Goal: Task Accomplishment & Management: Manage account settings

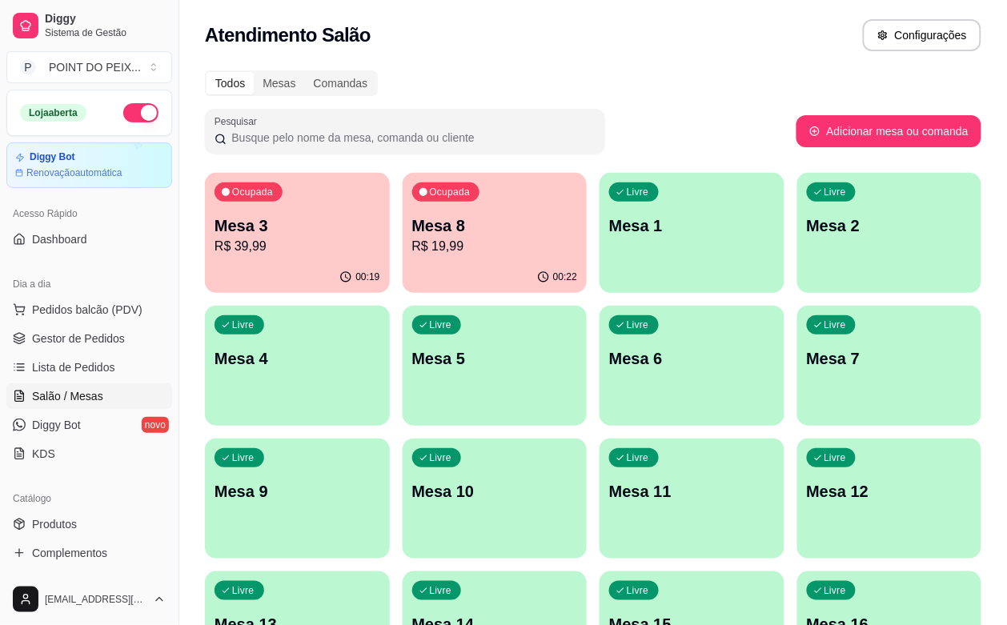
click at [434, 261] on div "Ocupada Mesa 8 R$ 19,99" at bounding box center [494, 217] width 185 height 89
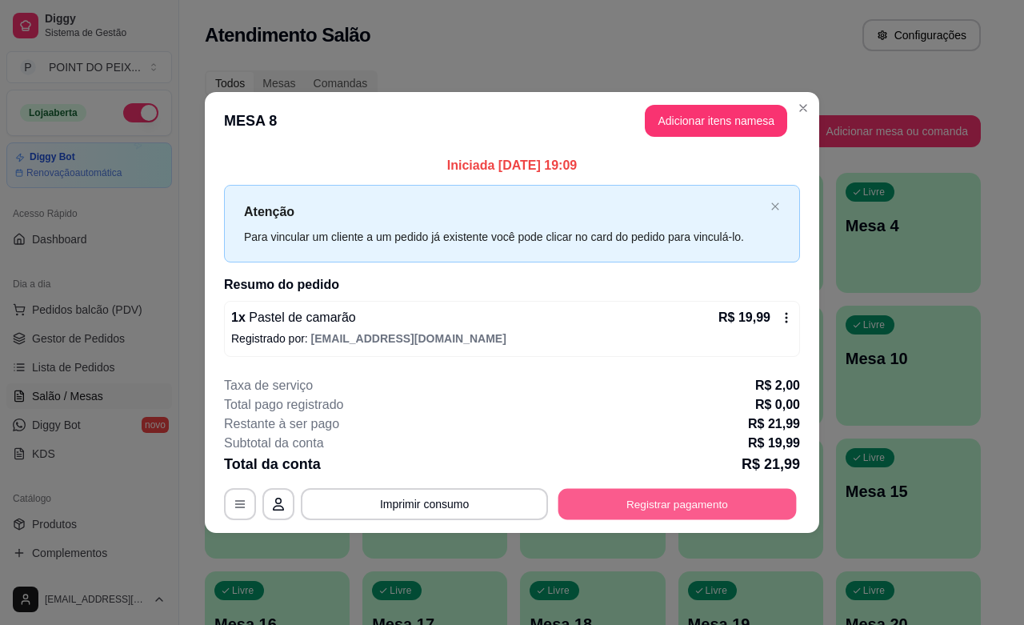
click at [642, 504] on button "Registrar pagamento" at bounding box center [677, 504] width 238 height 31
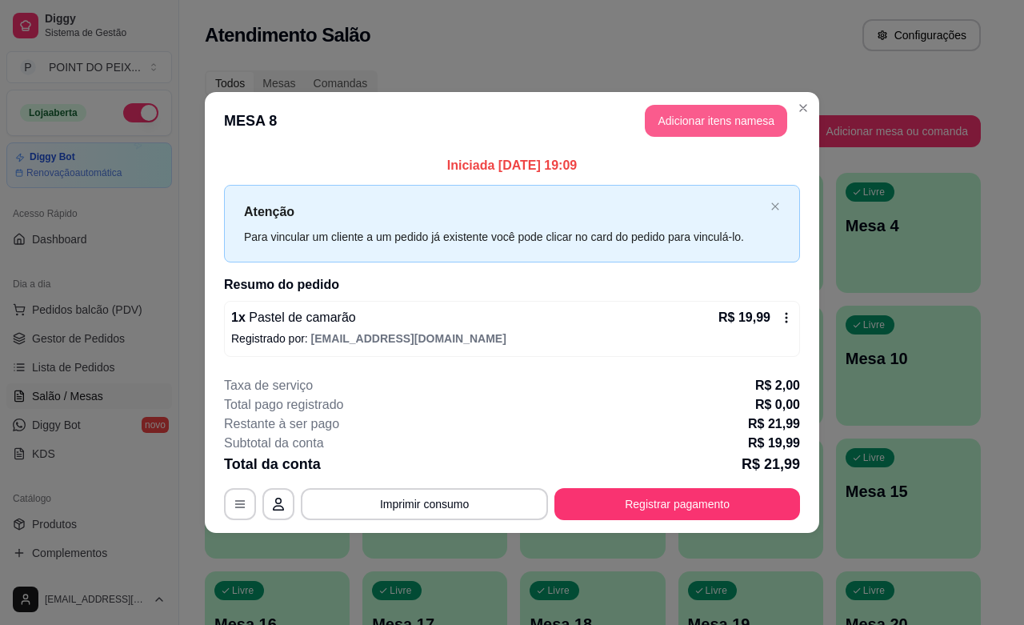
click at [697, 124] on button "Adicionar itens na mesa" at bounding box center [716, 121] width 142 height 32
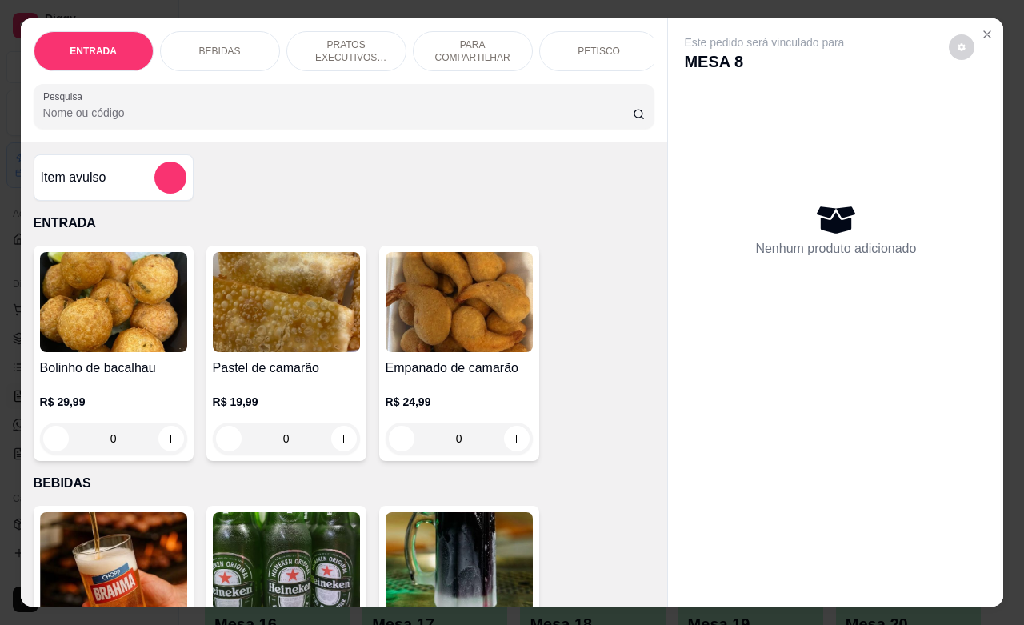
click at [602, 31] on div "PETISCO" at bounding box center [599, 51] width 120 height 40
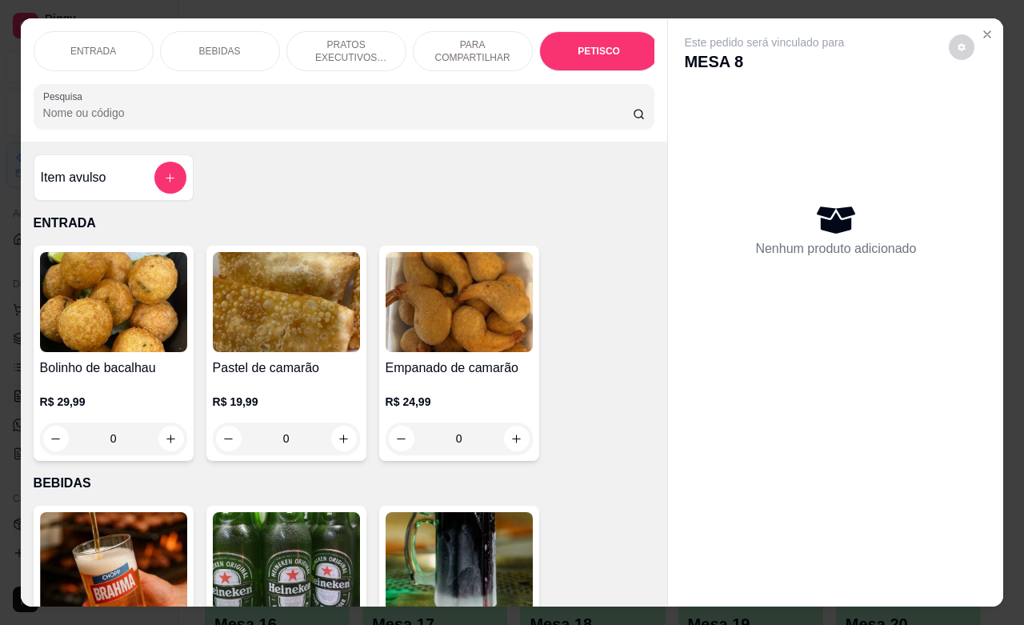
scroll to position [3735, 0]
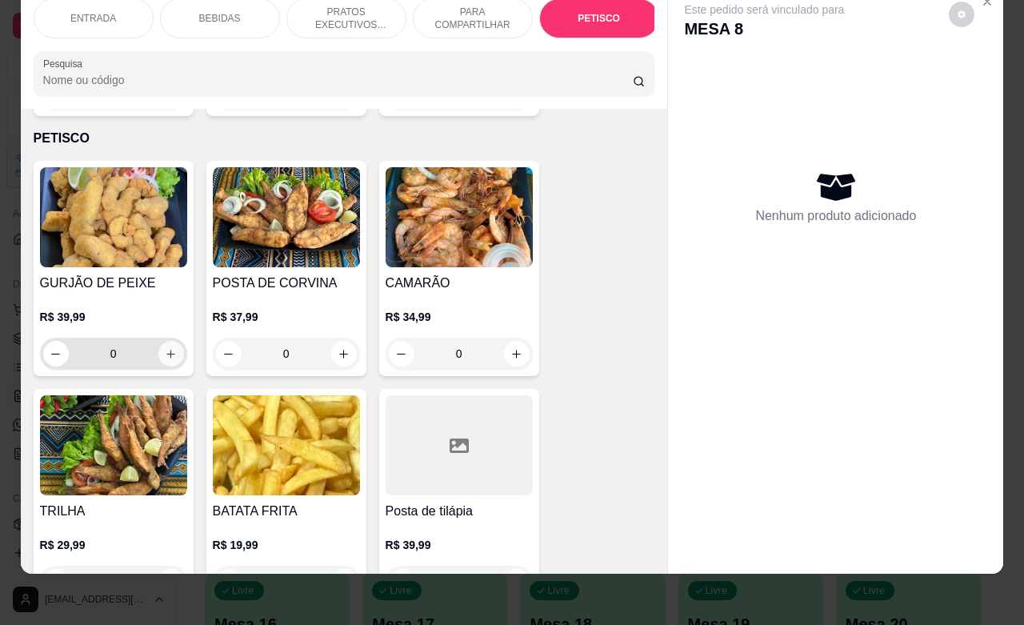
click at [165, 348] on icon "increase-product-quantity" at bounding box center [171, 354] width 12 height 12
type input "1"
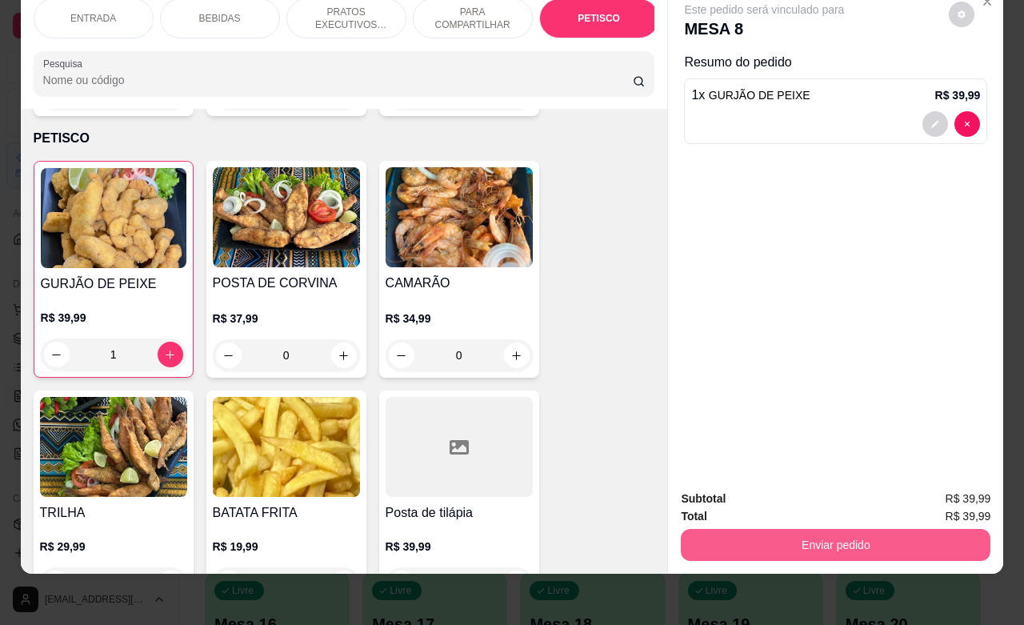
click at [750, 529] on button "Enviar pedido" at bounding box center [836, 545] width 310 height 32
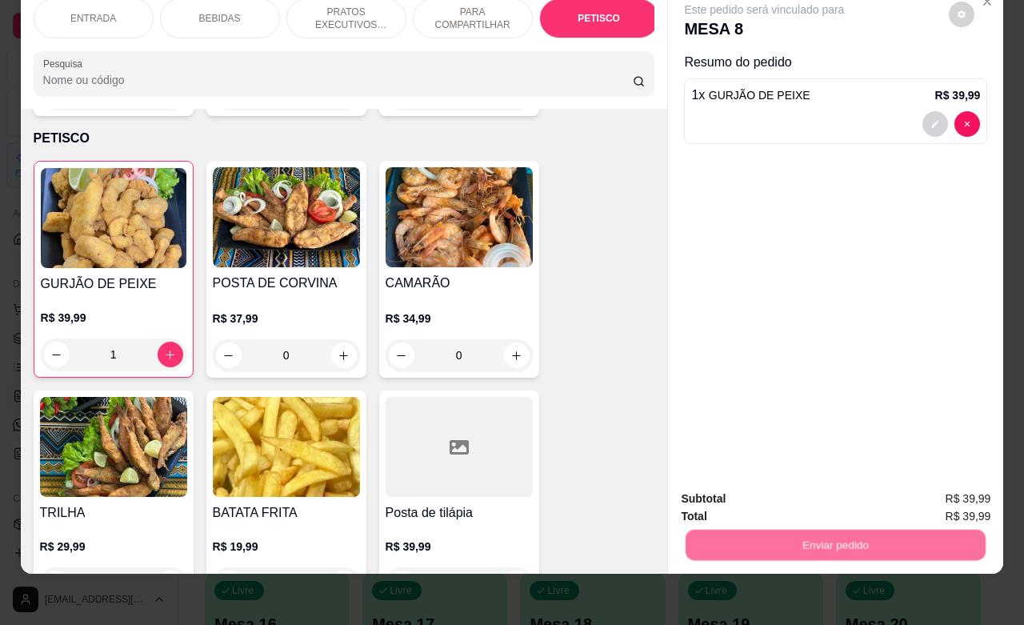
click at [742, 488] on button "Não registrar e enviar pedido" at bounding box center [781, 489] width 162 height 30
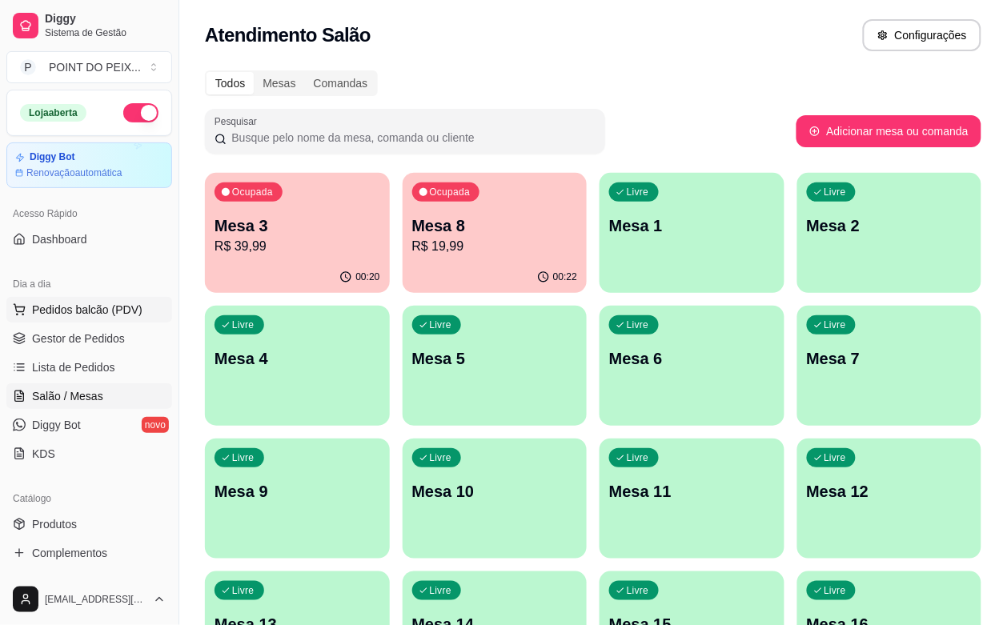
click at [102, 309] on span "Pedidos balcão (PDV)" at bounding box center [87, 310] width 110 height 16
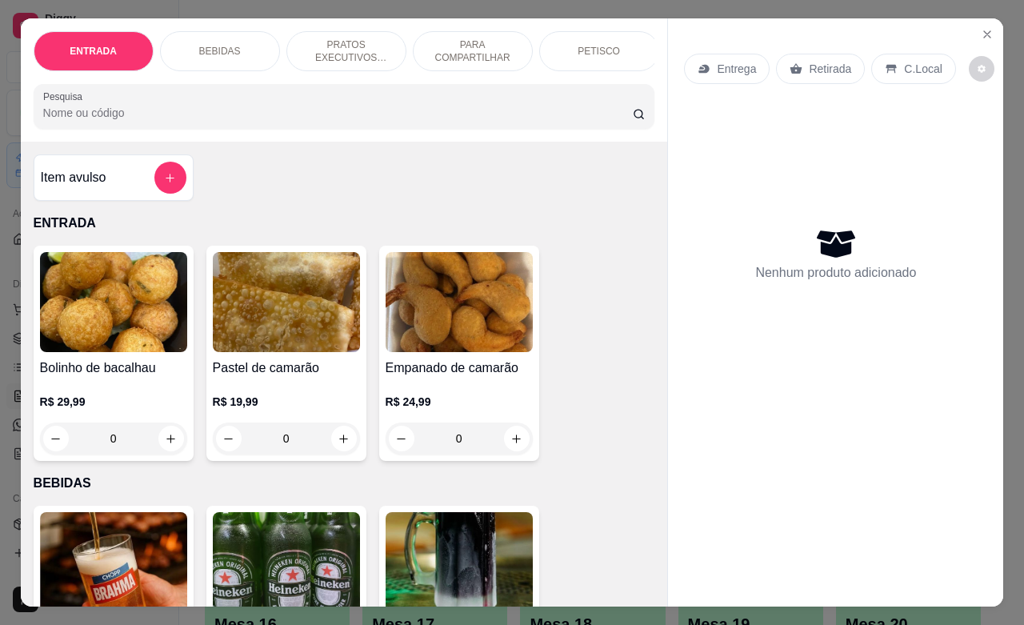
click at [578, 45] on p "PETISCO" at bounding box center [599, 51] width 42 height 13
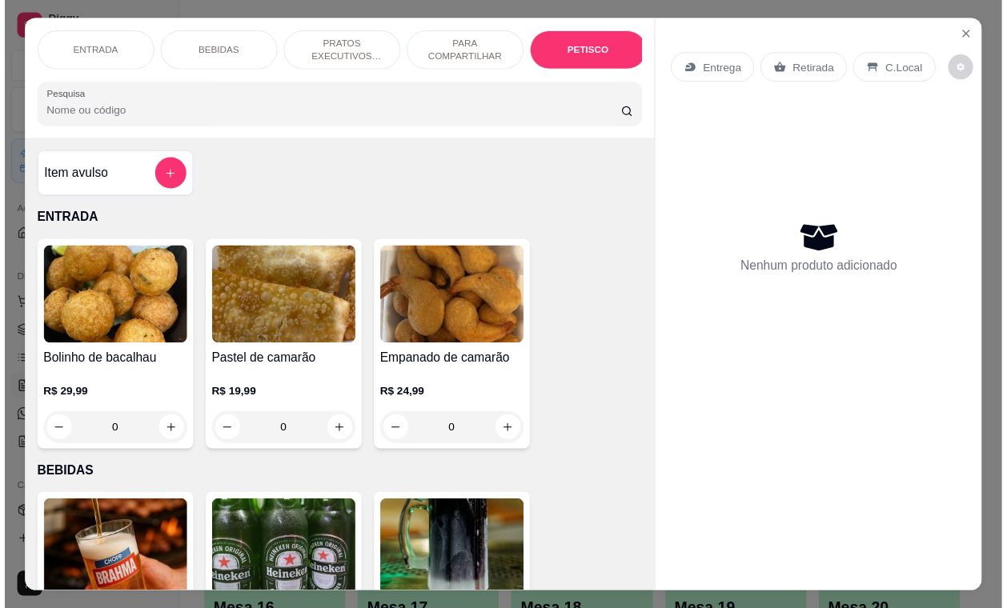
scroll to position [3735, 0]
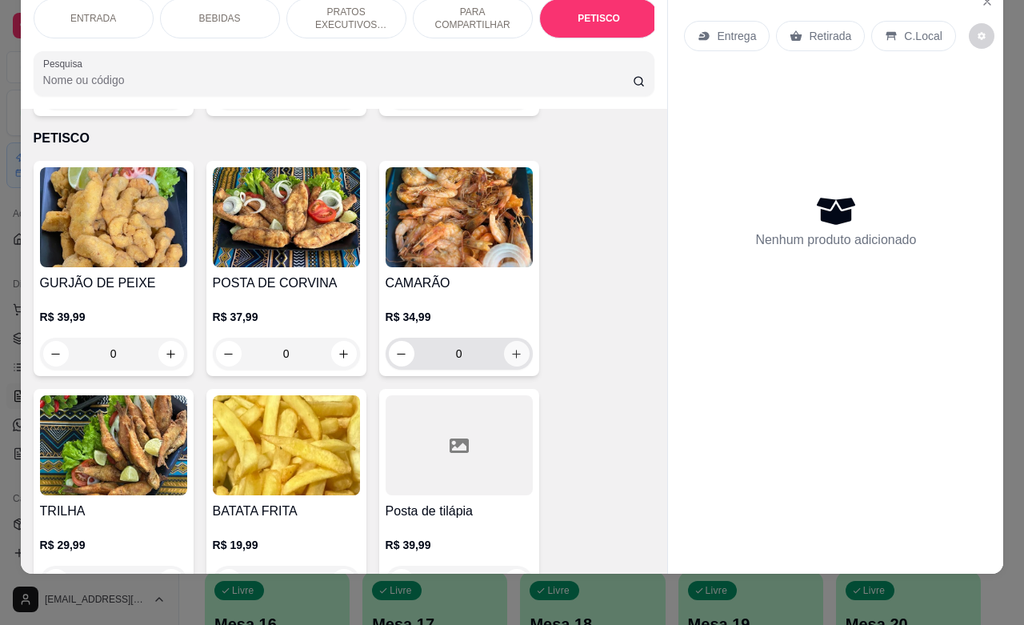
click at [510, 348] on icon "increase-product-quantity" at bounding box center [516, 354] width 12 height 12
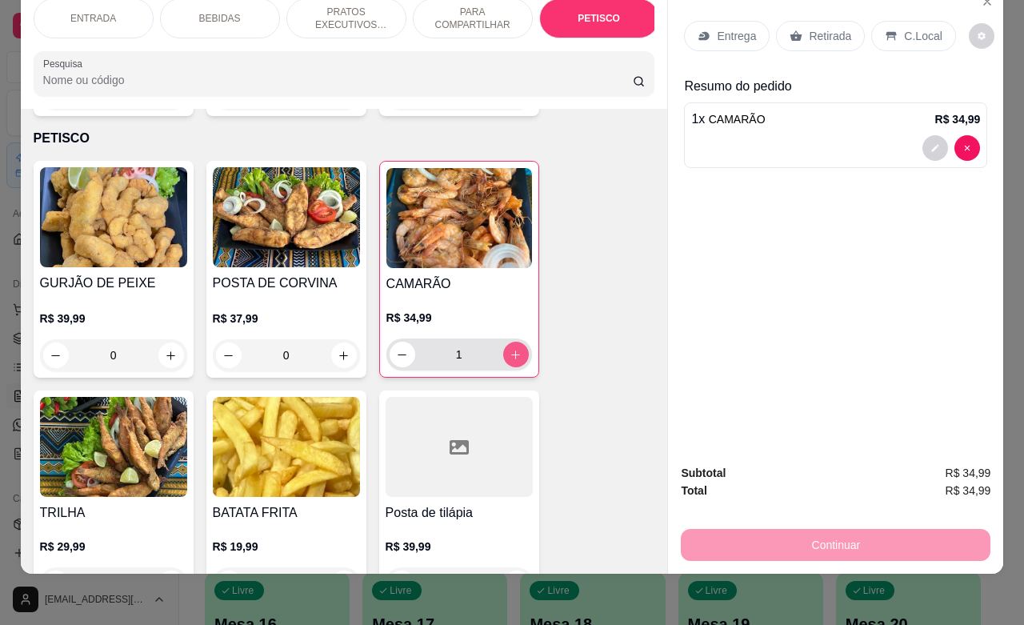
type input "1"
click at [810, 28] on p "Retirada" at bounding box center [830, 36] width 42 height 16
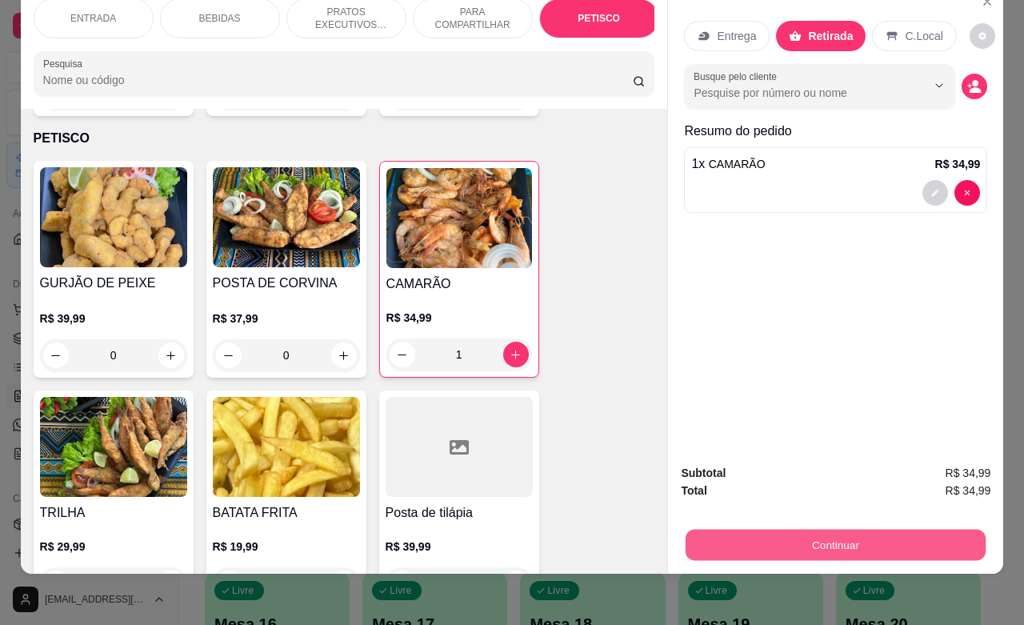
click at [796, 530] on button "Continuar" at bounding box center [836, 544] width 300 height 31
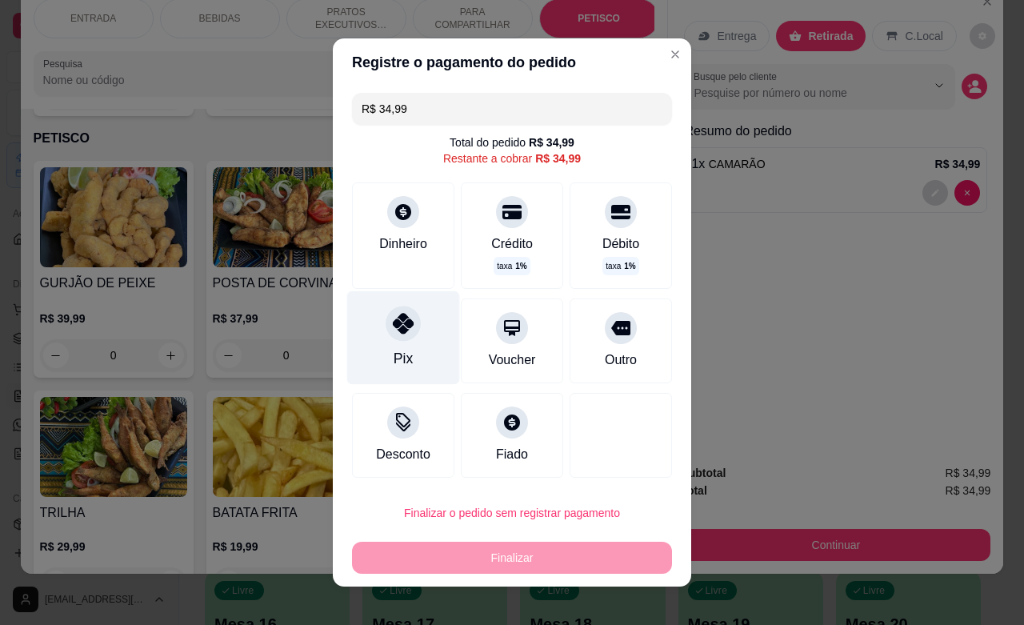
click at [402, 341] on div "Pix" at bounding box center [403, 338] width 113 height 94
type input "R$ 0,00"
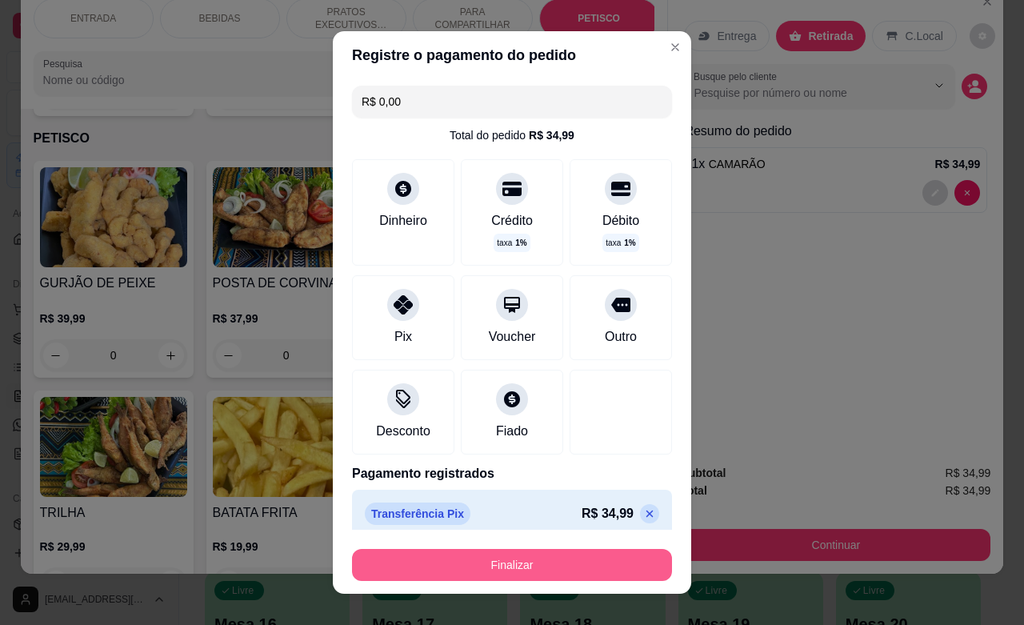
click at [536, 573] on button "Finalizar" at bounding box center [512, 565] width 320 height 32
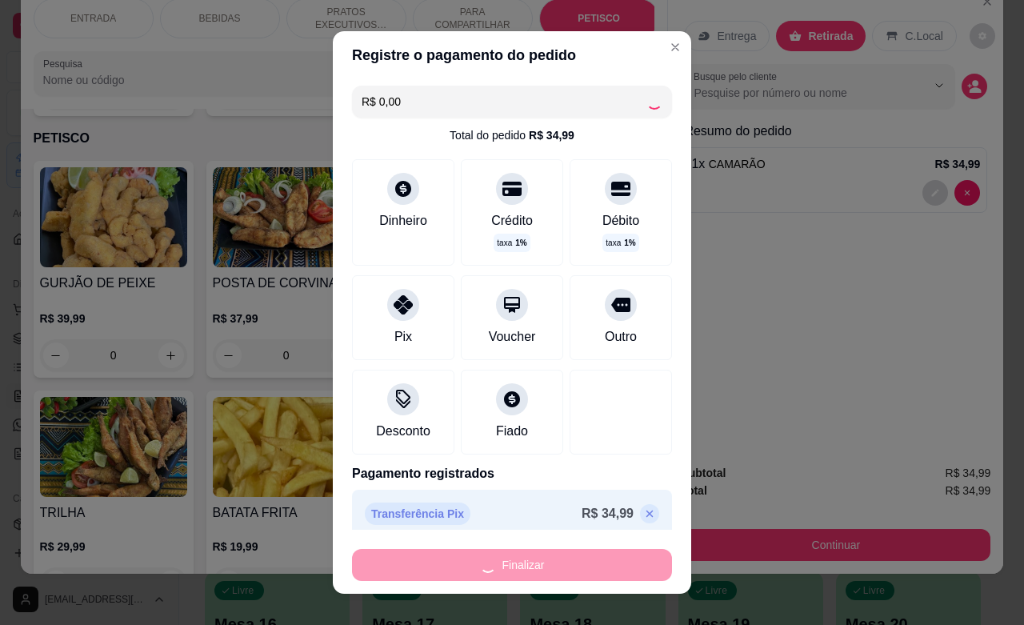
type input "0"
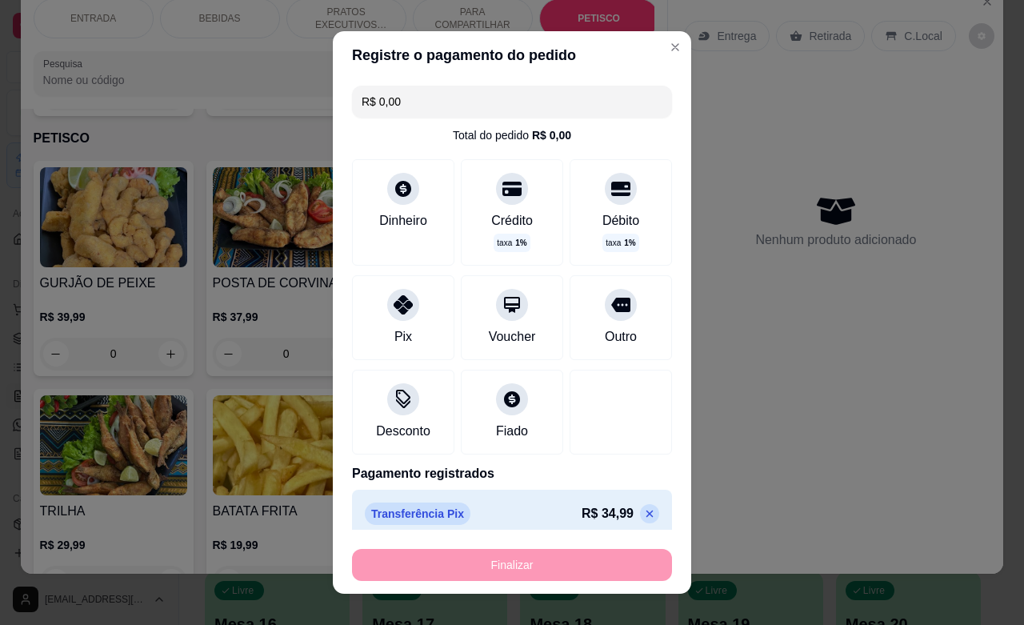
type input "-R$ 34,99"
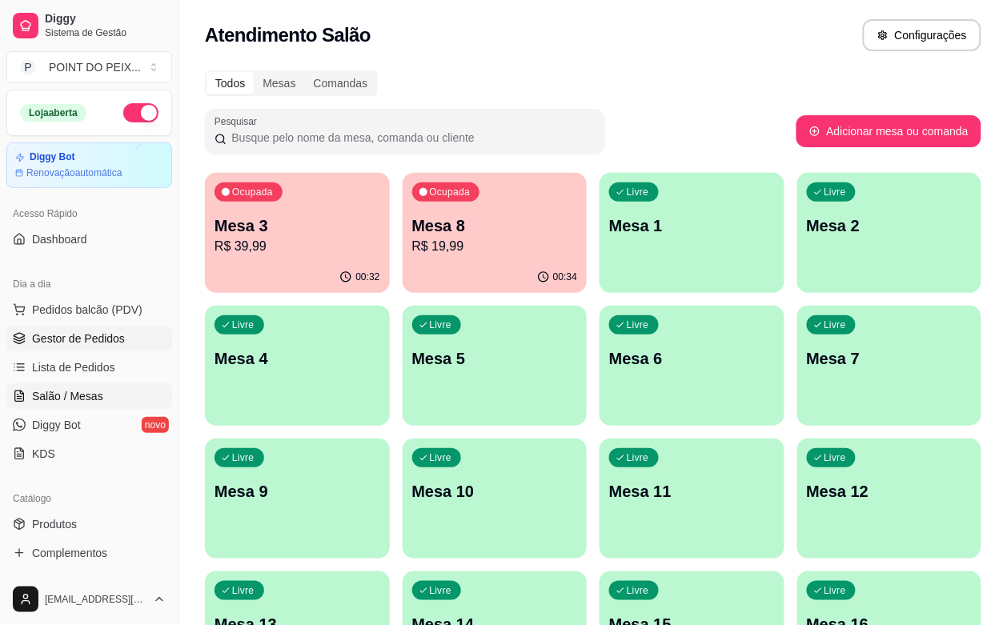
click at [82, 338] on span "Gestor de Pedidos" at bounding box center [78, 338] width 93 height 16
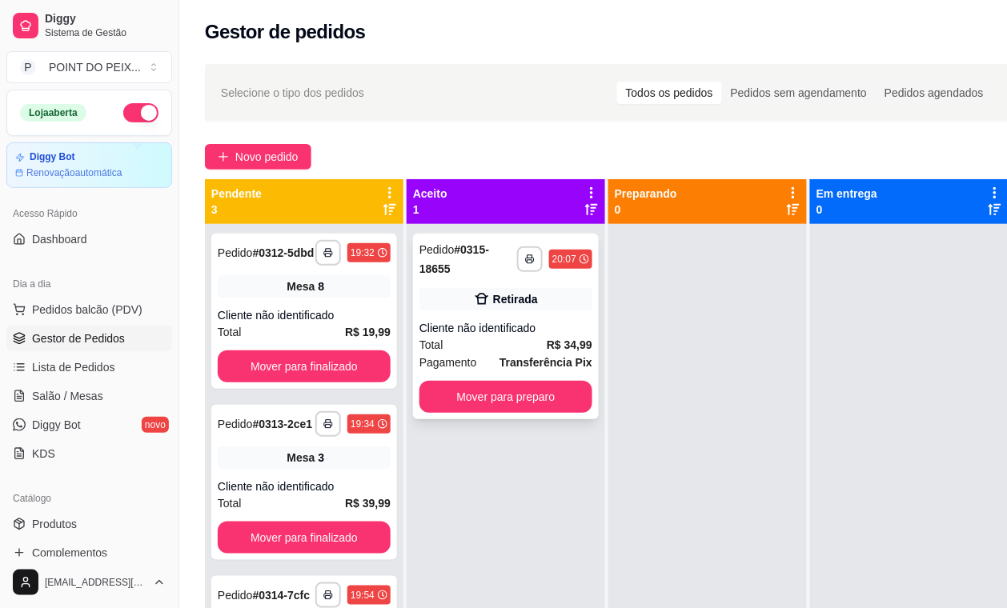
click at [492, 374] on div "**********" at bounding box center [506, 327] width 186 height 186
click at [496, 385] on button "Mover para preparo" at bounding box center [506, 397] width 168 height 31
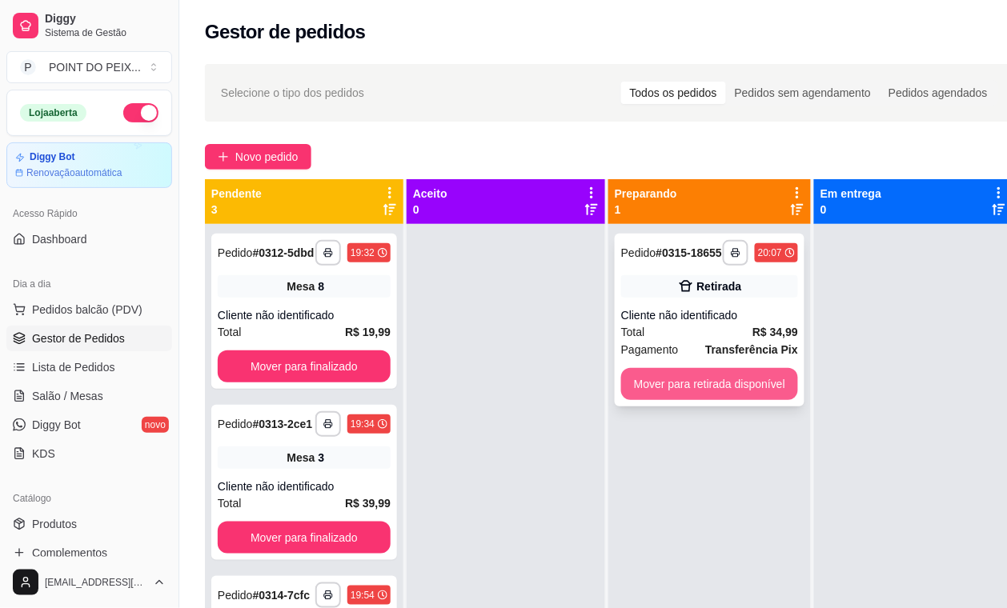
click at [690, 397] on button "Mover para retirada disponível" at bounding box center [709, 384] width 177 height 32
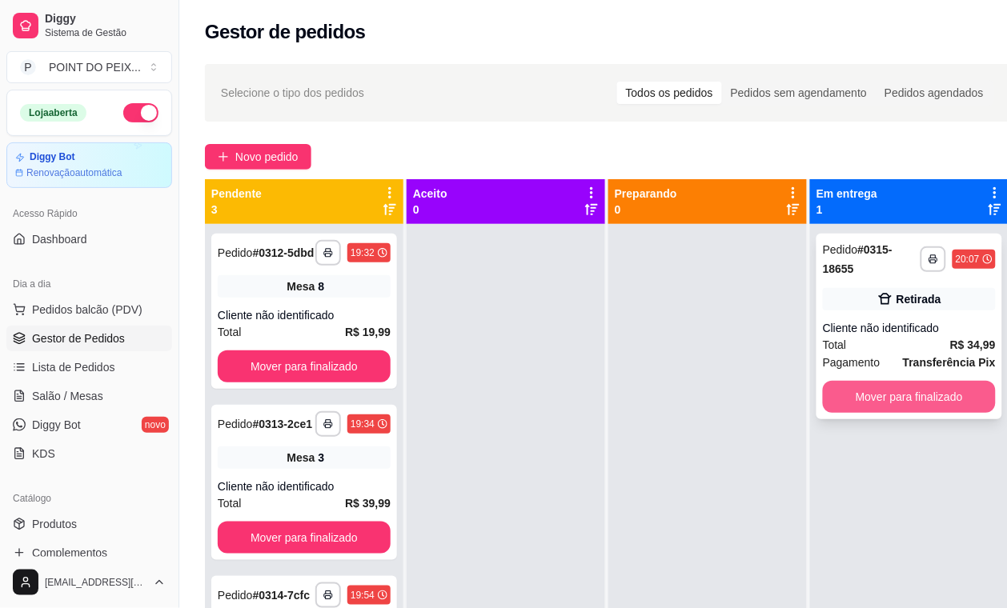
click at [870, 393] on button "Mover para finalizado" at bounding box center [908, 397] width 173 height 32
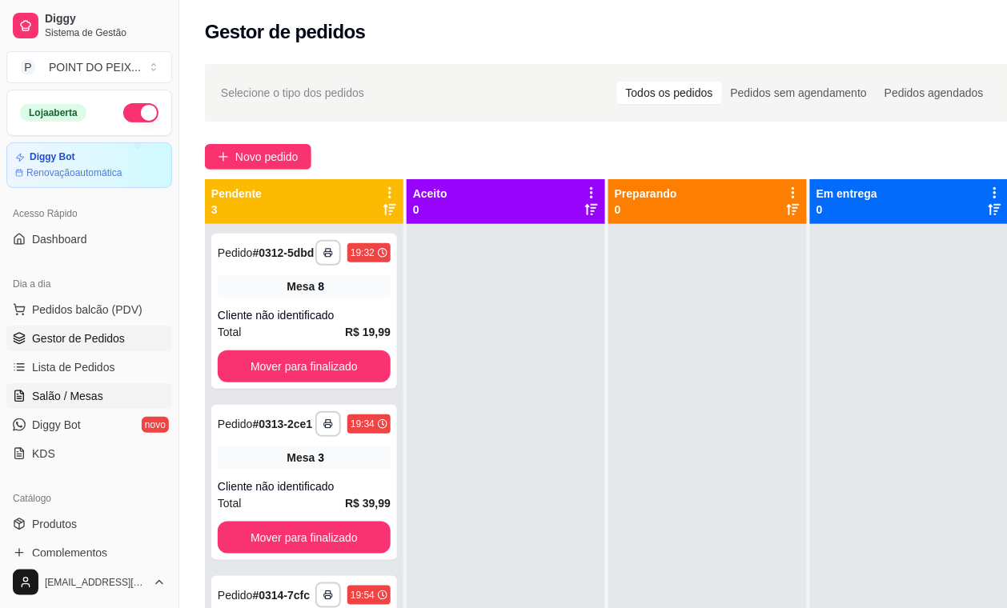
click at [82, 402] on span "Salão / Mesas" at bounding box center [67, 396] width 71 height 16
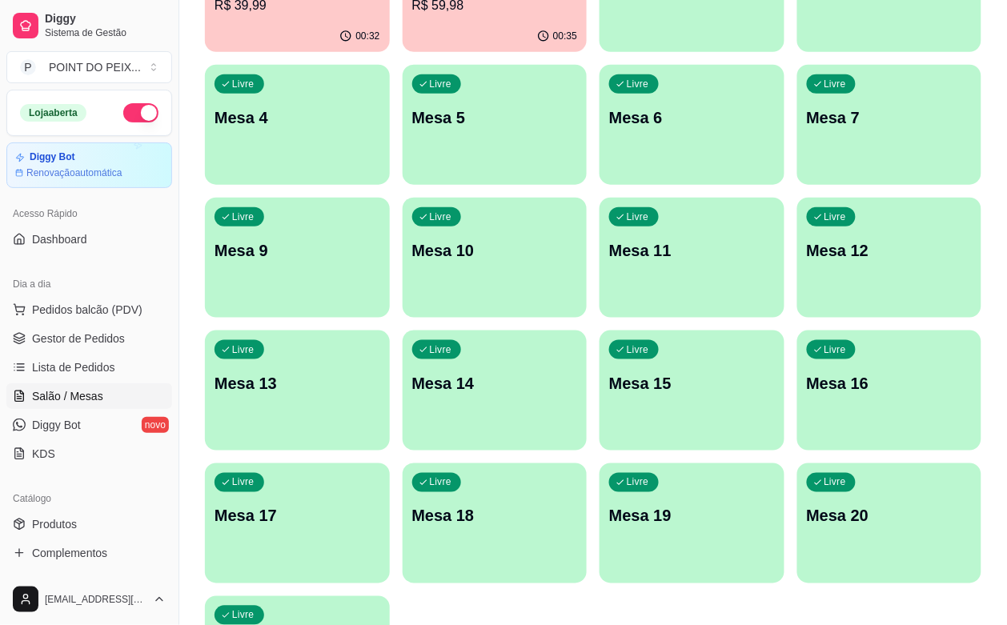
scroll to position [264, 0]
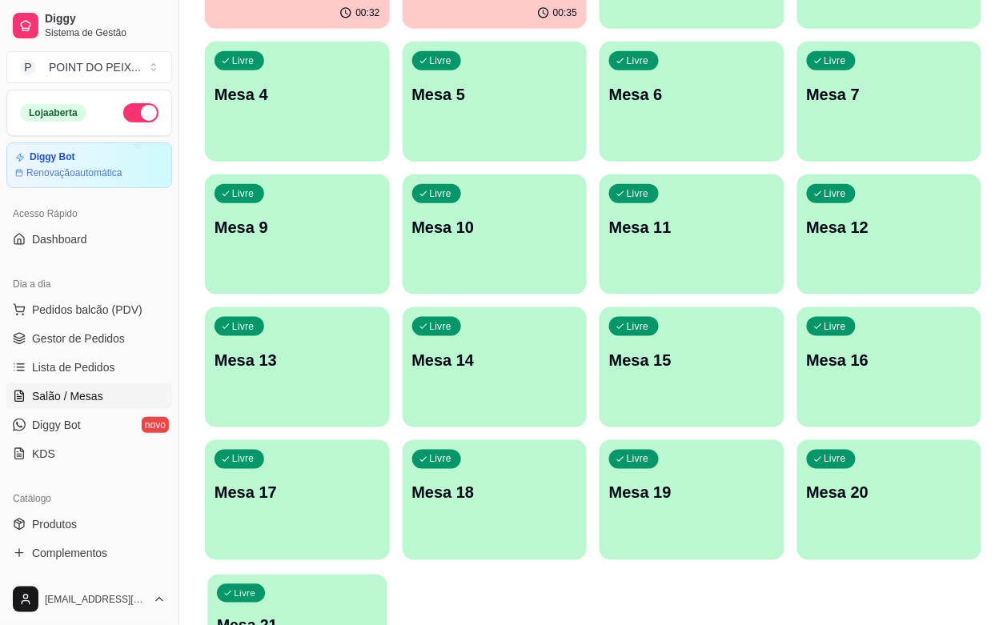
click at [281, 574] on div "Livre Mesa 21" at bounding box center [296, 623] width 179 height 98
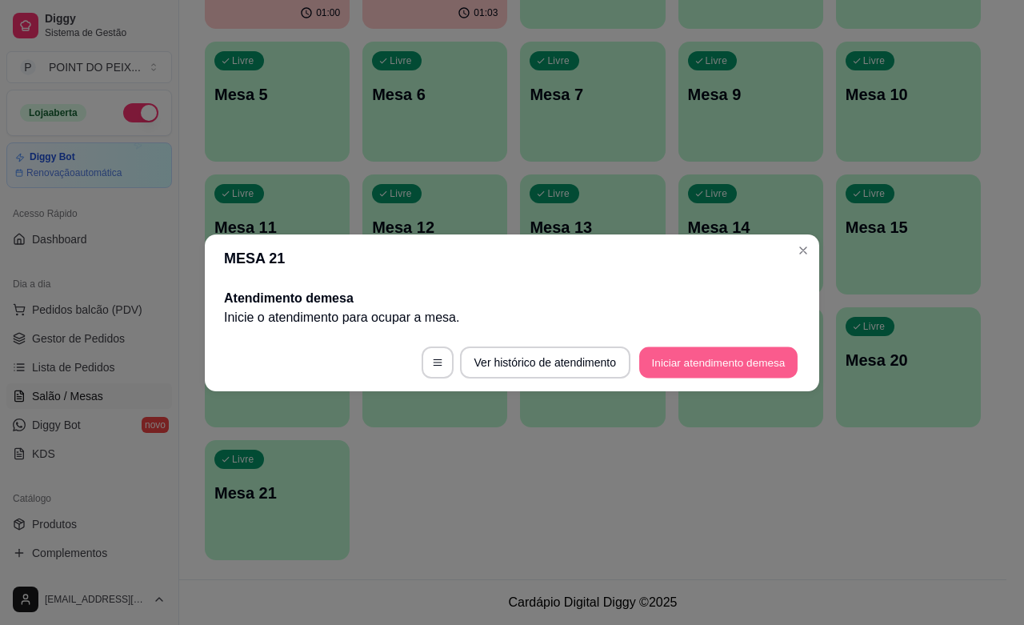
click at [690, 362] on button "Iniciar atendimento de mesa" at bounding box center [718, 361] width 158 height 31
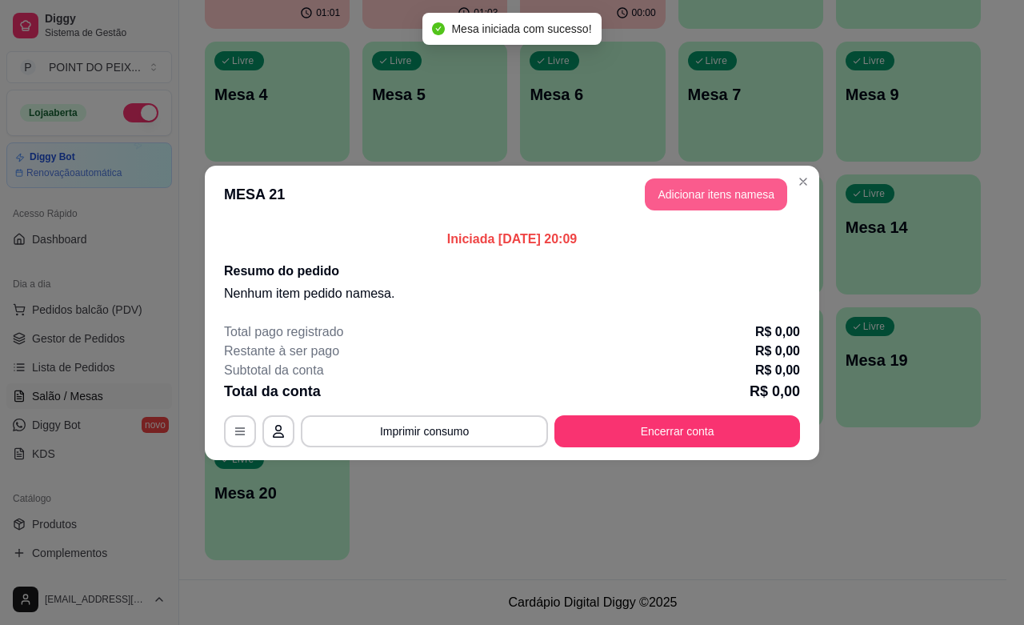
click at [720, 200] on button "Adicionar itens na mesa" at bounding box center [716, 194] width 142 height 32
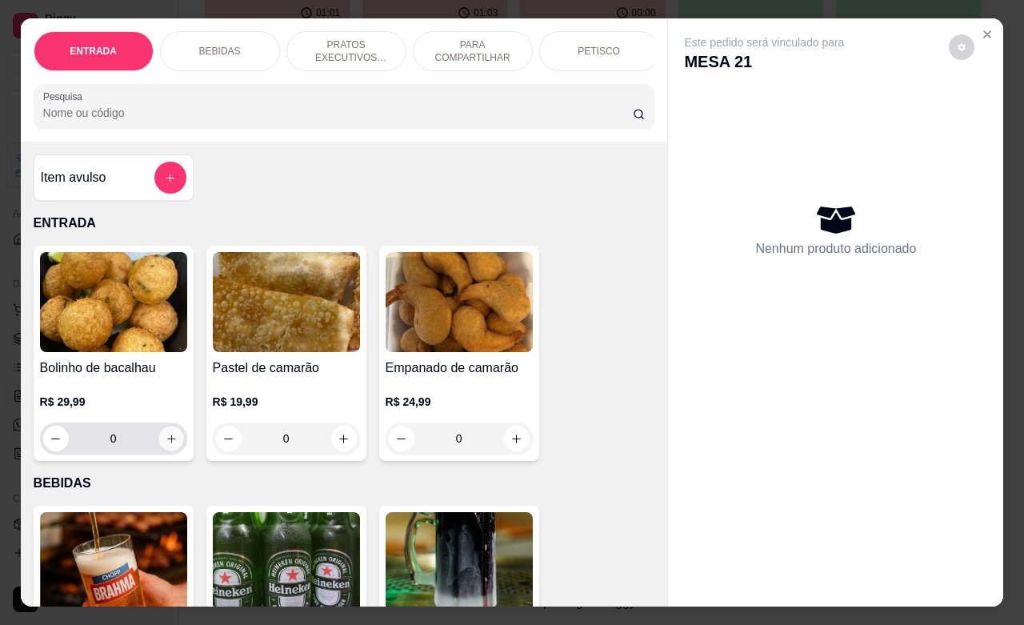
click at [158, 451] on button "increase-product-quantity" at bounding box center [170, 438] width 25 height 25
type input "1"
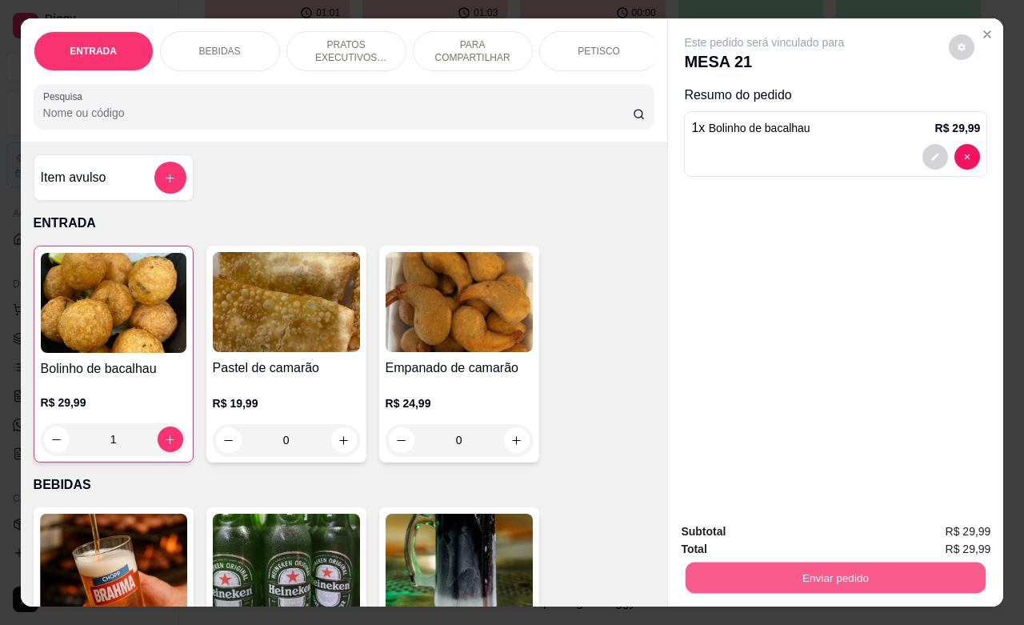
click at [772, 566] on button "Enviar pedido" at bounding box center [836, 577] width 300 height 31
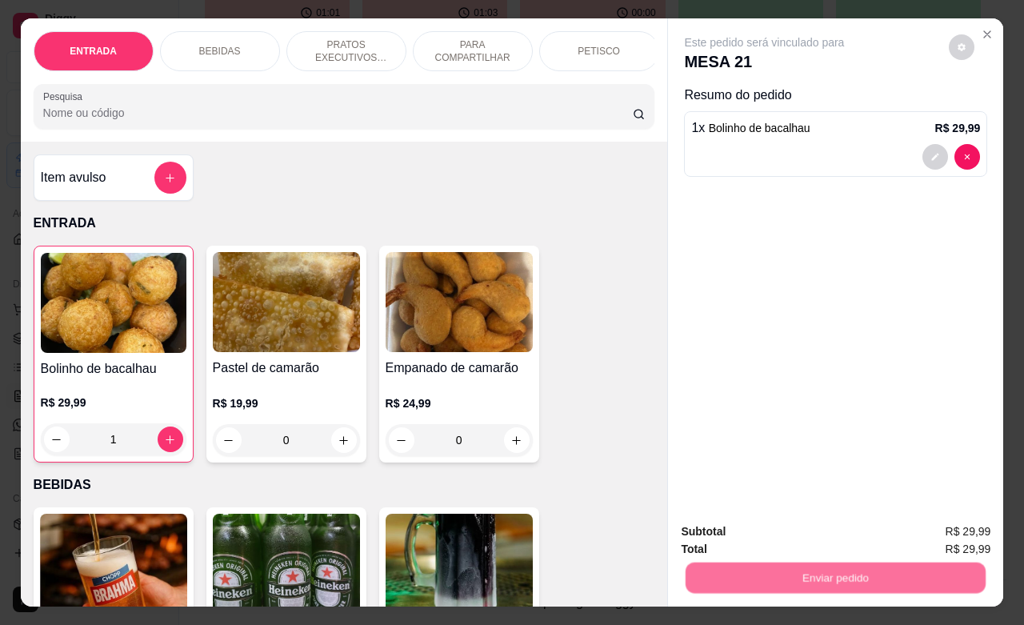
click at [790, 529] on button "Não registrar e enviar pedido" at bounding box center [781, 529] width 162 height 30
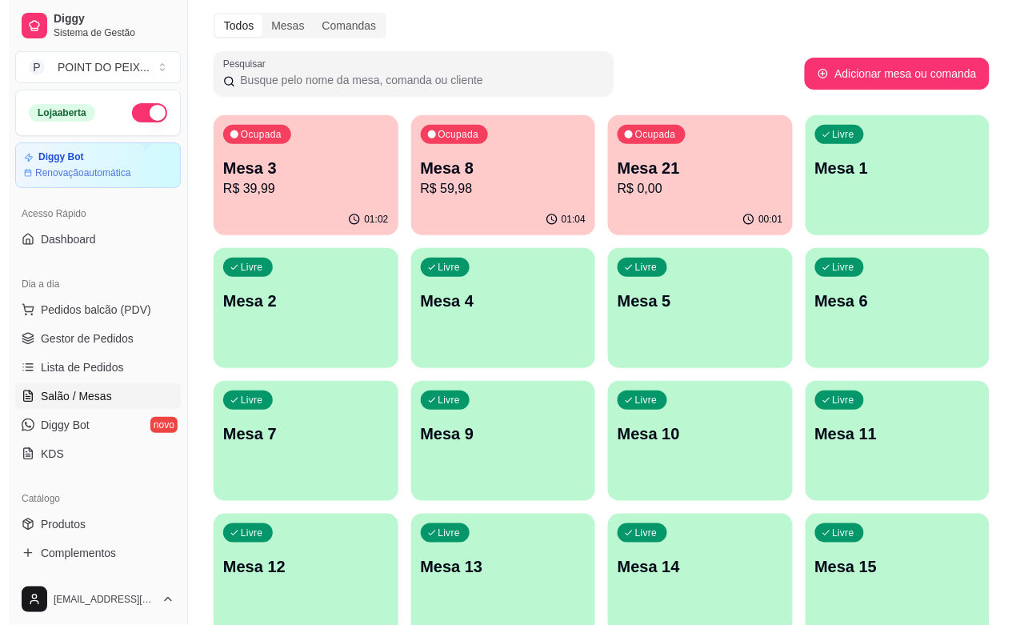
scroll to position [0, 0]
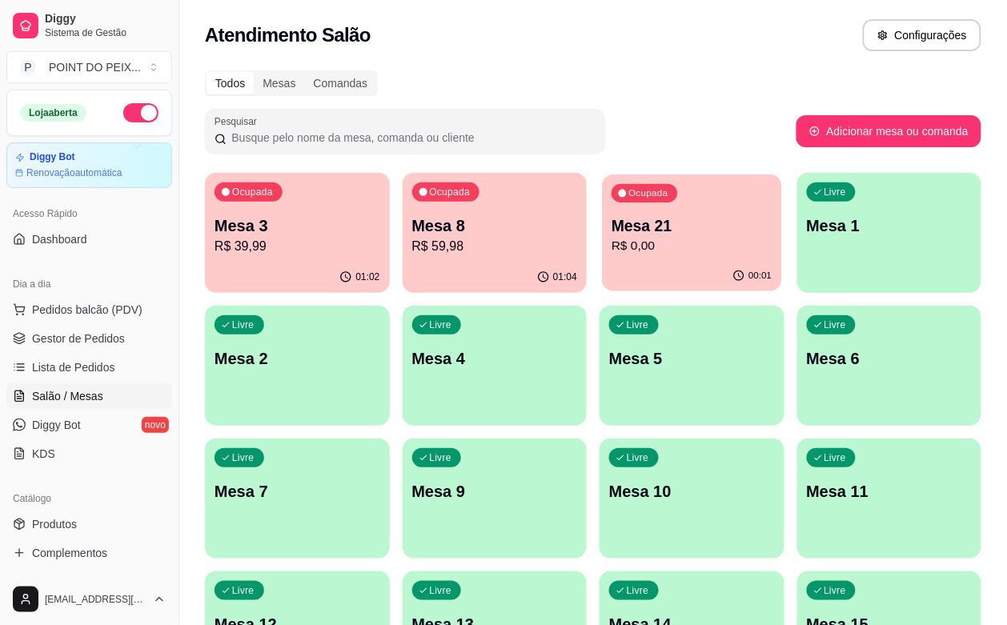
click at [602, 266] on div "00:01" at bounding box center [691, 276] width 179 height 30
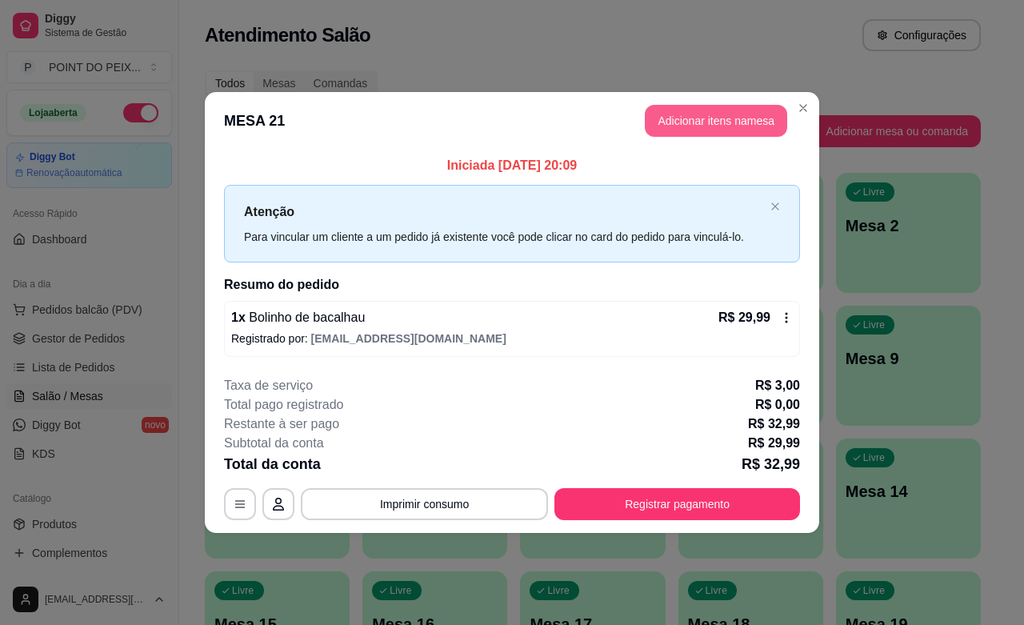
click at [718, 118] on button "Adicionar itens na mesa" at bounding box center [716, 121] width 142 height 32
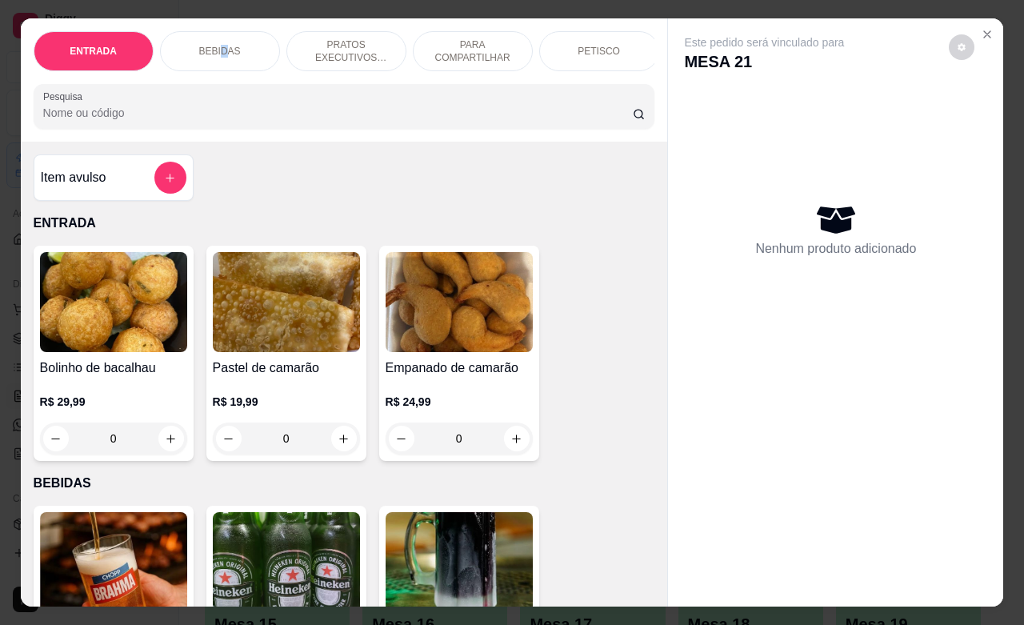
click at [216, 36] on div "BEBIDAS" at bounding box center [220, 51] width 120 height 40
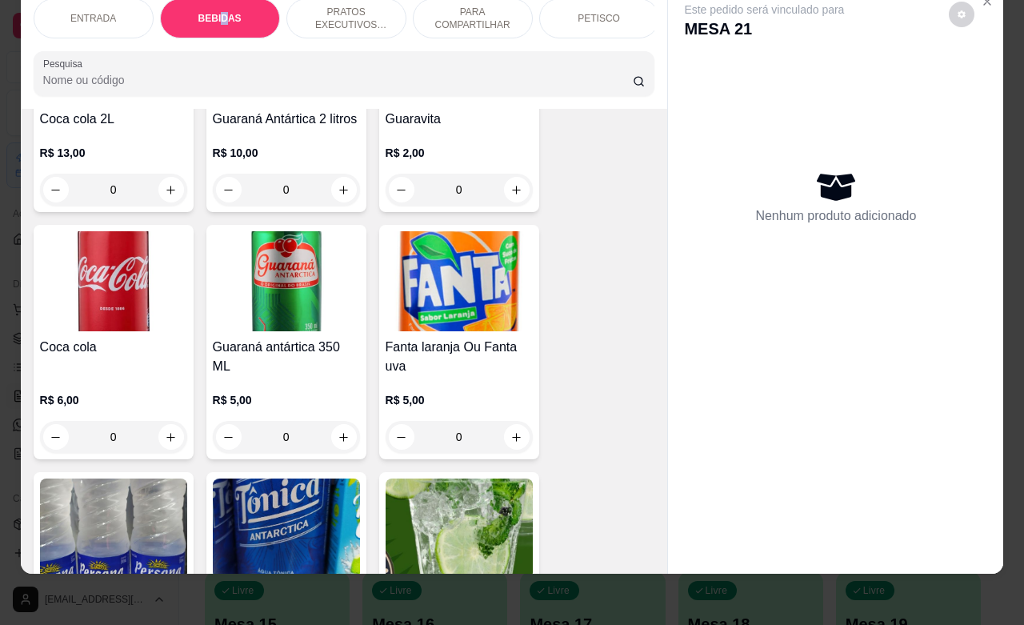
scroll to position [1132, 0]
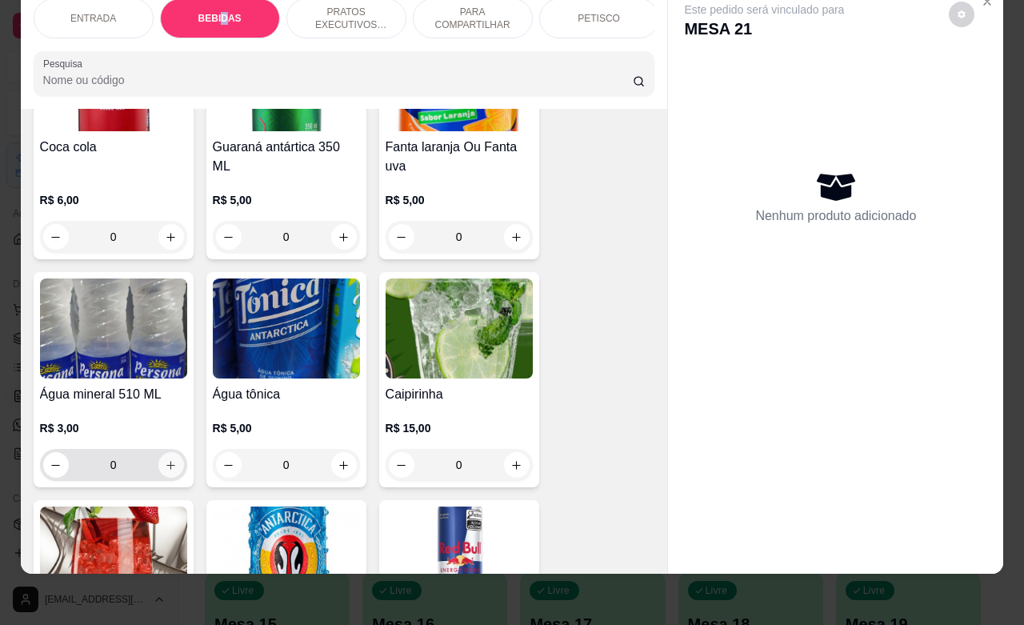
click at [165, 462] on icon "increase-product-quantity" at bounding box center [171, 465] width 12 height 12
type input "1"
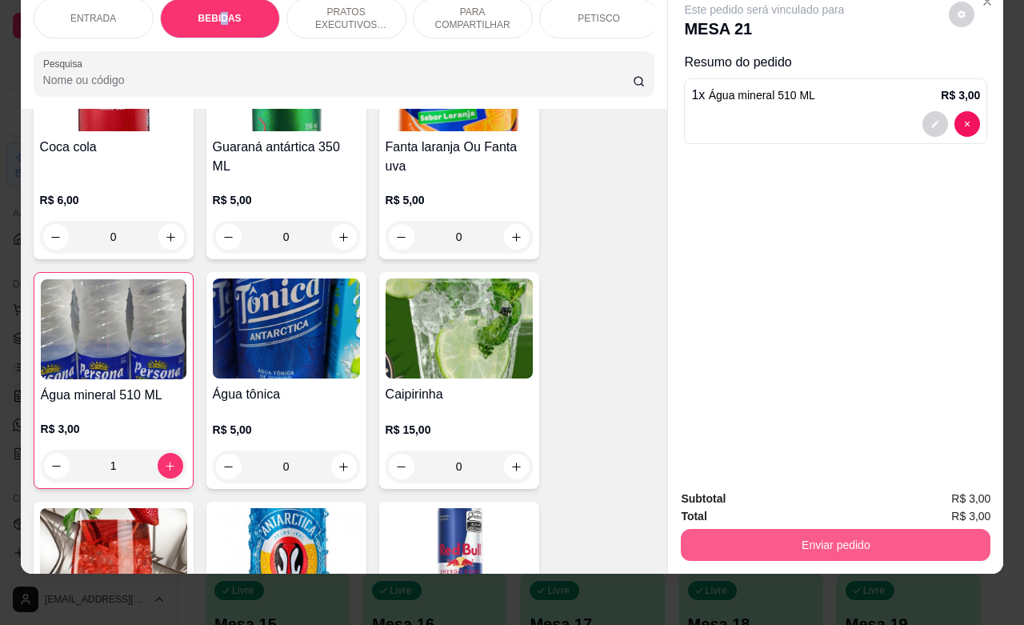
click at [790, 529] on button "Enviar pedido" at bounding box center [836, 545] width 310 height 32
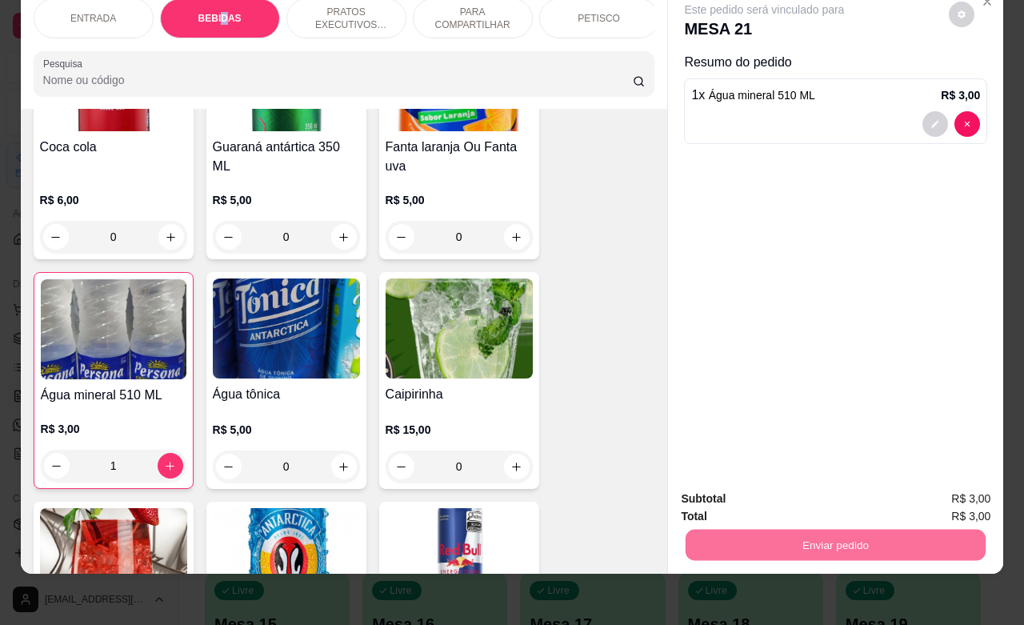
click at [788, 492] on button "Não registrar e enviar pedido" at bounding box center [781, 489] width 162 height 30
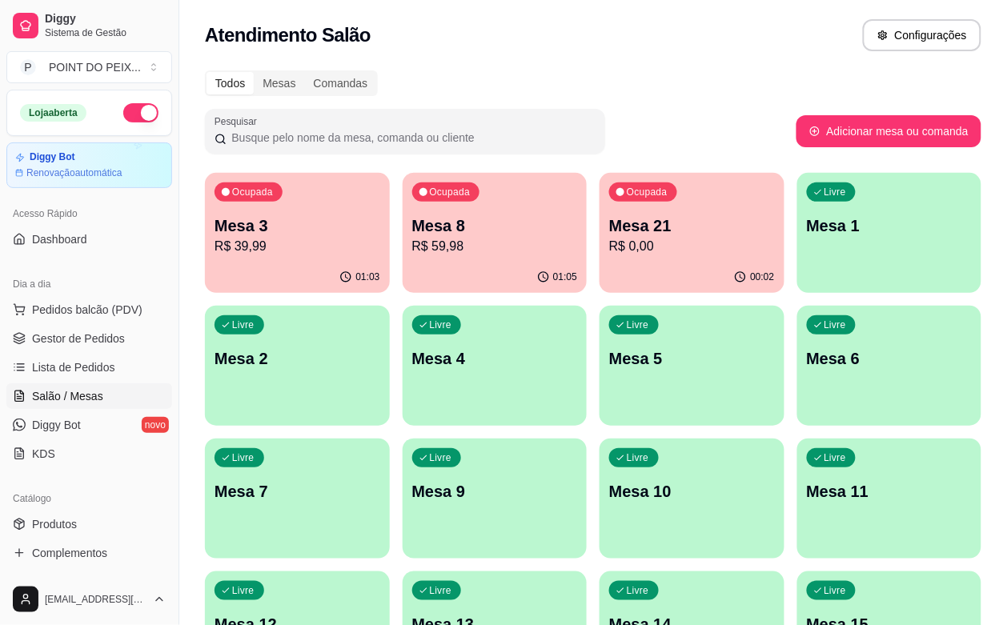
click at [390, 306] on div "Livre Mesa 2" at bounding box center [297, 356] width 185 height 101
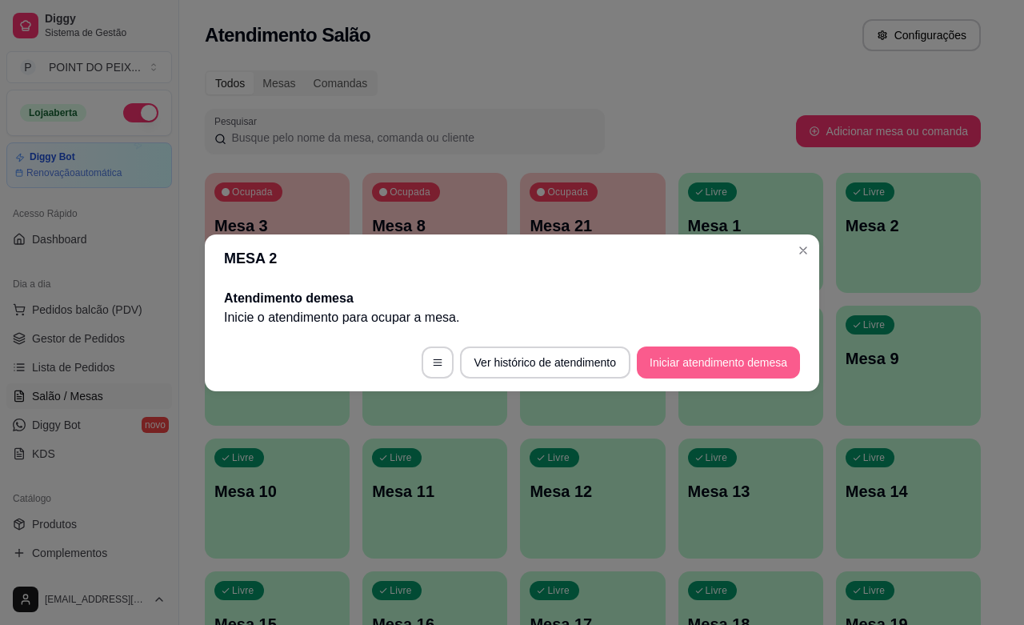
click at [750, 372] on button "Iniciar atendimento de mesa" at bounding box center [718, 362] width 163 height 32
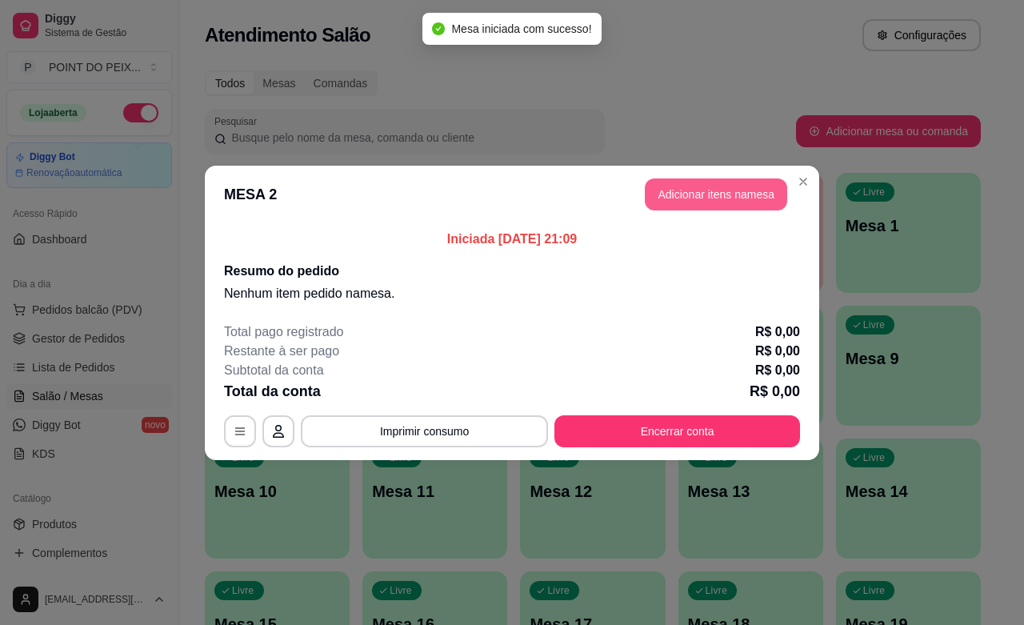
click at [750, 182] on button "Adicionar itens na mesa" at bounding box center [716, 194] width 142 height 32
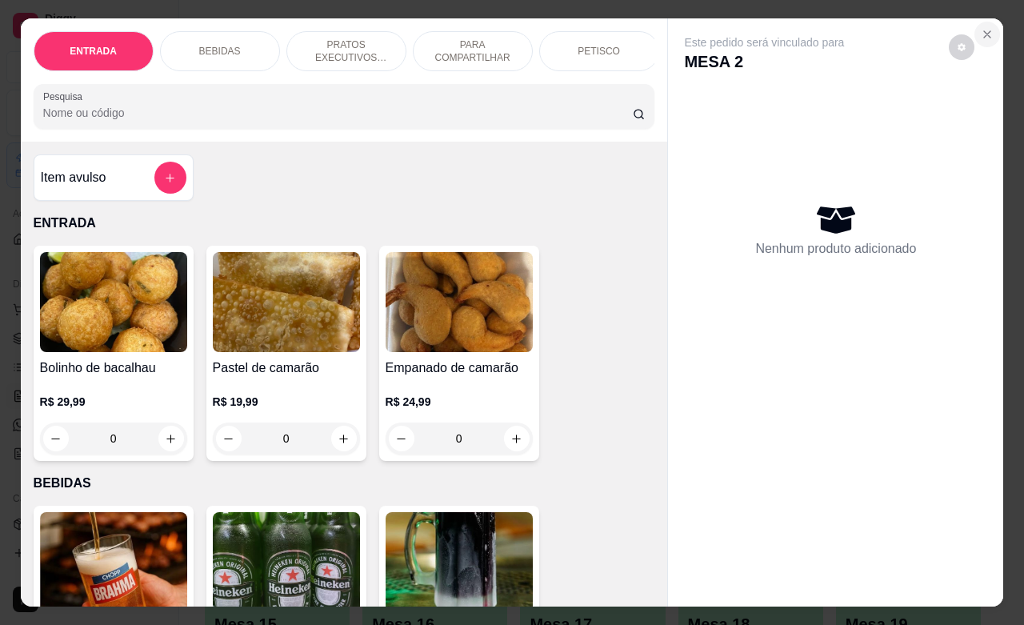
click at [982, 28] on icon "Close" at bounding box center [987, 34] width 13 height 13
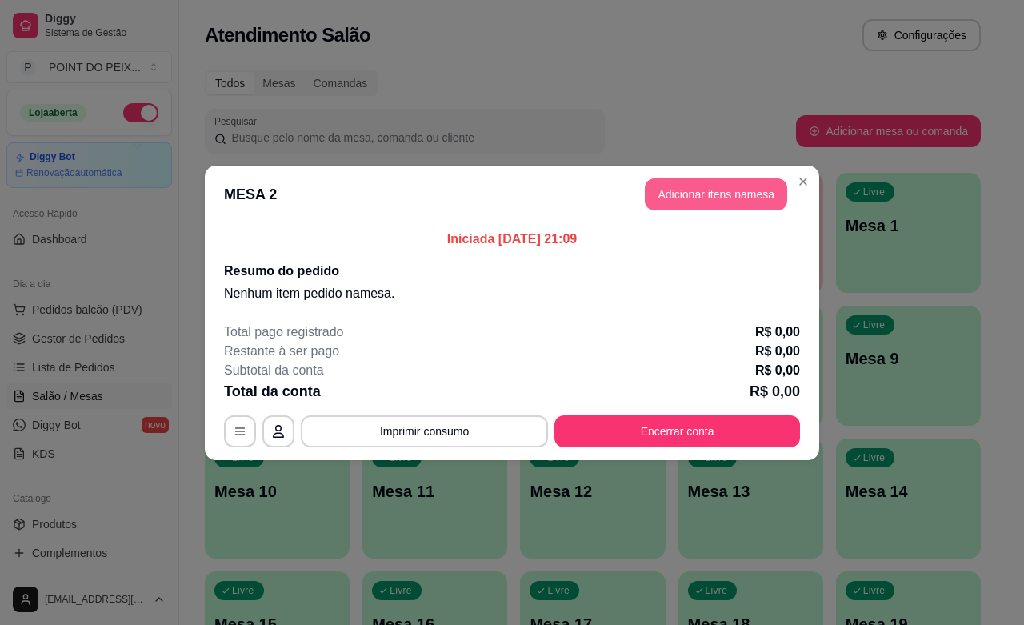
click at [696, 198] on button "Adicionar itens na mesa" at bounding box center [716, 194] width 142 height 32
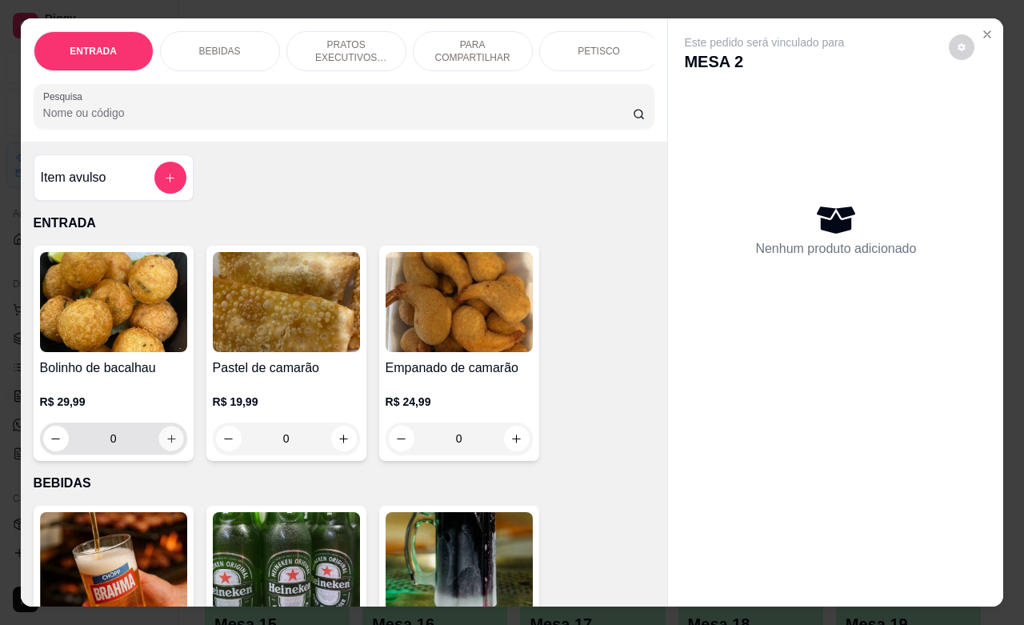
click at [166, 445] on icon "increase-product-quantity" at bounding box center [171, 439] width 12 height 12
type input "1"
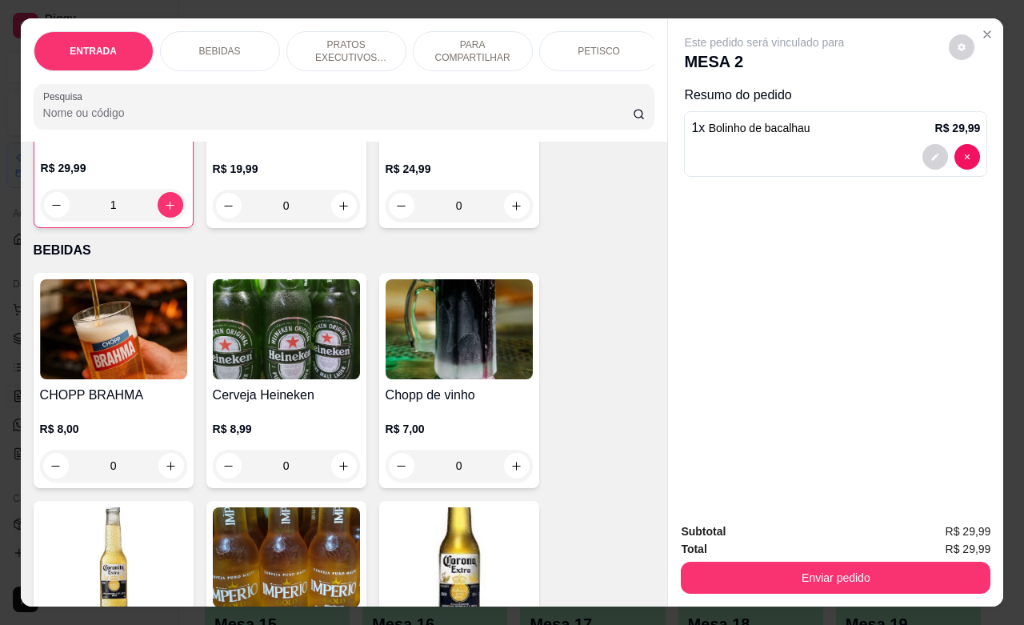
scroll to position [300, 0]
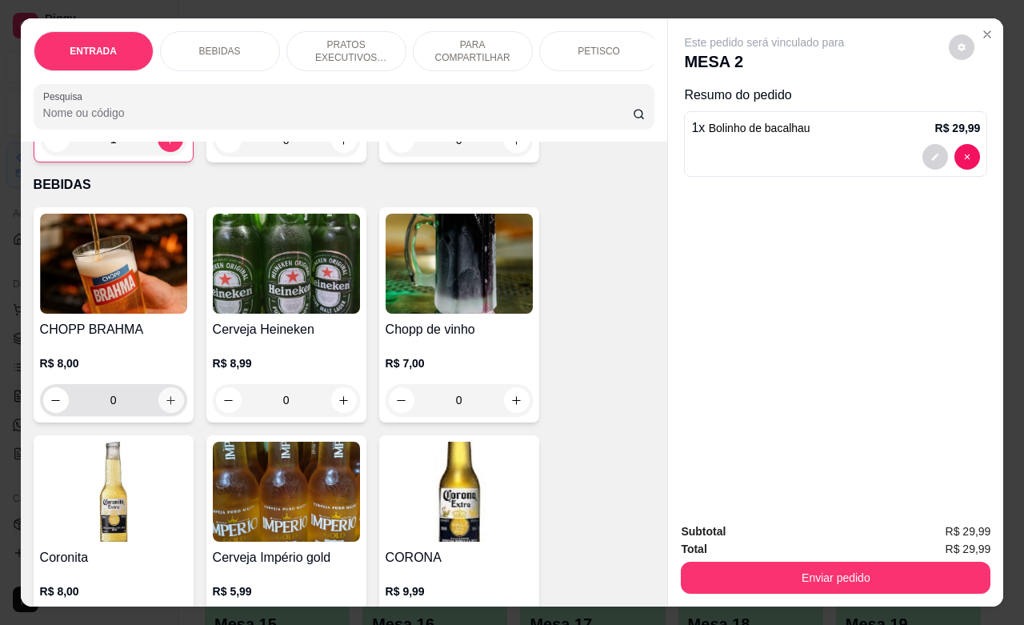
click at [166, 405] on icon "increase-product-quantity" at bounding box center [170, 400] width 9 height 9
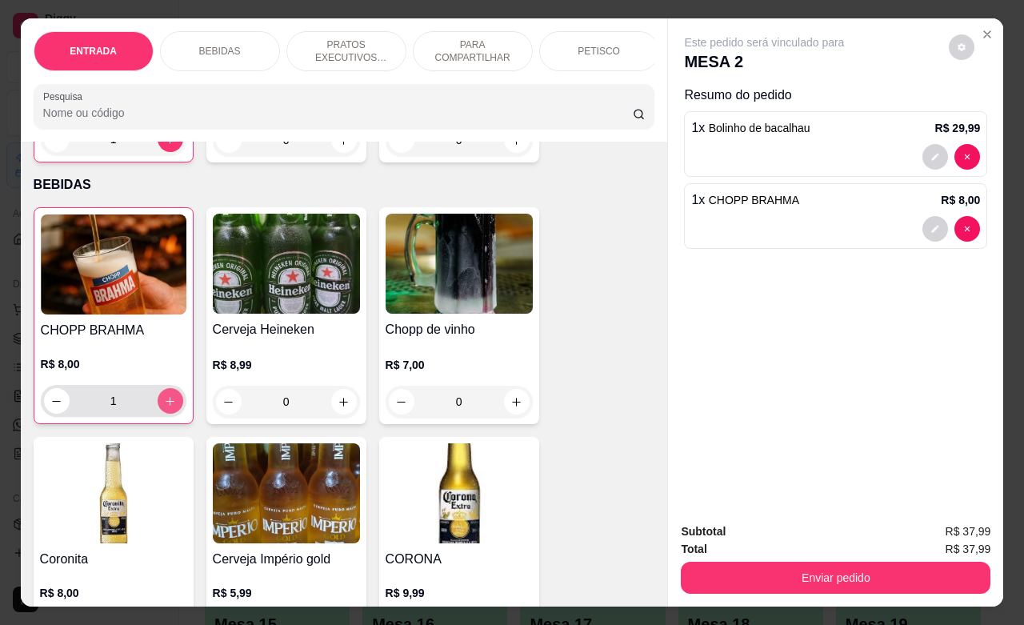
click at [164, 407] on icon "increase-product-quantity" at bounding box center [170, 401] width 12 height 12
type input "2"
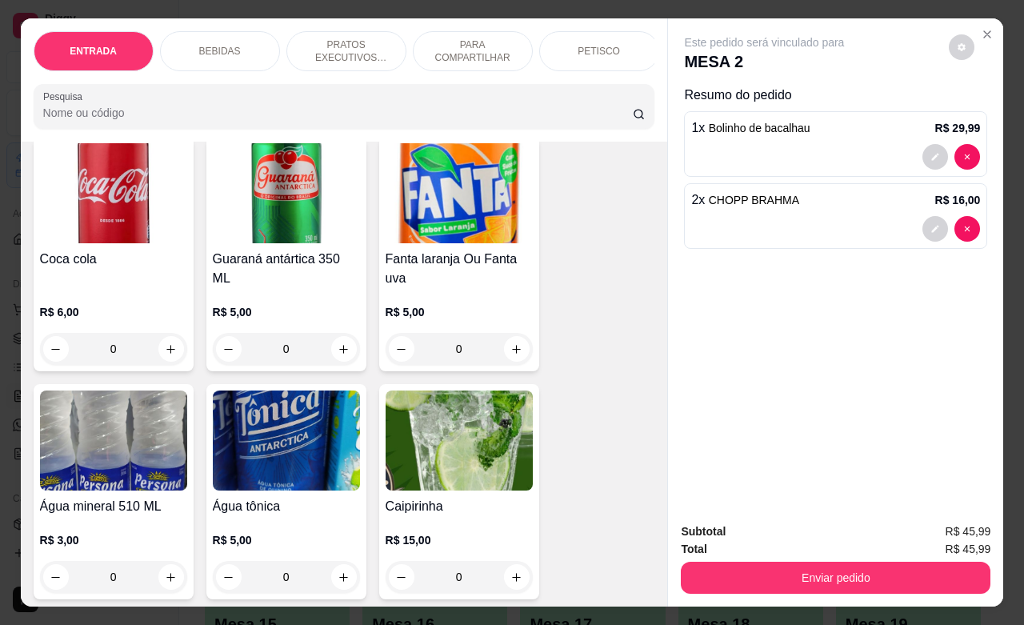
scroll to position [1100, 0]
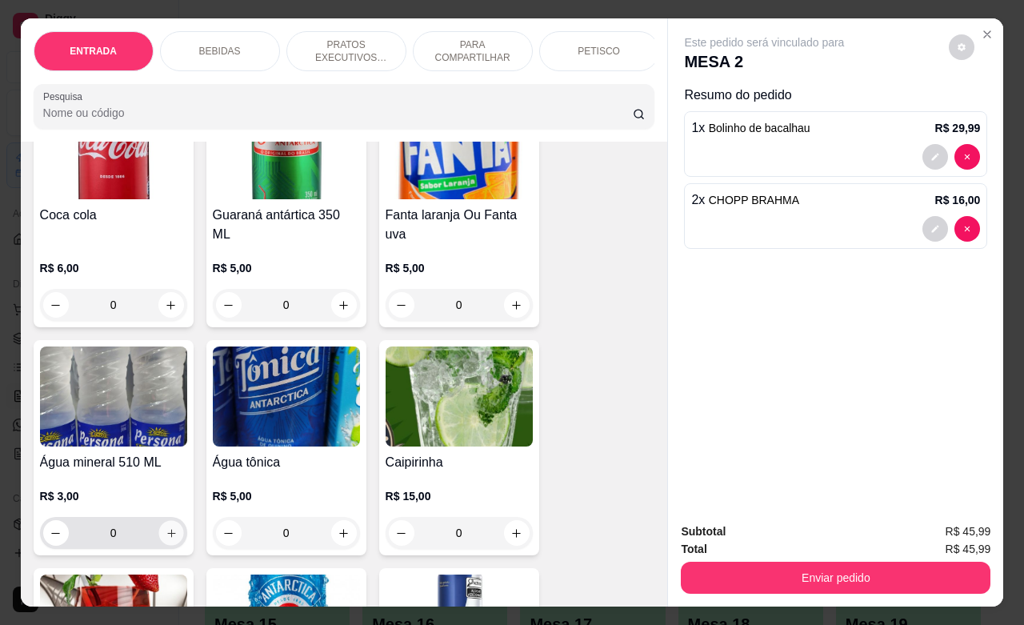
click at [165, 539] on icon "increase-product-quantity" at bounding box center [171, 533] width 12 height 12
type input "1"
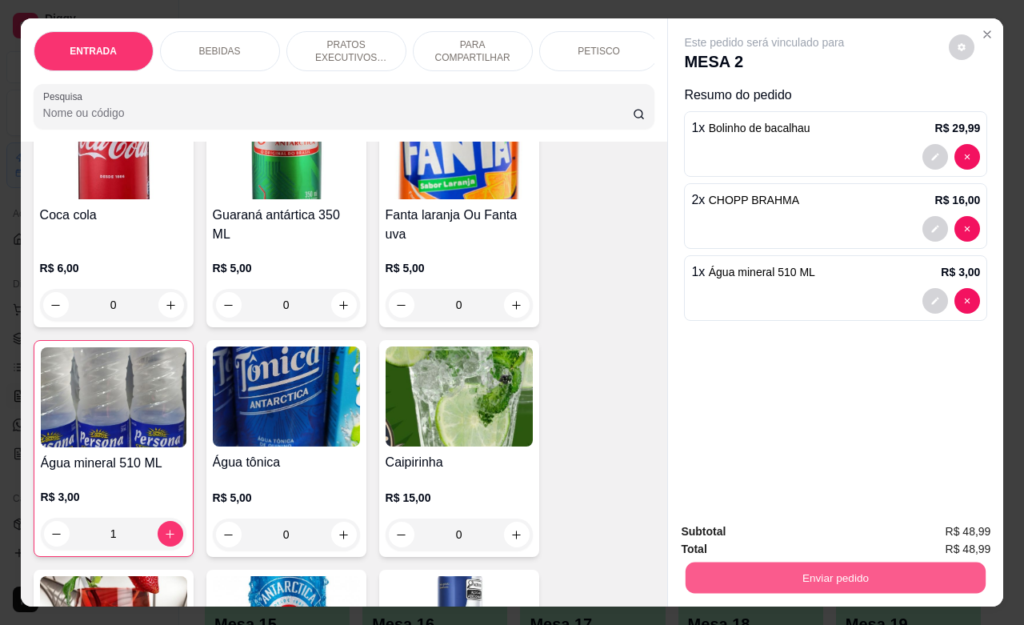
click at [770, 576] on button "Enviar pedido" at bounding box center [836, 577] width 300 height 31
click at [790, 529] on button "Não registrar e enviar pedido" at bounding box center [781, 529] width 166 height 30
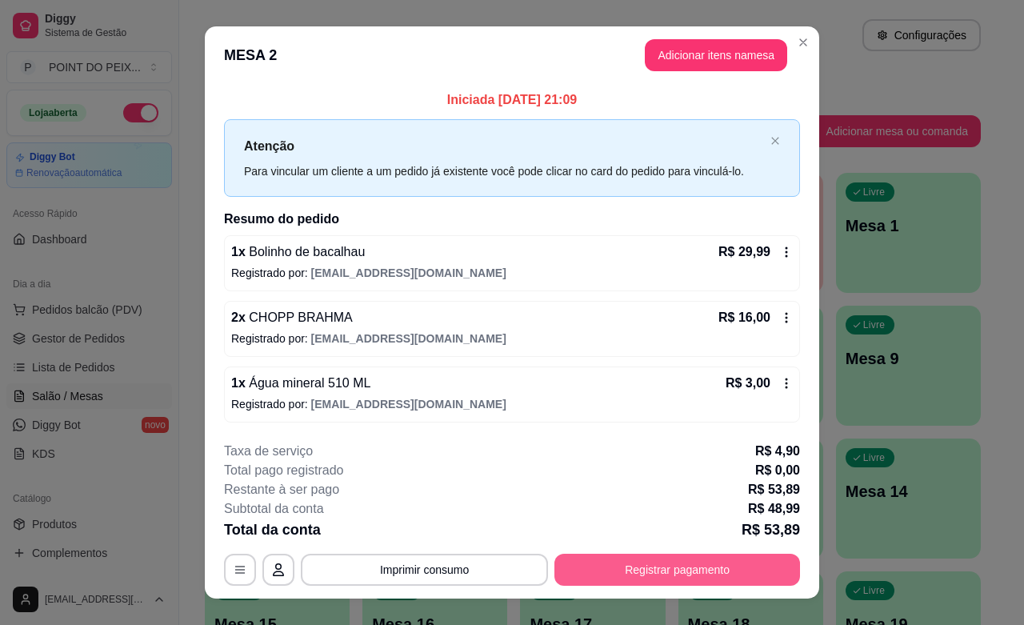
click at [726, 574] on button "Registrar pagamento" at bounding box center [677, 570] width 246 height 32
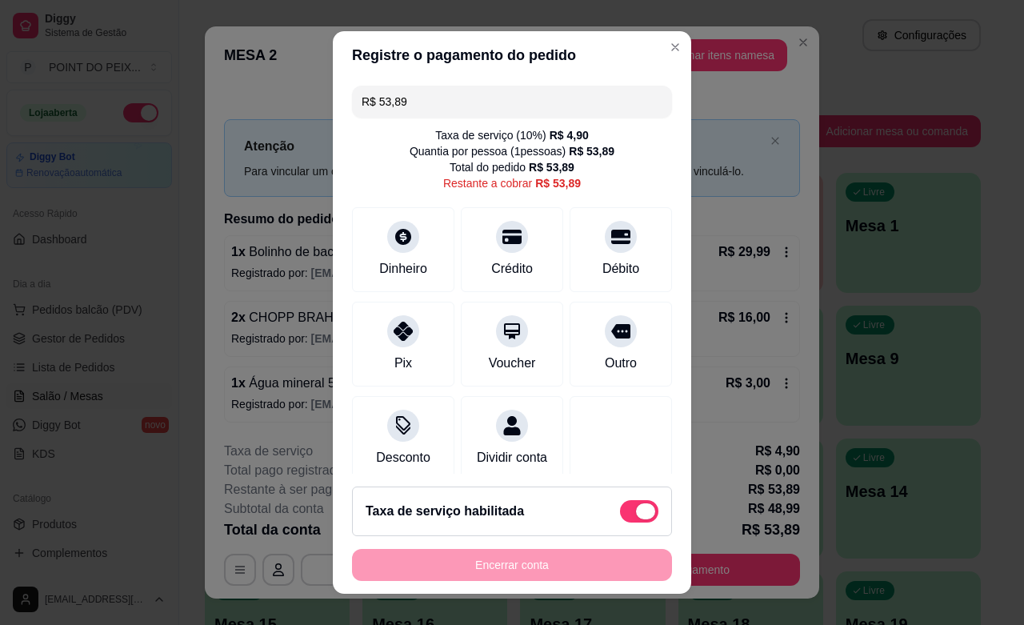
click at [636, 517] on span at bounding box center [645, 511] width 19 height 16
click at [620, 517] on input "checkbox" at bounding box center [624, 519] width 10 height 10
checkbox input "true"
type input "R$ 48,99"
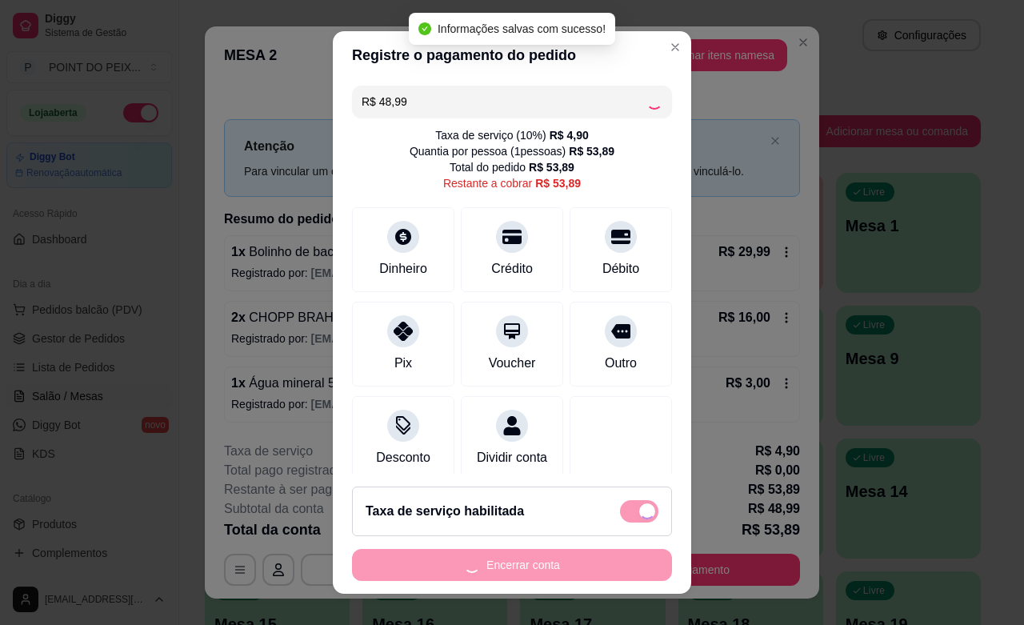
checkbox input "false"
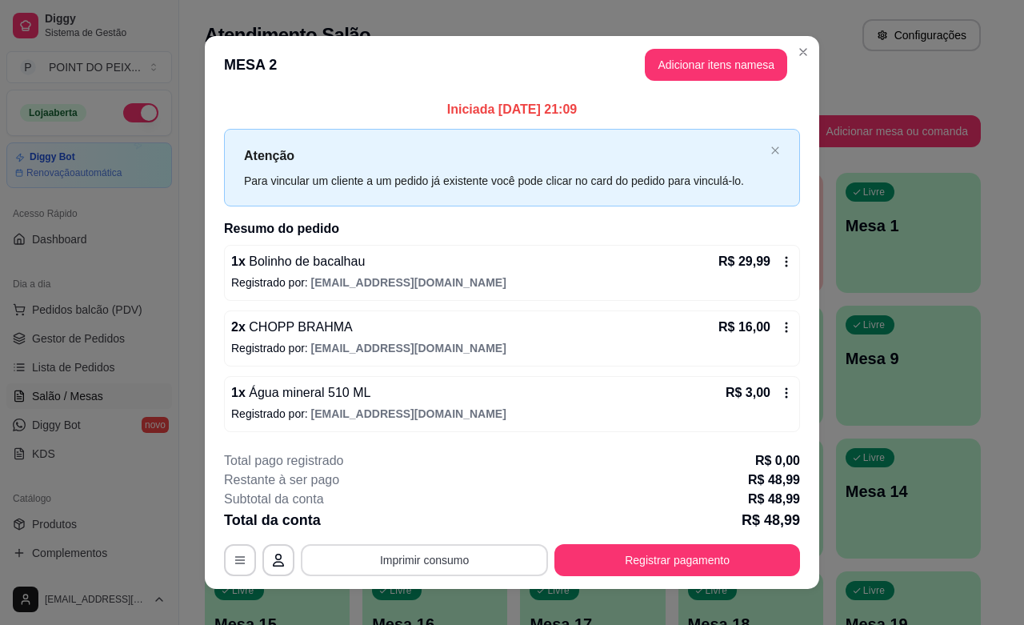
click at [485, 544] on div "**********" at bounding box center [512, 560] width 576 height 32
click at [486, 560] on button "Imprimir consumo" at bounding box center [424, 560] width 247 height 32
click at [442, 534] on button "IMPRESSORA" at bounding box center [421, 524] width 116 height 26
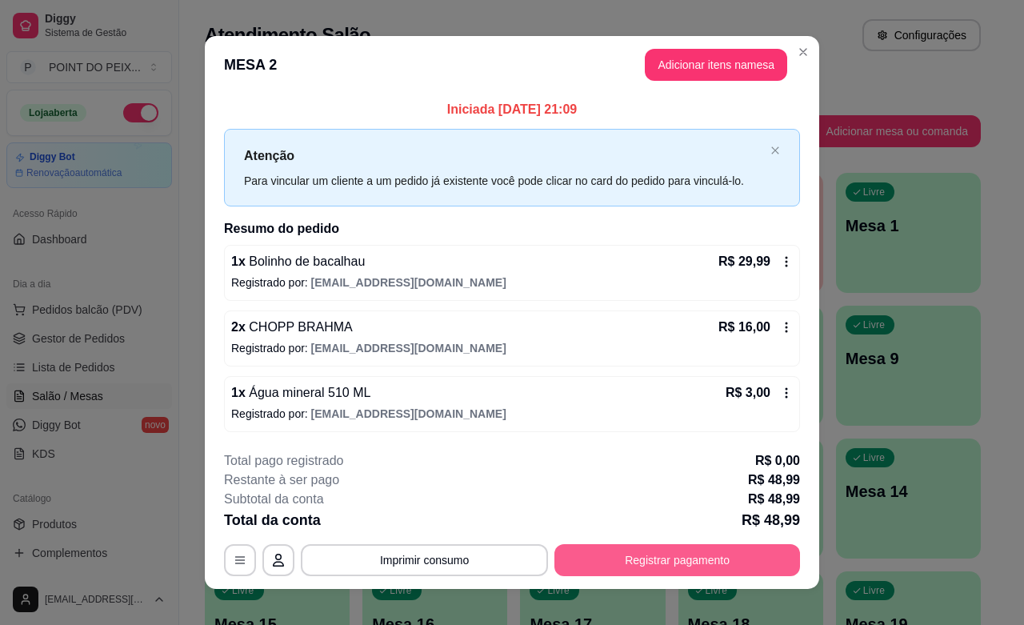
click at [718, 550] on button "Registrar pagamento" at bounding box center [677, 560] width 246 height 32
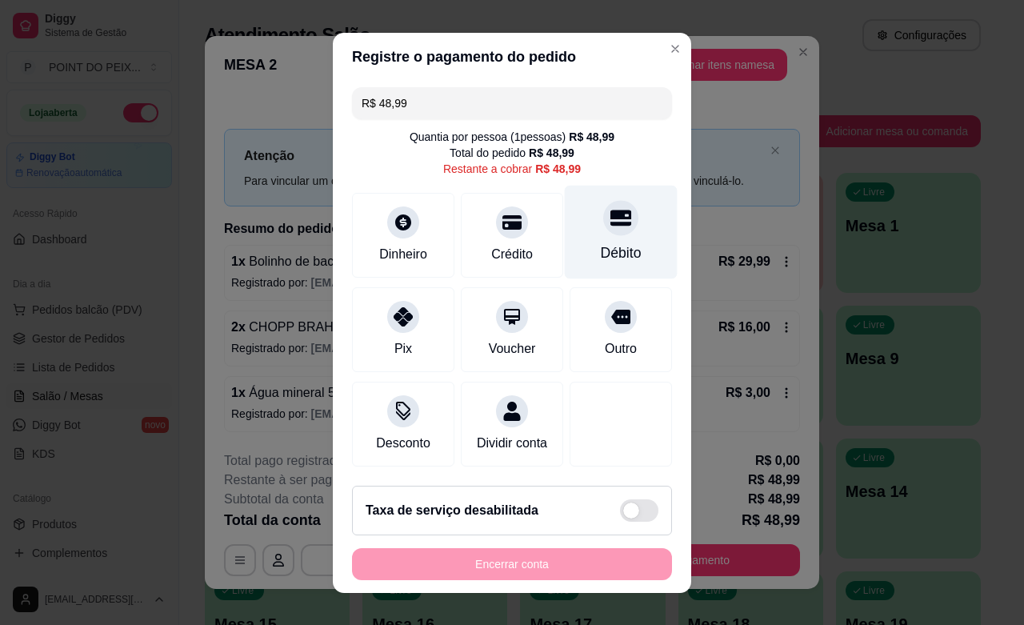
click at [593, 237] on div "Débito" at bounding box center [621, 232] width 113 height 94
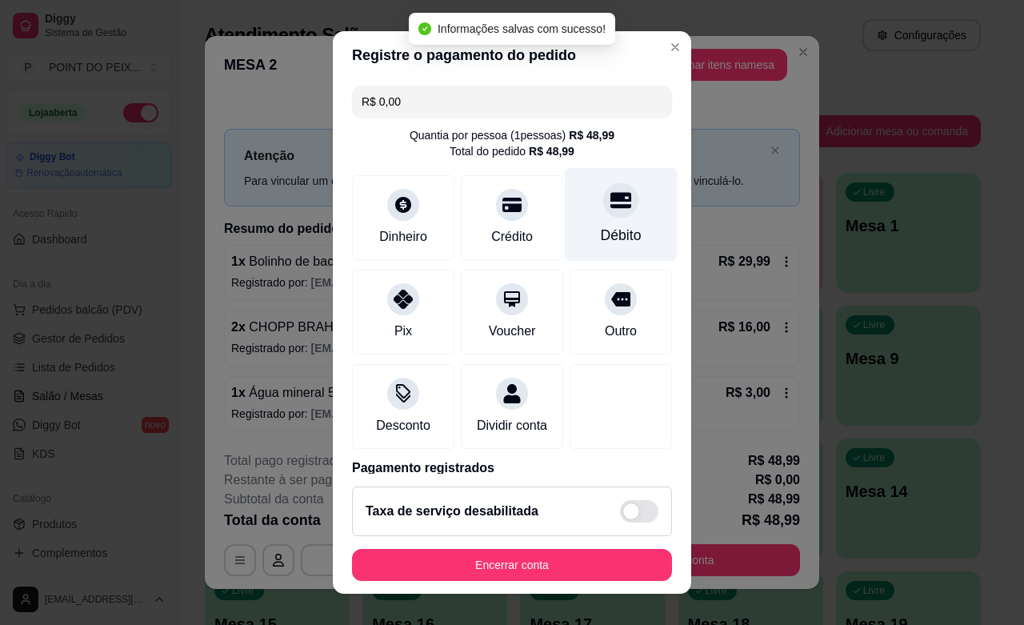
type input "R$ 0,00"
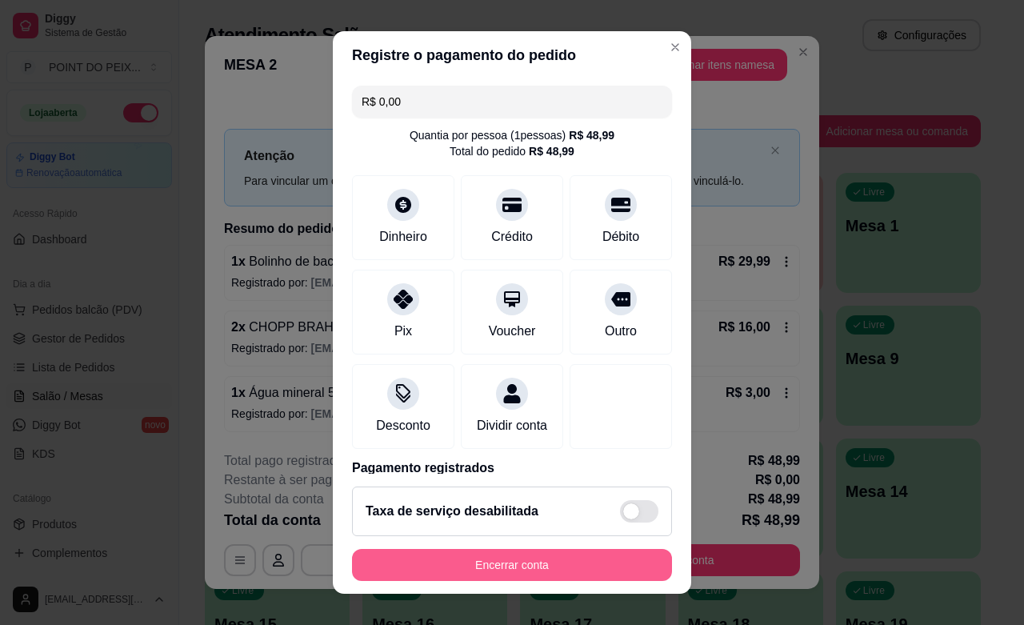
click at [536, 574] on button "Encerrar conta" at bounding box center [512, 565] width 320 height 32
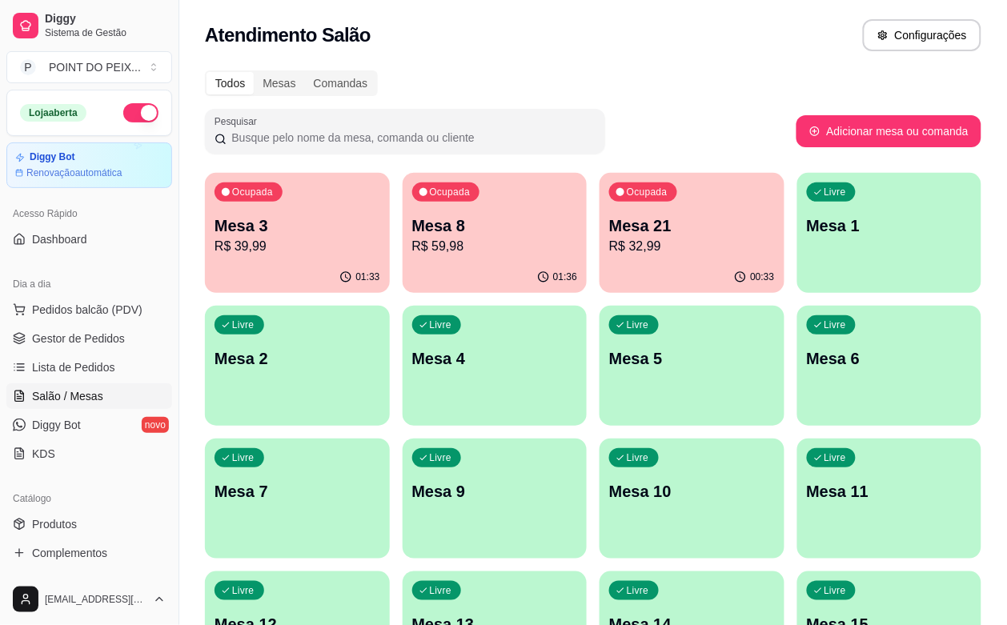
click at [412, 262] on div "01:36" at bounding box center [494, 277] width 185 height 31
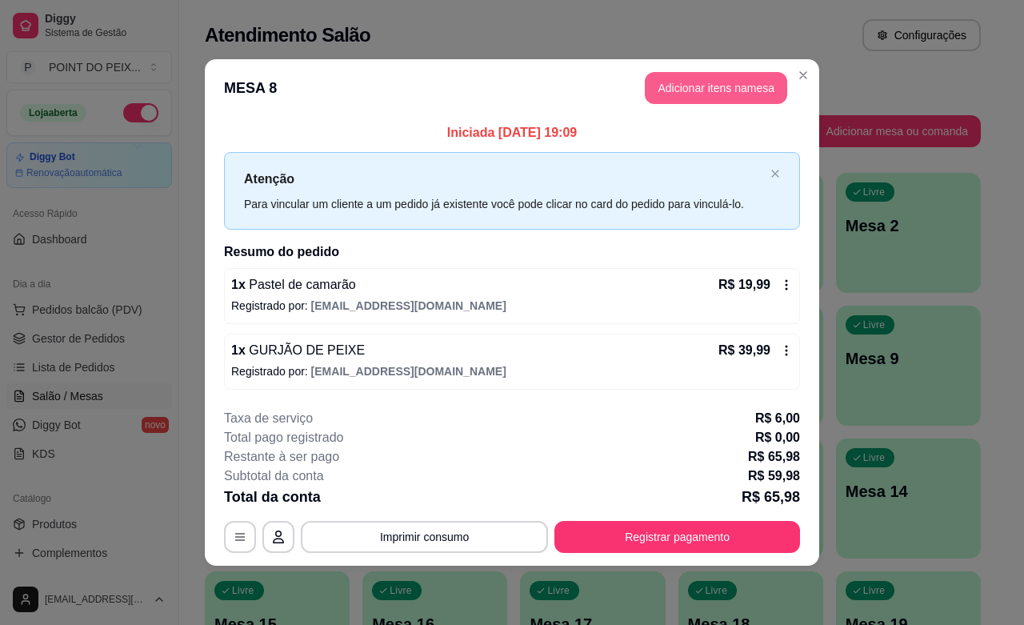
click at [722, 92] on button "Adicionar itens na mesa" at bounding box center [716, 88] width 142 height 32
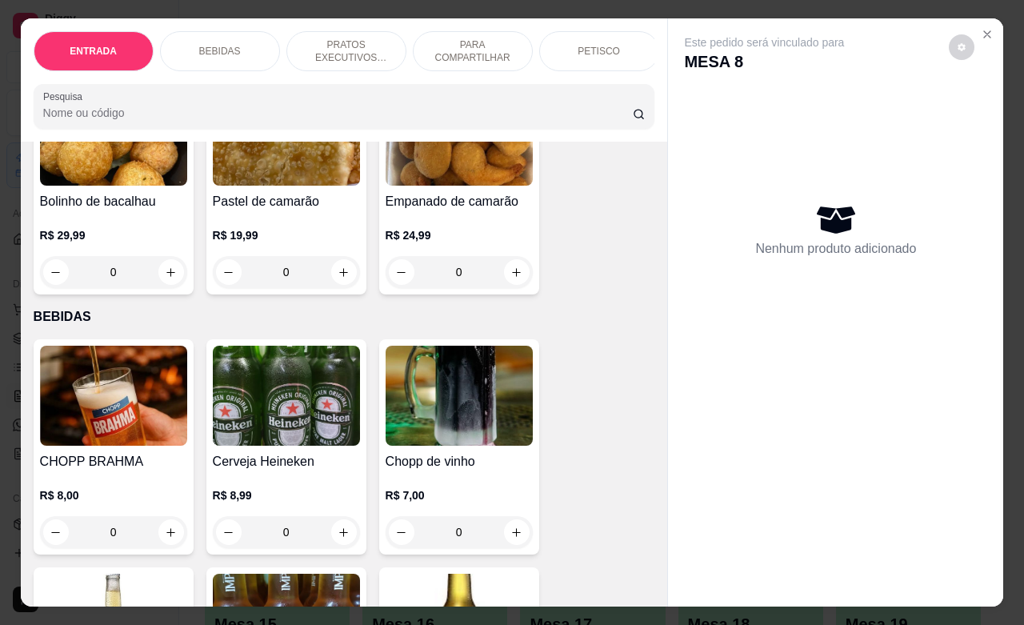
scroll to position [200, 0]
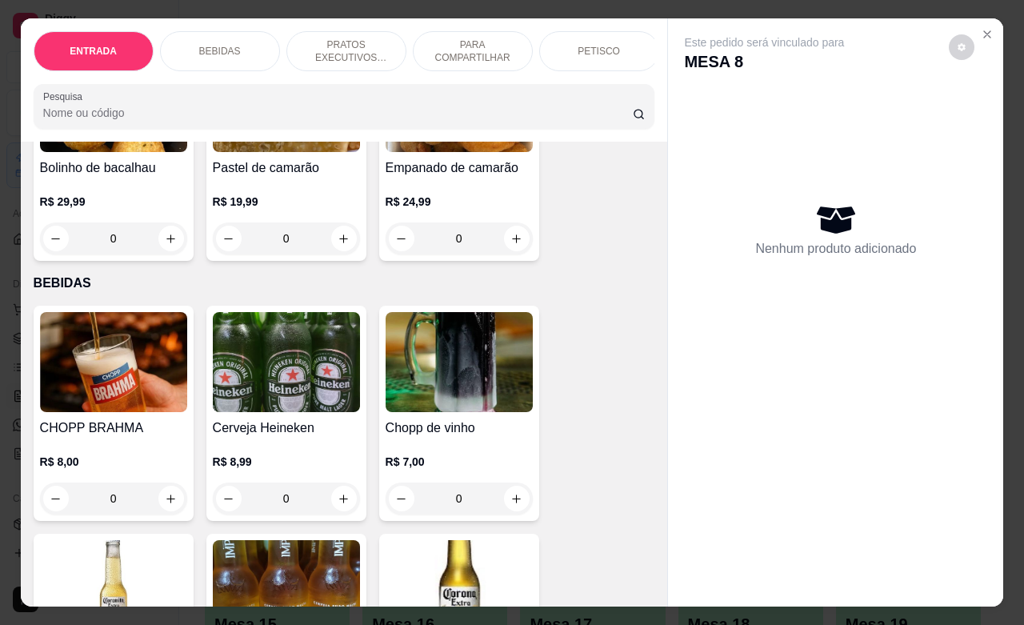
click at [106, 500] on input "0" at bounding box center [114, 498] width 90 height 32
click at [108, 501] on input "0" at bounding box center [114, 498] width 90 height 32
click at [110, 498] on input "0" at bounding box center [114, 498] width 90 height 32
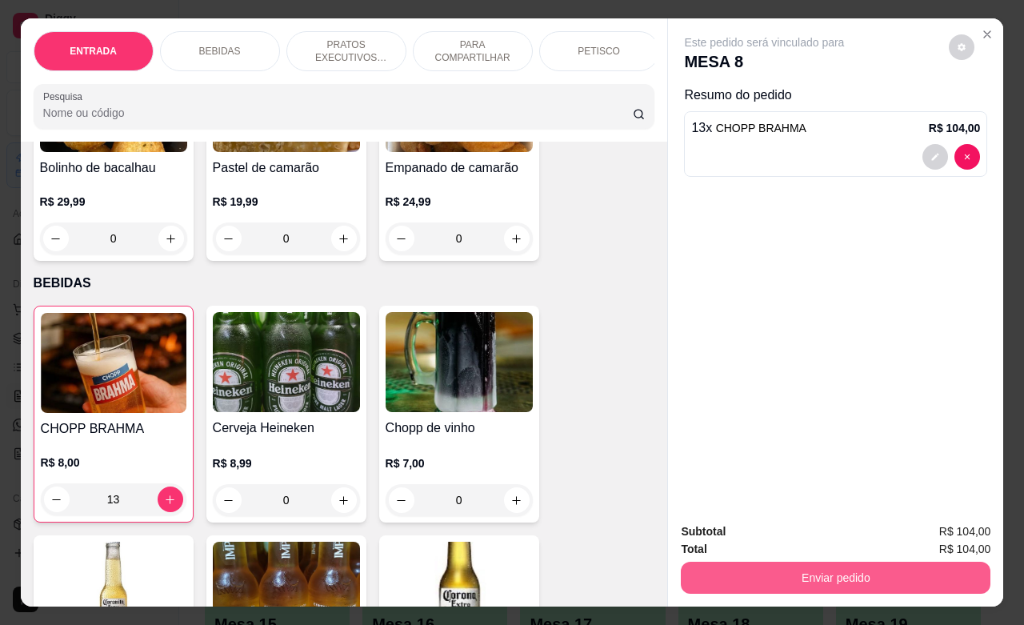
type input "13"
click at [778, 562] on button "Enviar pedido" at bounding box center [836, 578] width 310 height 32
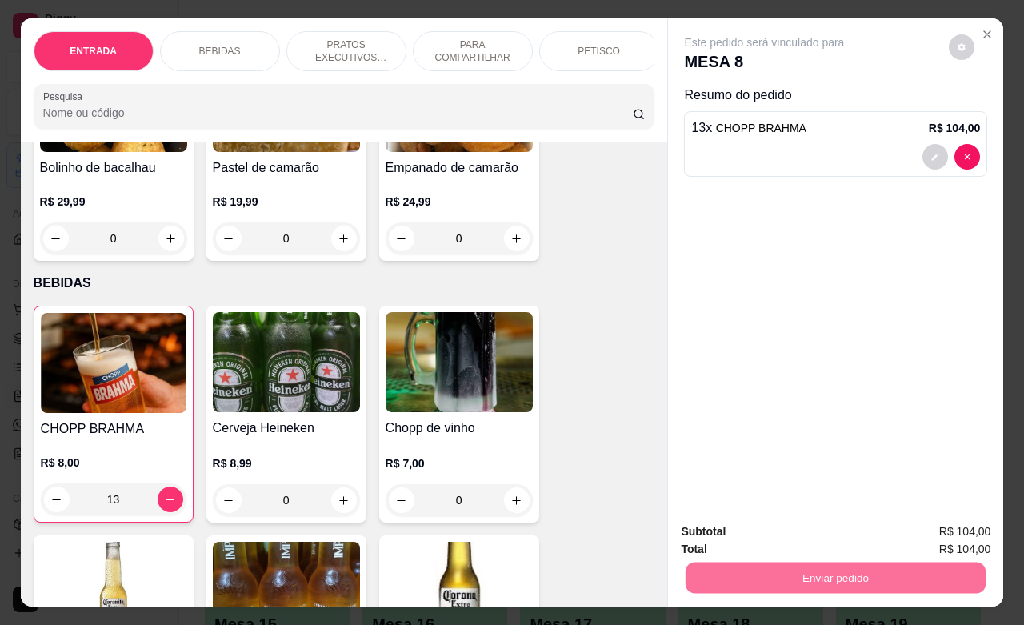
click at [810, 526] on button "Não registrar e enviar pedido" at bounding box center [781, 529] width 166 height 30
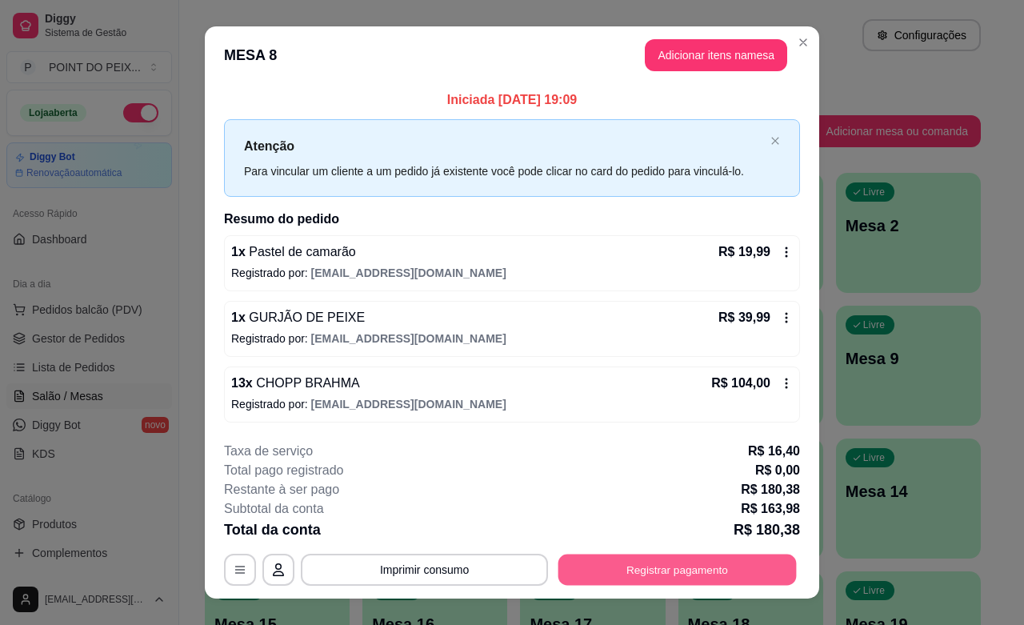
click at [714, 565] on button "Registrar pagamento" at bounding box center [677, 569] width 238 height 31
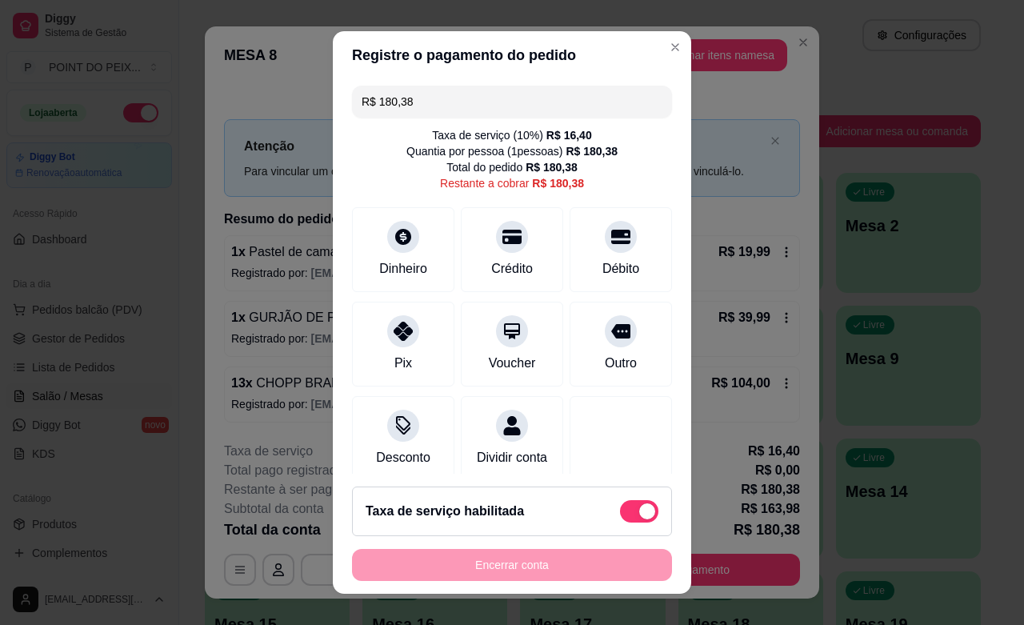
click at [620, 516] on span at bounding box center [639, 511] width 38 height 22
click at [619, 516] on input "checkbox" at bounding box center [624, 519] width 10 height 10
checkbox input "true"
type input "R$ 163,98"
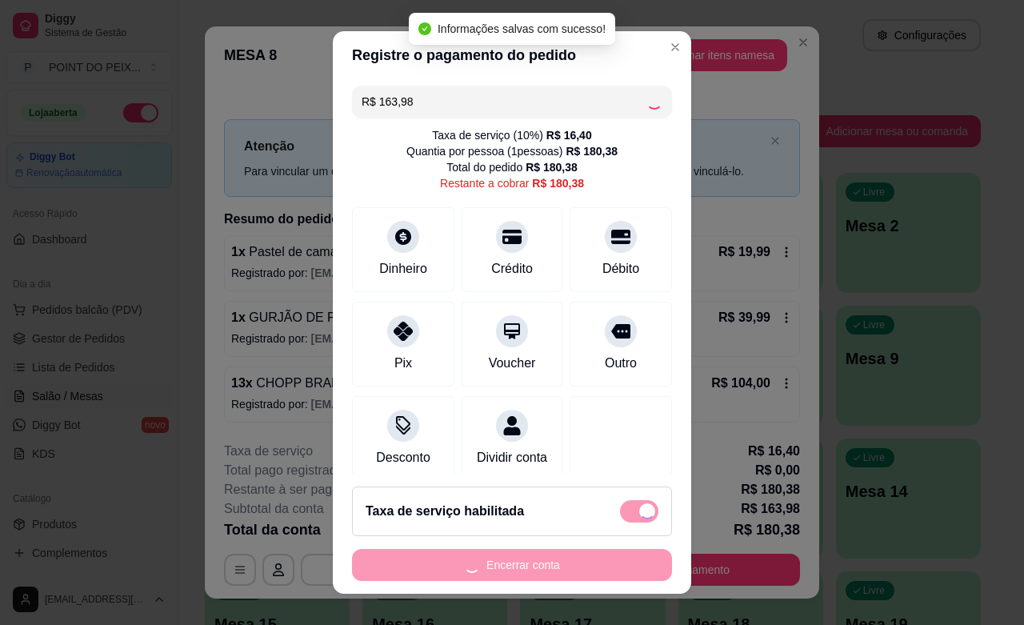
checkbox input "false"
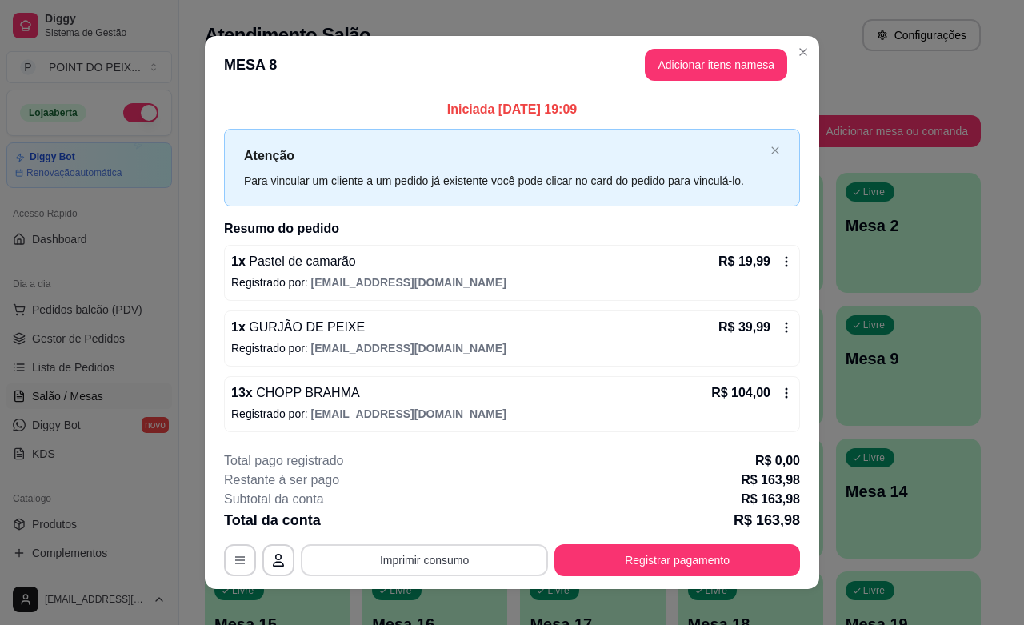
click at [462, 560] on button "Imprimir consumo" at bounding box center [424, 560] width 247 height 32
click at [458, 526] on button "IMPRESSORA" at bounding box center [421, 524] width 116 height 26
click at [434, 561] on button "Imprimir consumo" at bounding box center [424, 560] width 247 height 32
click at [424, 530] on button "IMPRESSORA" at bounding box center [421, 524] width 116 height 26
click at [448, 562] on button "Imprimir consumo" at bounding box center [424, 560] width 247 height 32
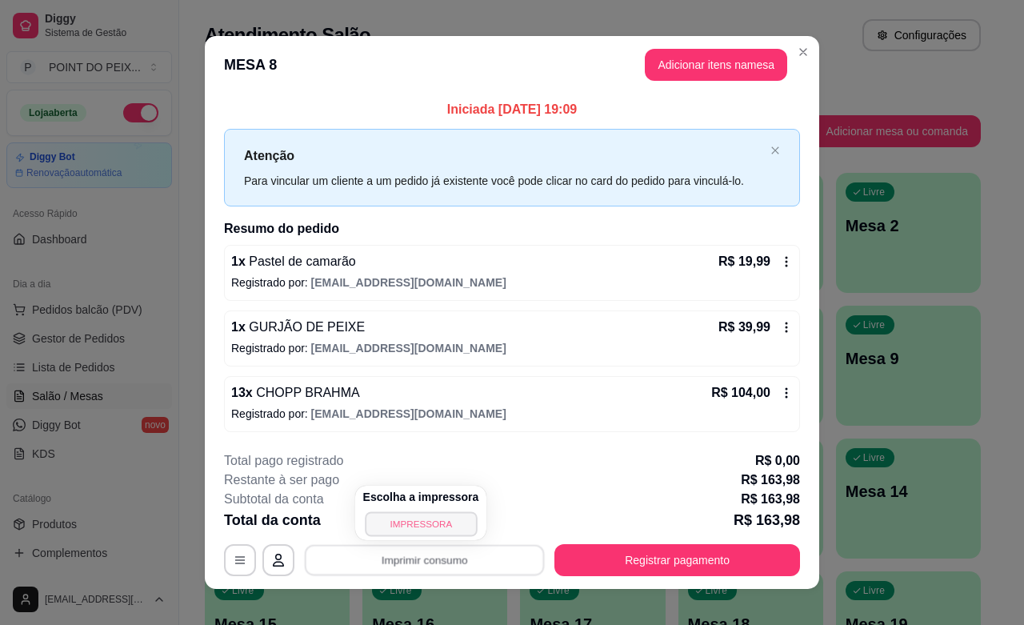
click at [446, 521] on button "IMPRESSORA" at bounding box center [421, 523] width 112 height 25
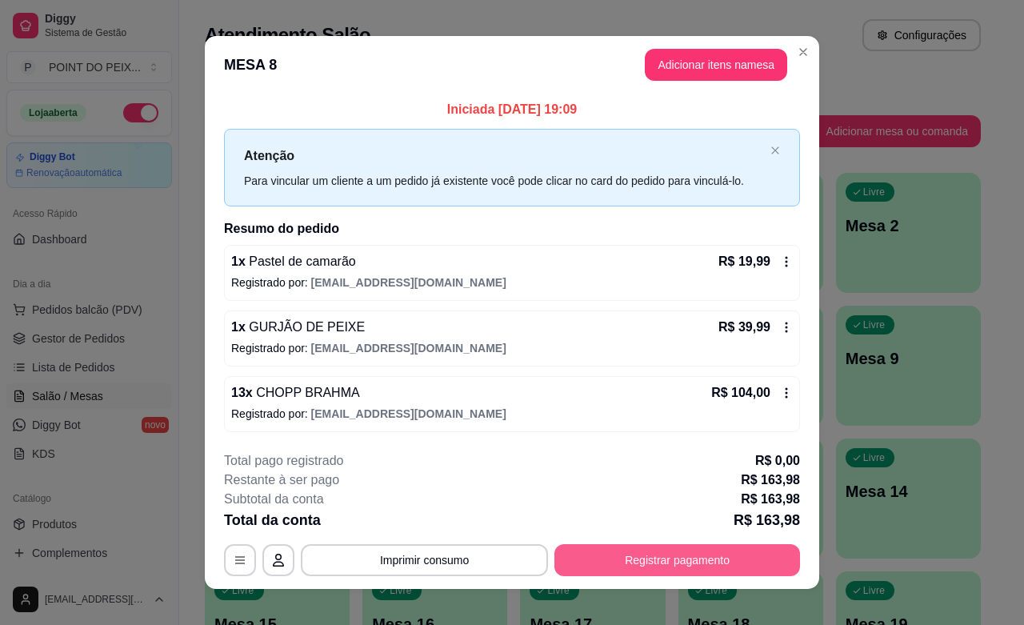
click at [642, 566] on button "Registrar pagamento" at bounding box center [677, 560] width 246 height 32
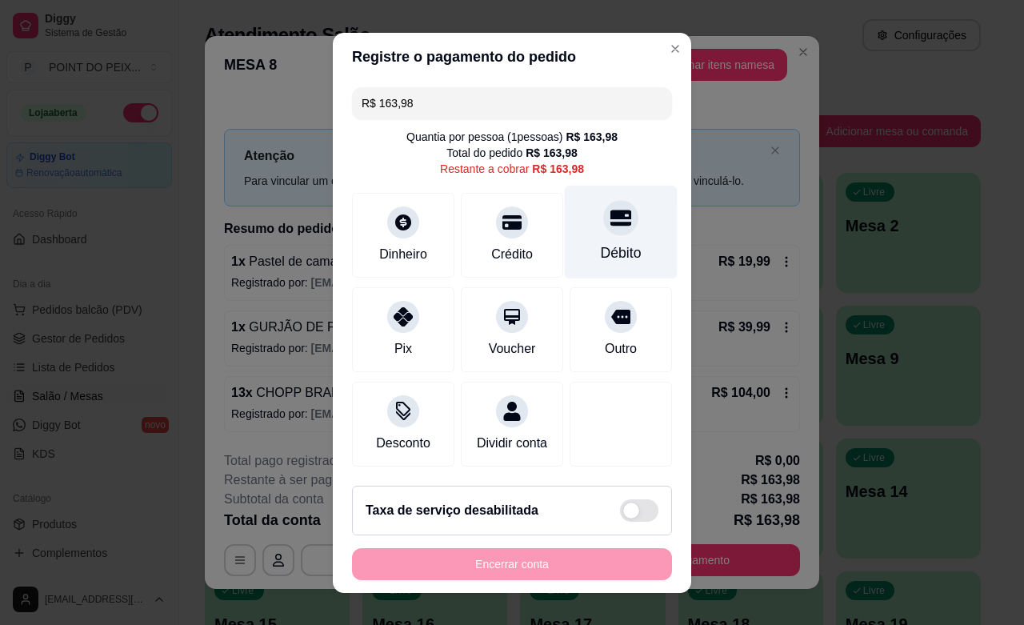
click at [603, 226] on div at bounding box center [620, 217] width 35 height 35
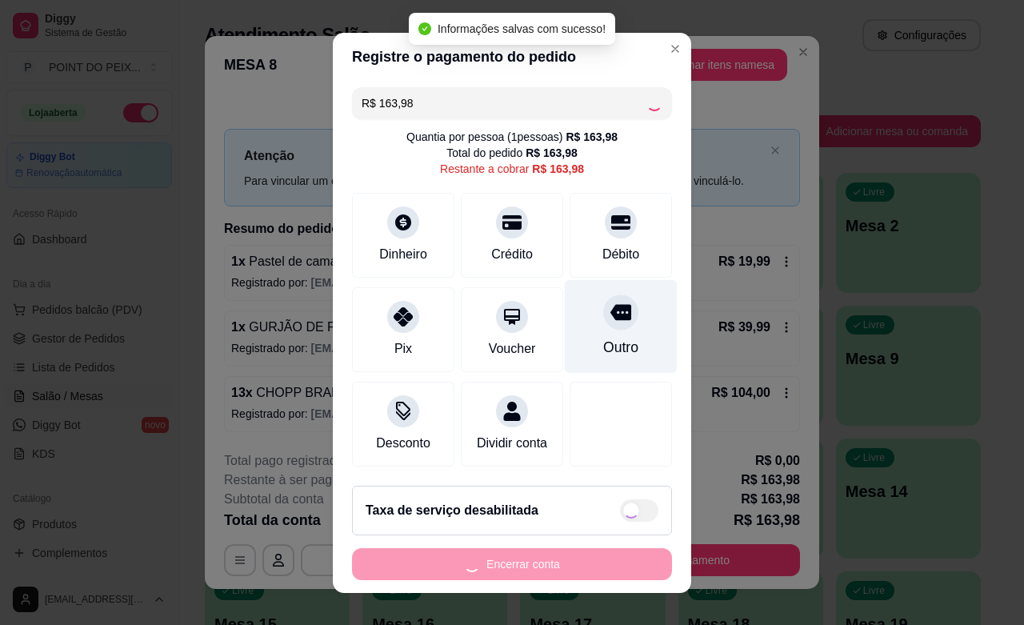
type input "R$ 0,00"
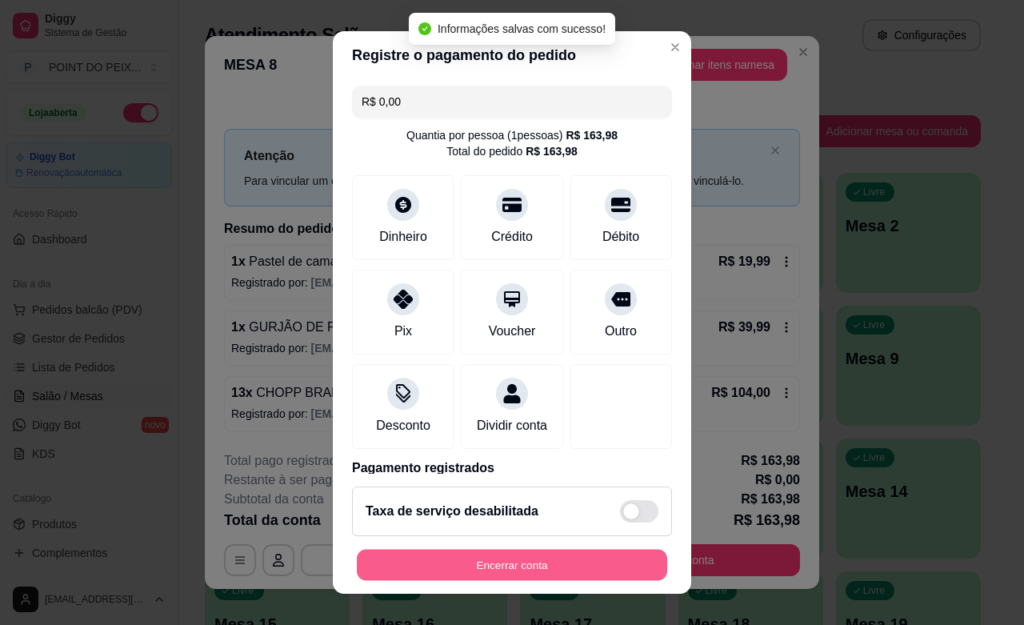
click at [562, 566] on button "Encerrar conta" at bounding box center [512, 565] width 310 height 31
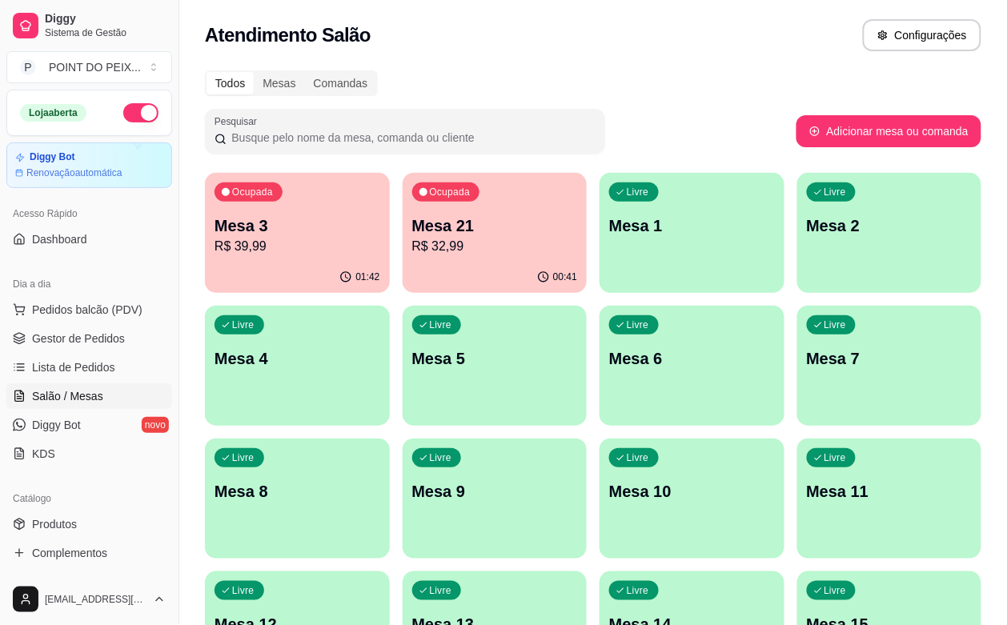
click at [402, 406] on div "button" at bounding box center [494, 415] width 185 height 19
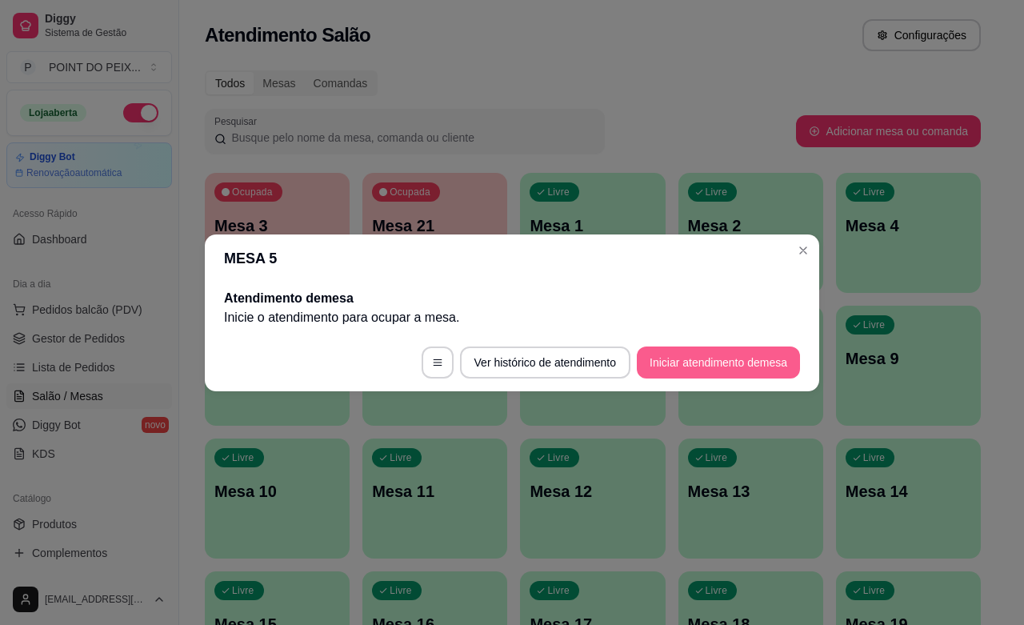
click at [702, 373] on button "Iniciar atendimento de mesa" at bounding box center [718, 362] width 163 height 32
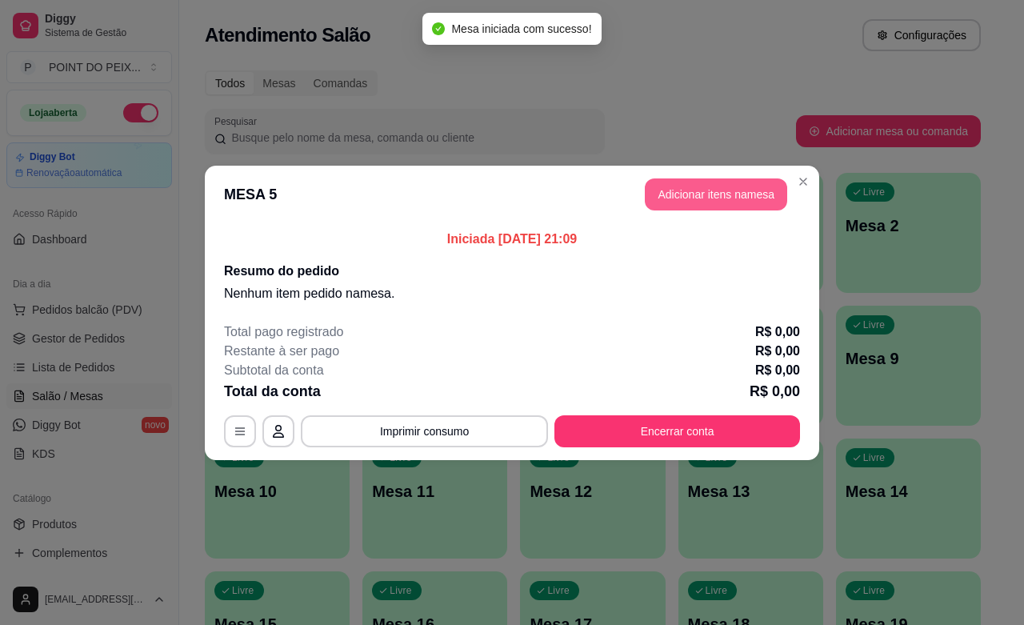
click at [705, 198] on button "Adicionar itens na mesa" at bounding box center [716, 194] width 142 height 32
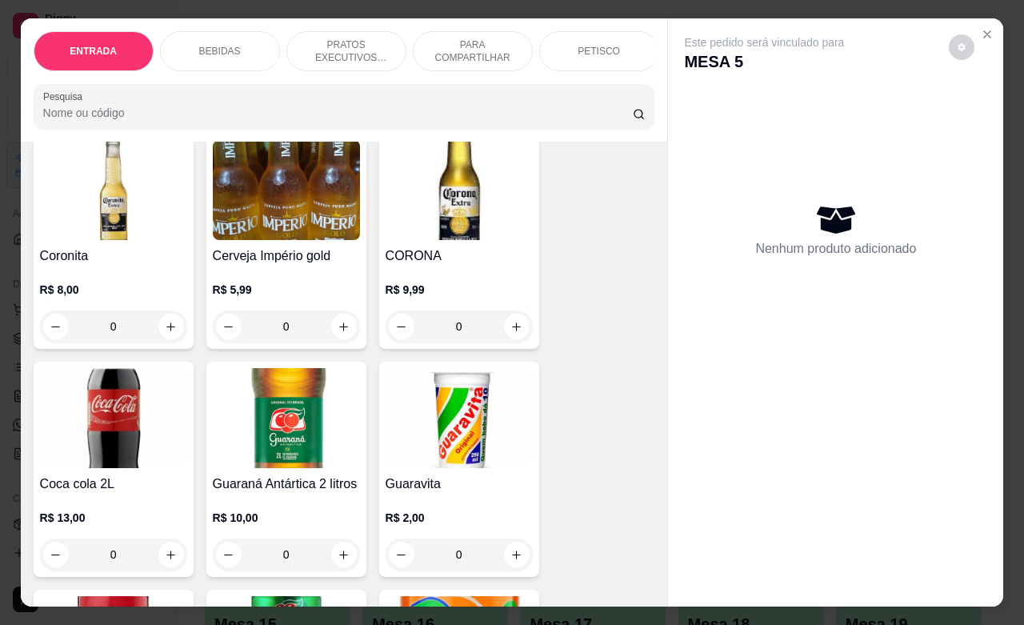
scroll to position [700, 0]
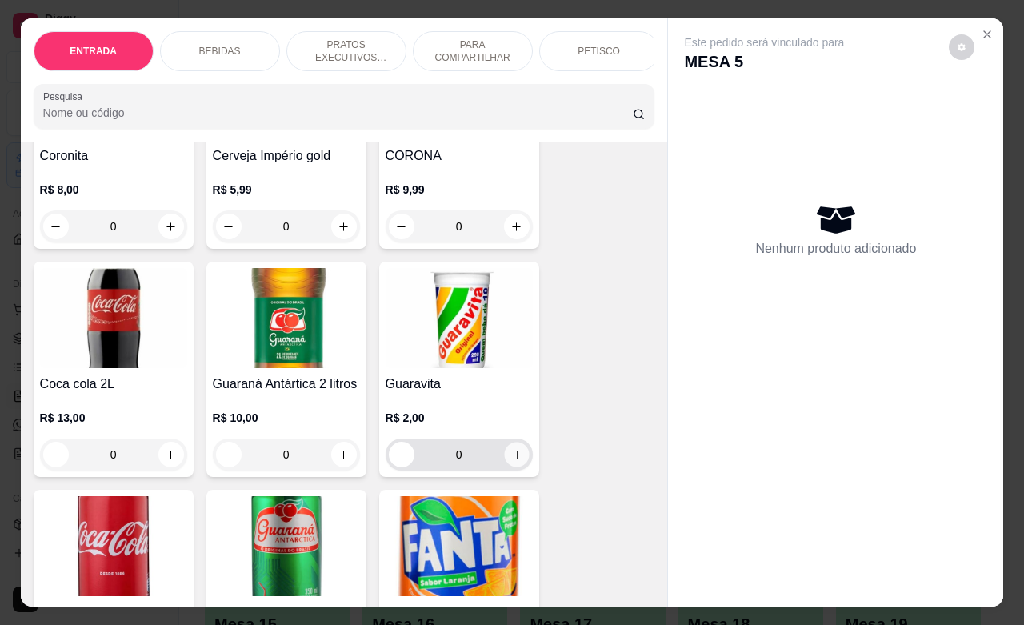
click at [504, 465] on button "increase-product-quantity" at bounding box center [516, 454] width 25 height 25
type input "1"
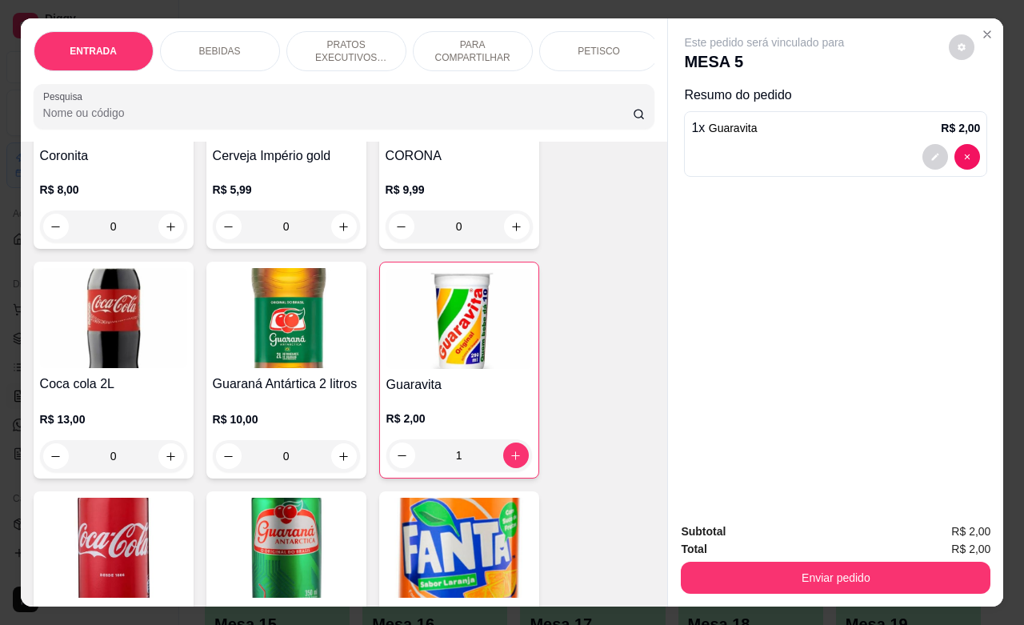
click at [593, 46] on p "PETISCO" at bounding box center [599, 51] width 42 height 13
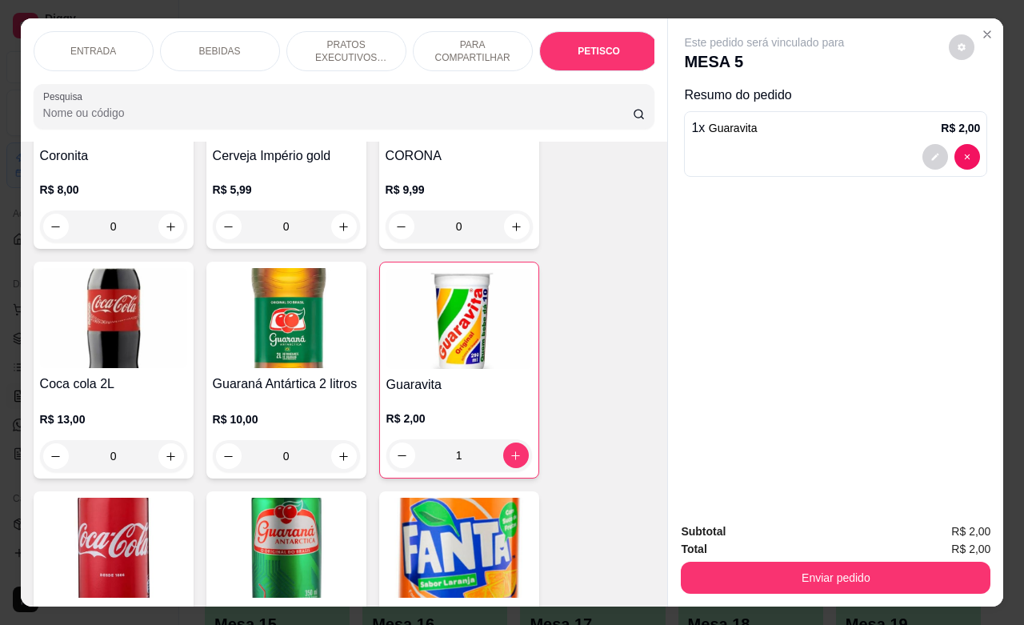
scroll to position [3737, 0]
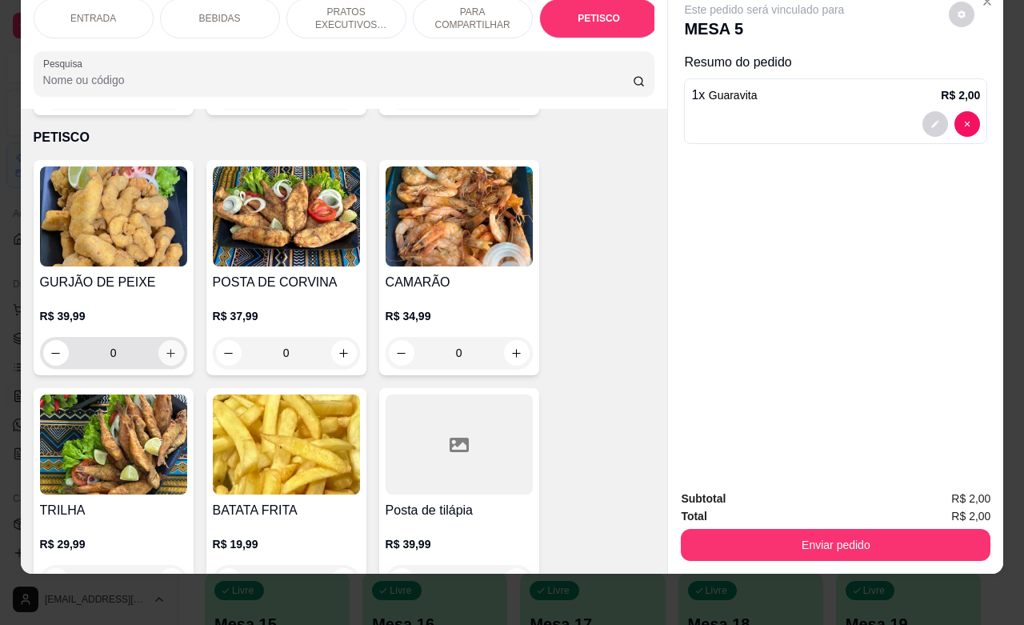
click at [168, 347] on icon "increase-product-quantity" at bounding box center [171, 353] width 12 height 12
type input "1"
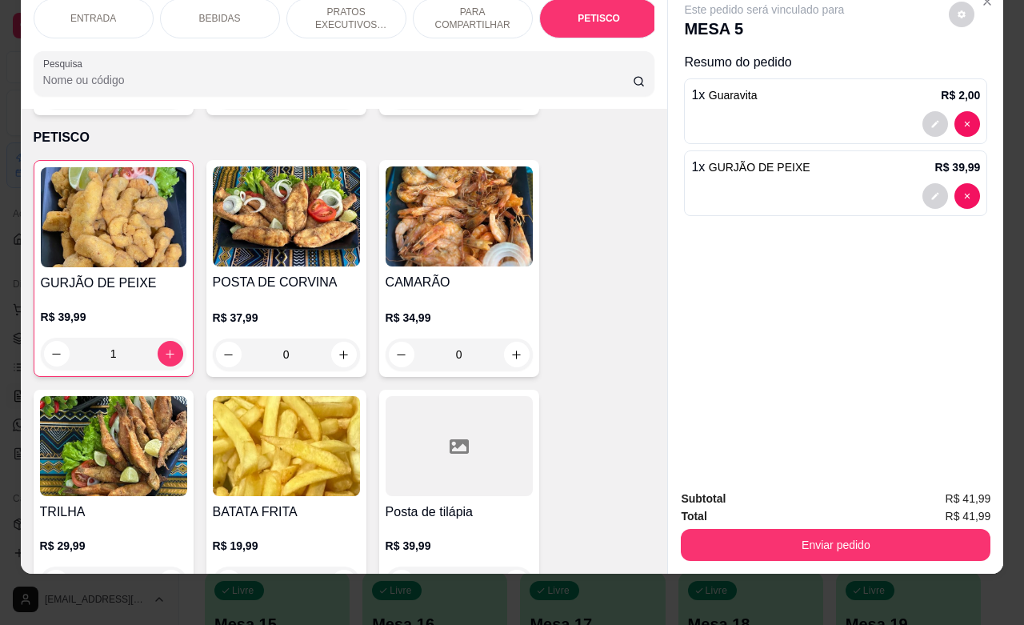
scroll to position [3837, 0]
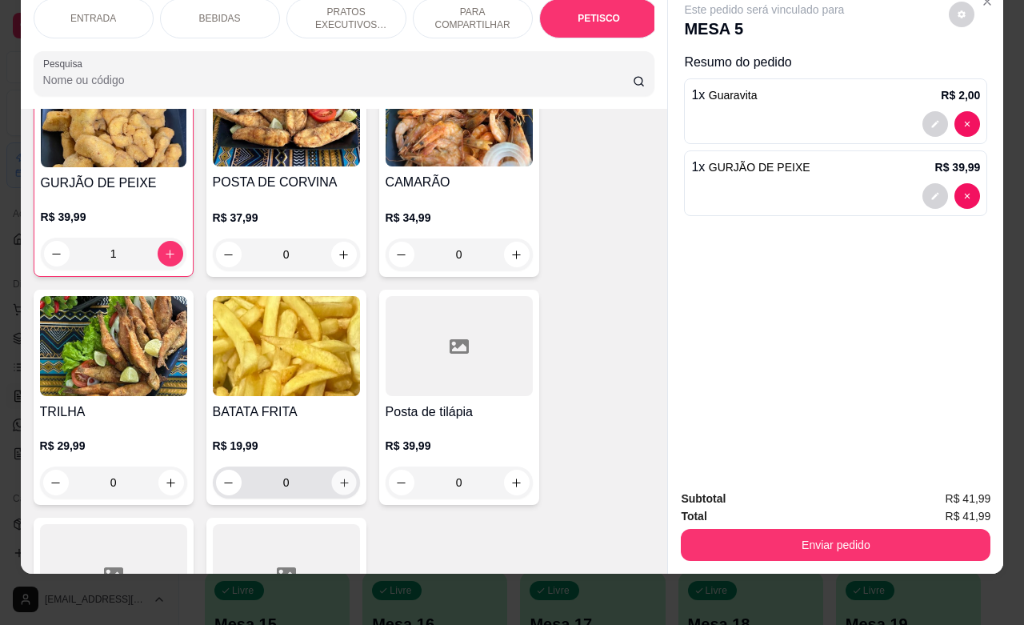
click at [334, 470] on button "increase-product-quantity" at bounding box center [343, 482] width 25 height 25
type input "1"
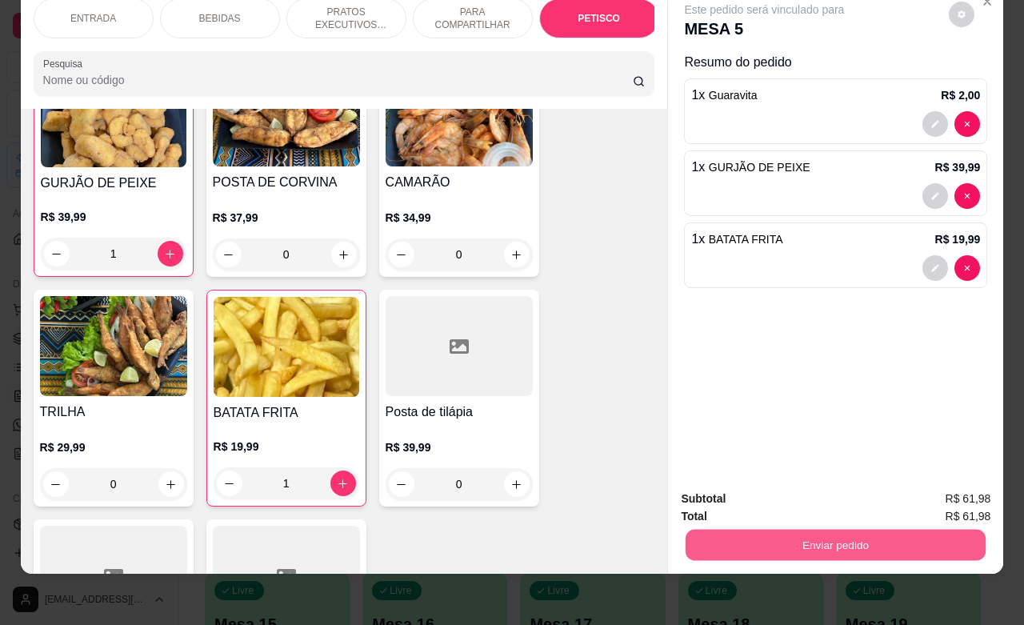
click at [785, 530] on button "Enviar pedido" at bounding box center [836, 544] width 300 height 31
click at [724, 485] on button "Não registrar e enviar pedido" at bounding box center [781, 489] width 166 height 30
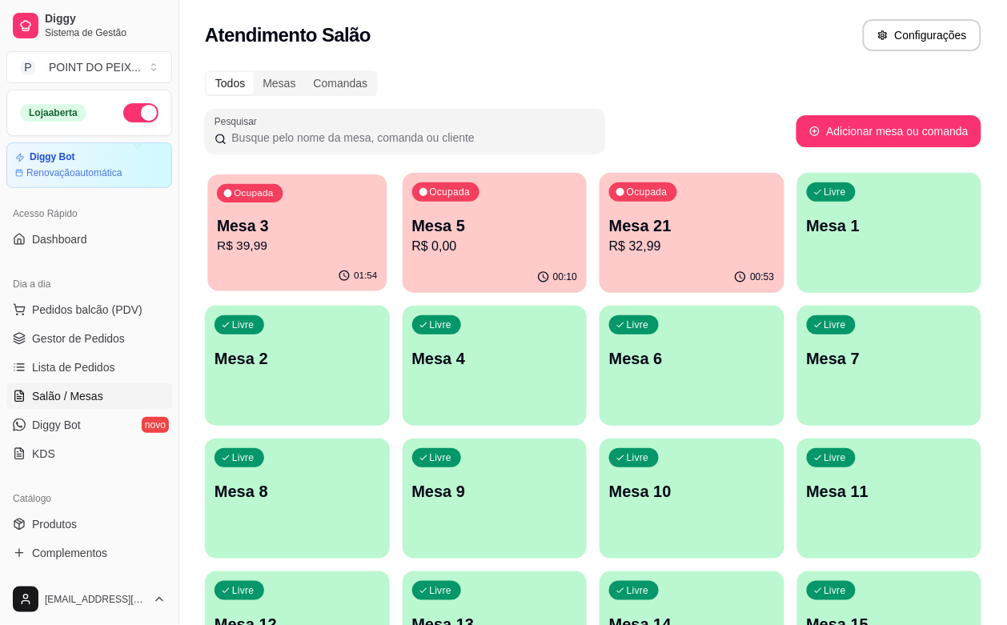
click at [312, 242] on p "R$ 39,99" at bounding box center [297, 246] width 160 height 18
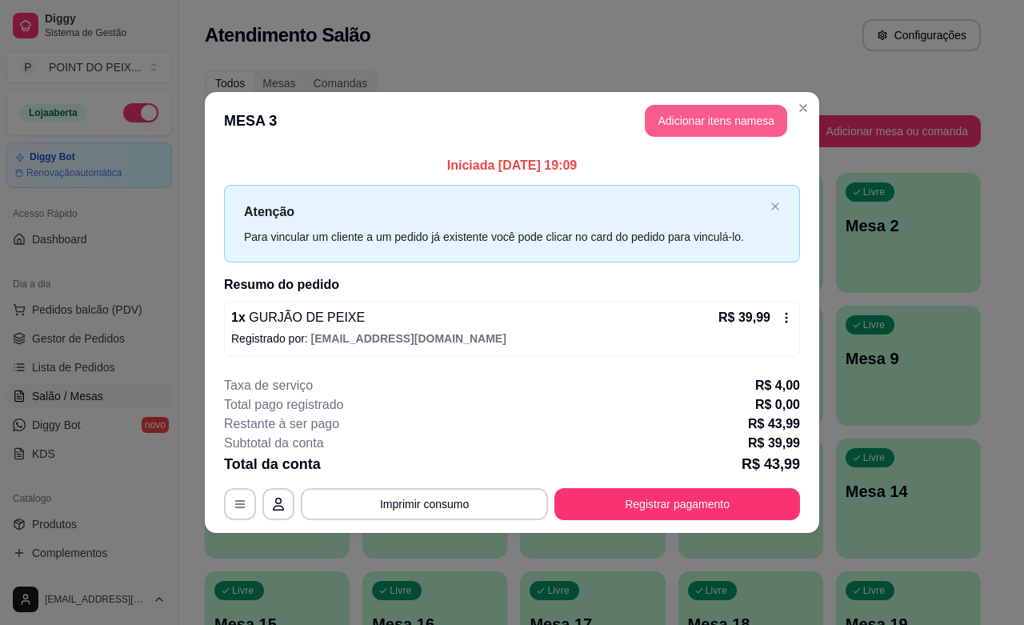
click at [720, 116] on button "Adicionar itens na mesa" at bounding box center [716, 121] width 142 height 32
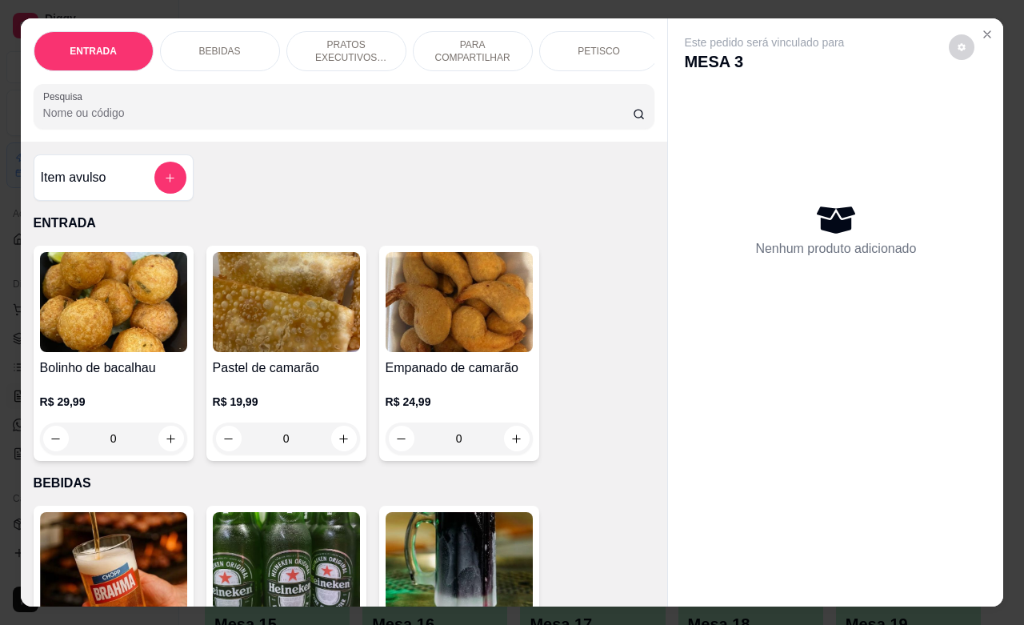
click at [234, 42] on div "BEBIDAS" at bounding box center [220, 51] width 120 height 40
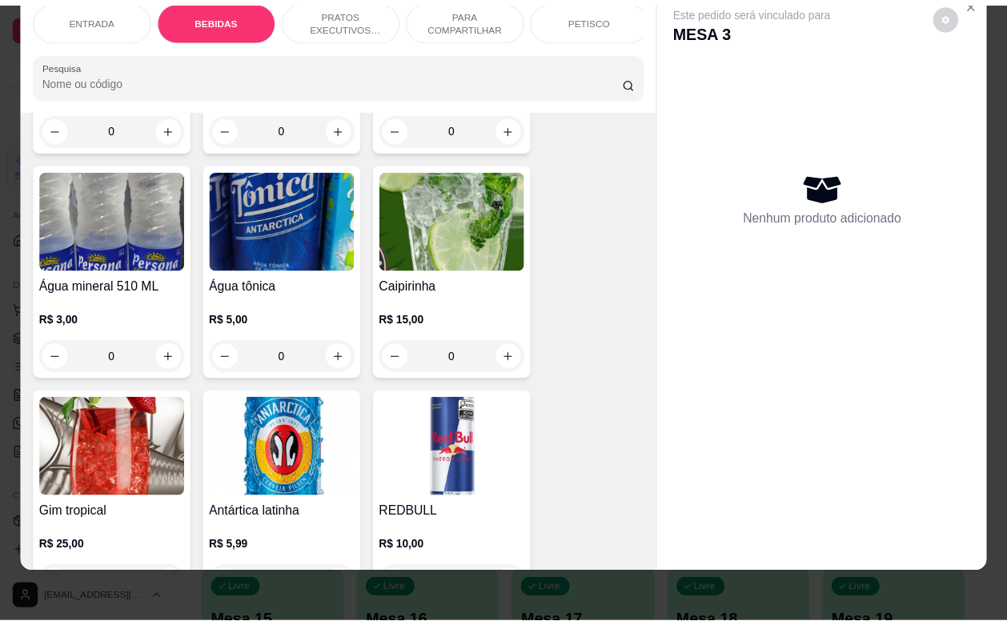
scroll to position [1232, 0]
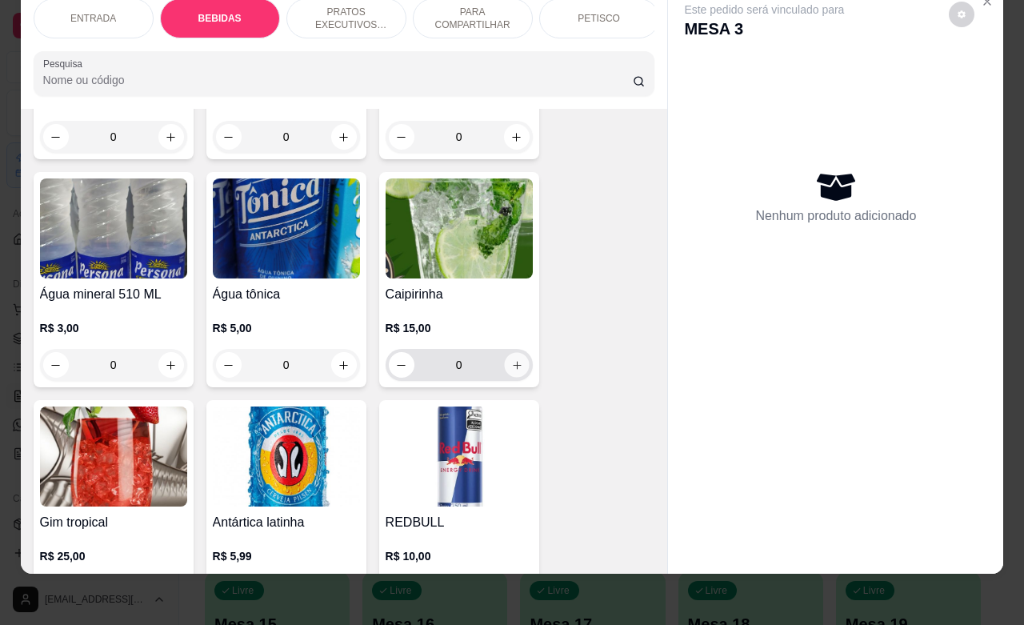
click at [510, 361] on icon "increase-product-quantity" at bounding box center [516, 365] width 12 height 12
type input "1"
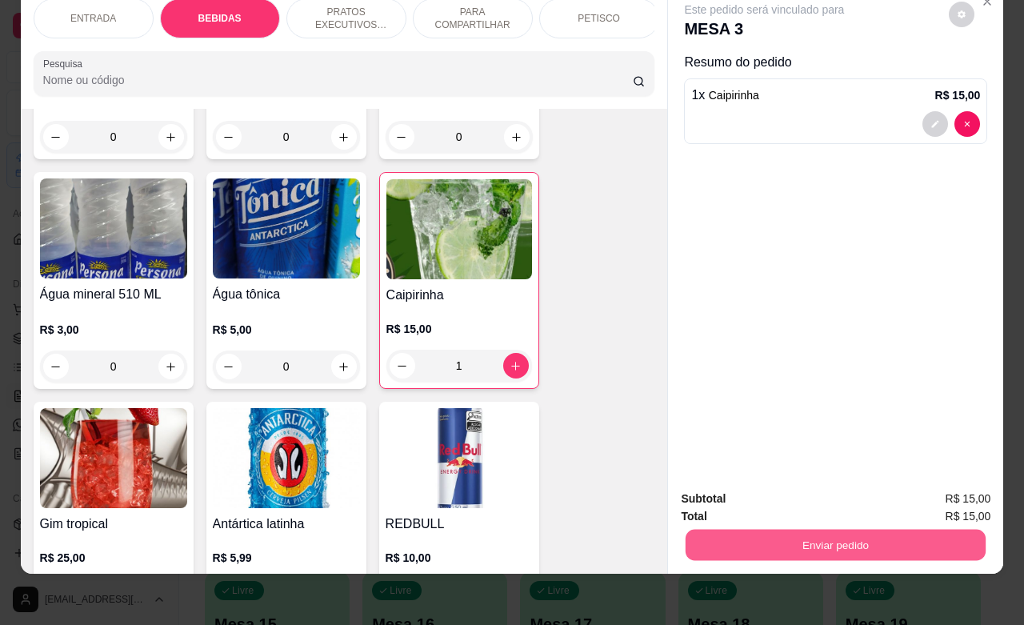
click at [798, 534] on button "Enviar pedido" at bounding box center [836, 544] width 300 height 31
click at [774, 489] on button "Não registrar e enviar pedido" at bounding box center [781, 489] width 166 height 30
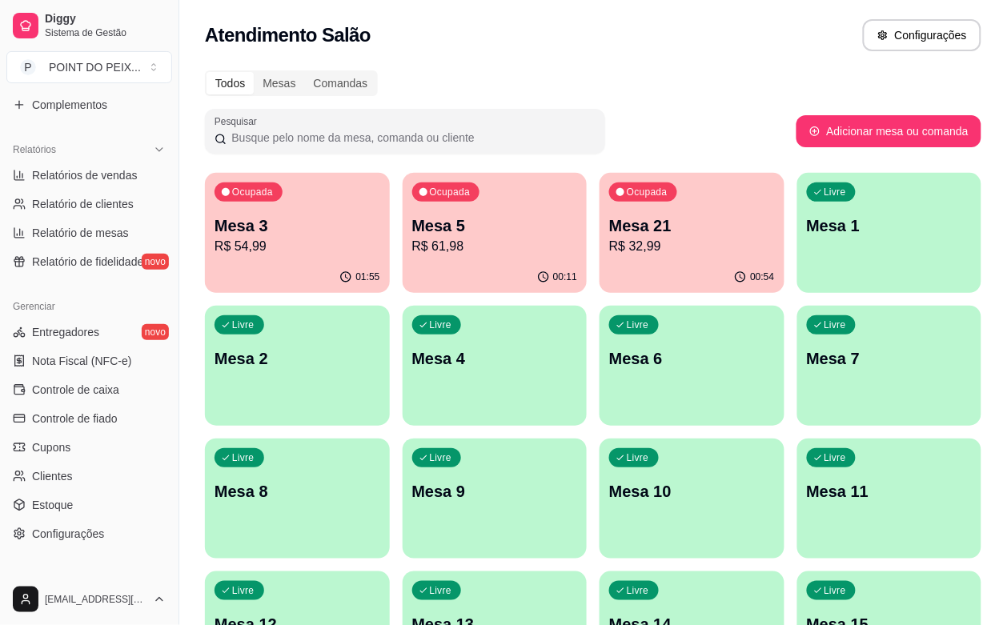
scroll to position [500, 0]
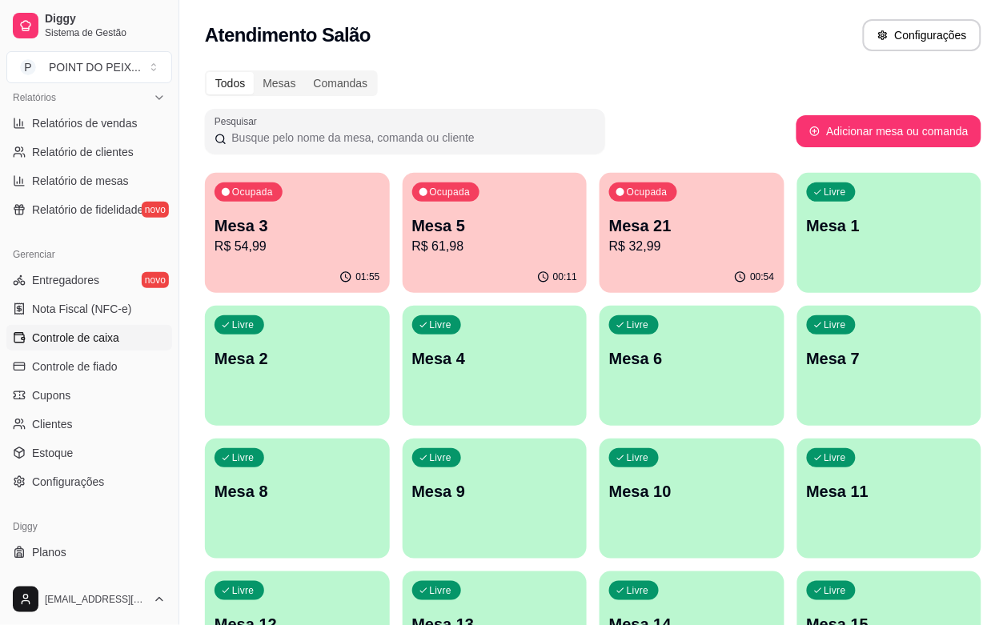
click at [108, 338] on span "Controle de caixa" at bounding box center [75, 338] width 87 height 16
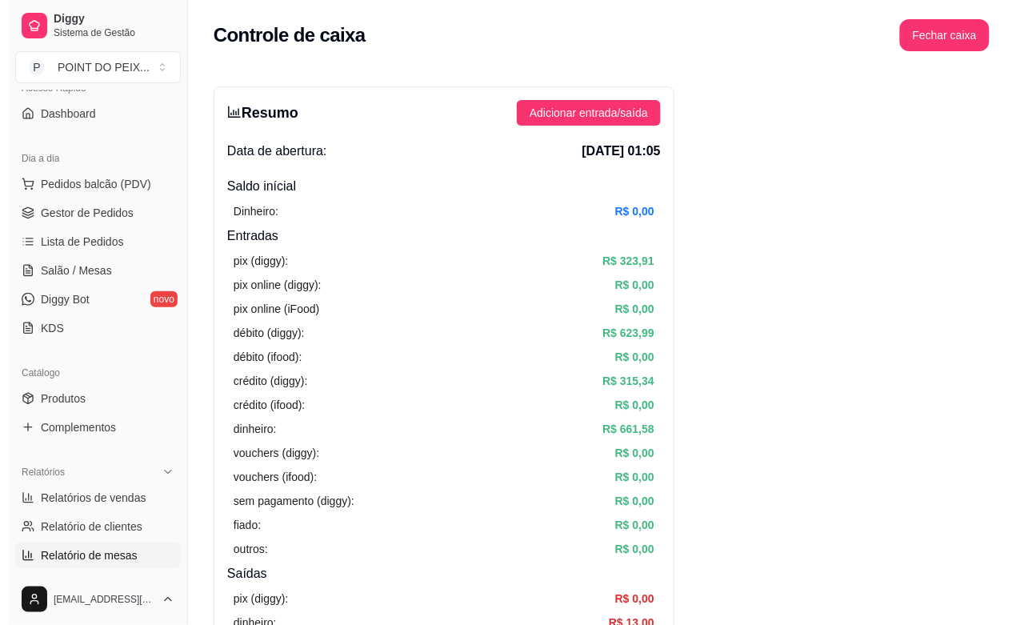
scroll to position [26, 0]
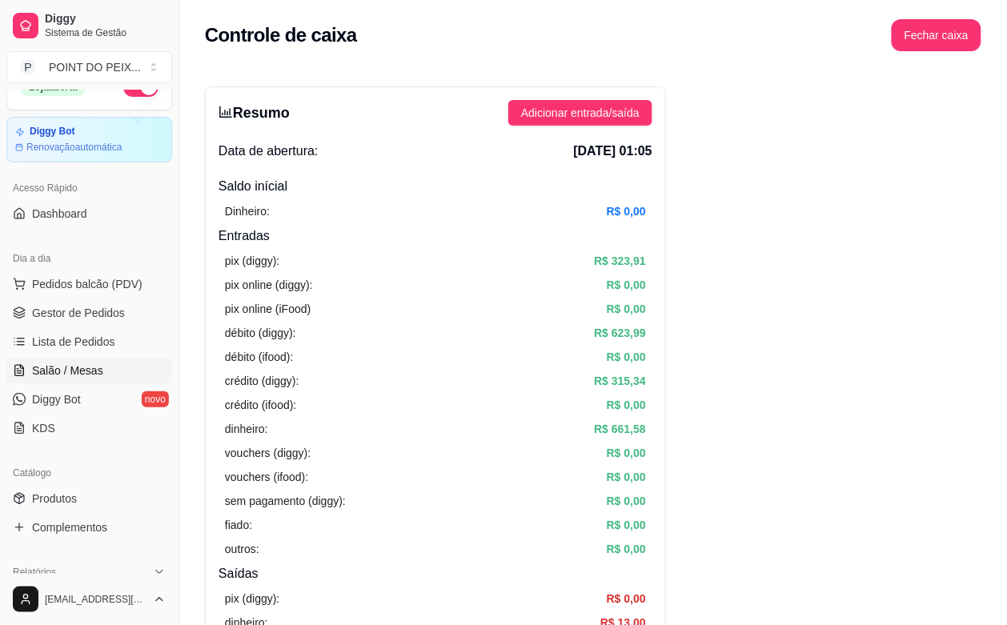
click at [97, 374] on span "Salão / Mesas" at bounding box center [67, 370] width 71 height 16
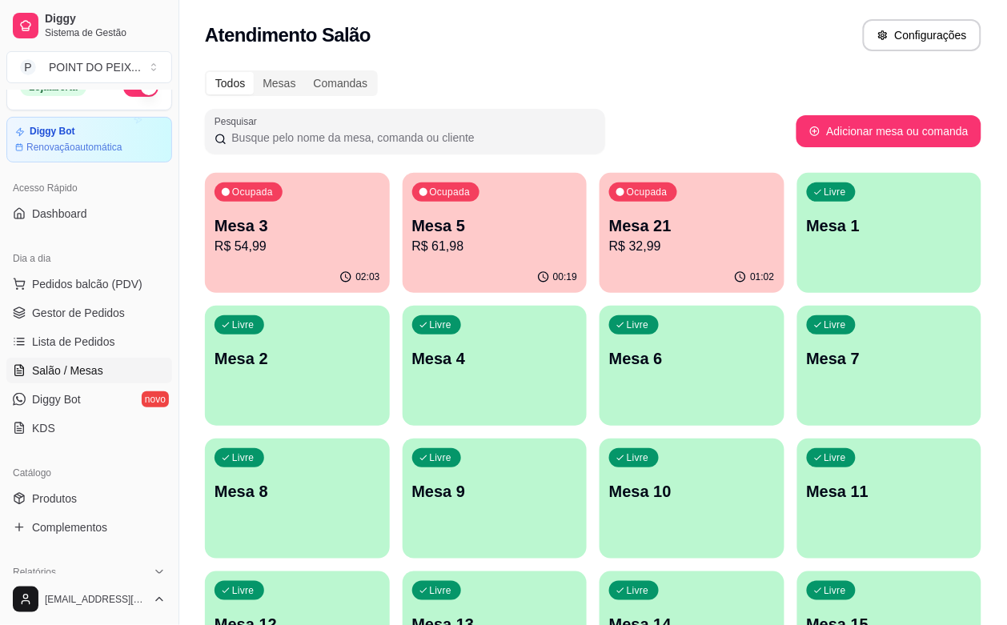
click at [697, 74] on div "Todos Mesas Comandas" at bounding box center [593, 83] width 776 height 26
click at [445, 234] on p "Mesa 5" at bounding box center [495, 225] width 166 height 22
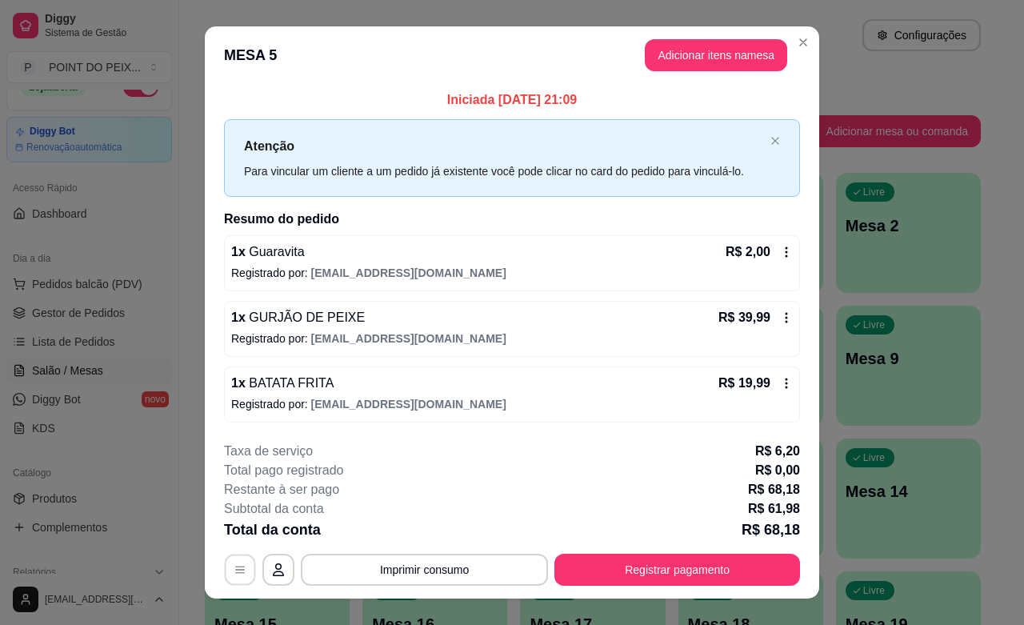
click at [237, 574] on icon "button" at bounding box center [240, 569] width 13 height 13
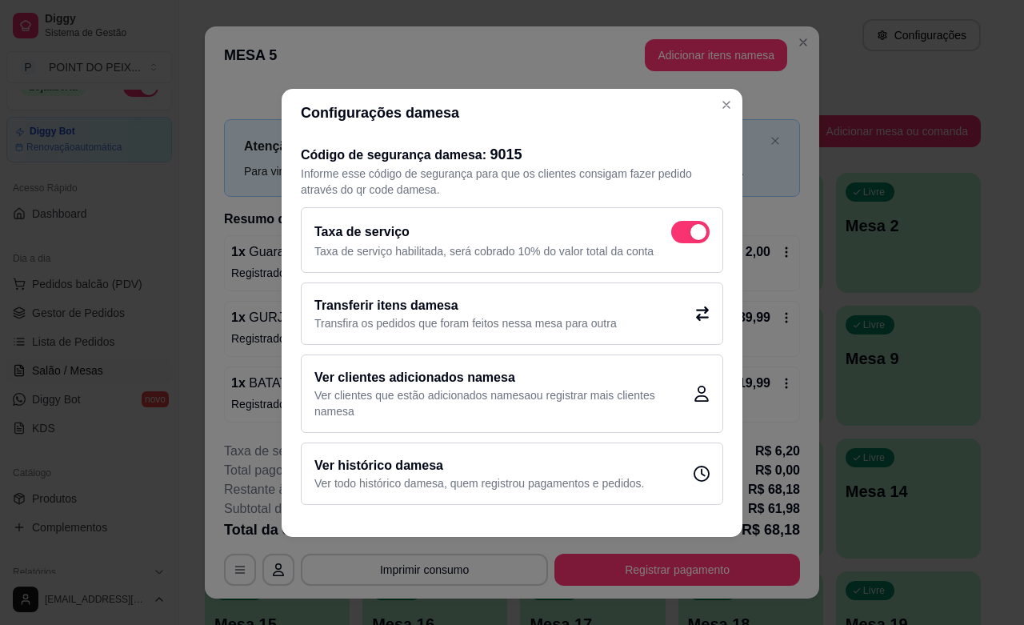
click at [700, 316] on icon at bounding box center [702, 313] width 13 height 14
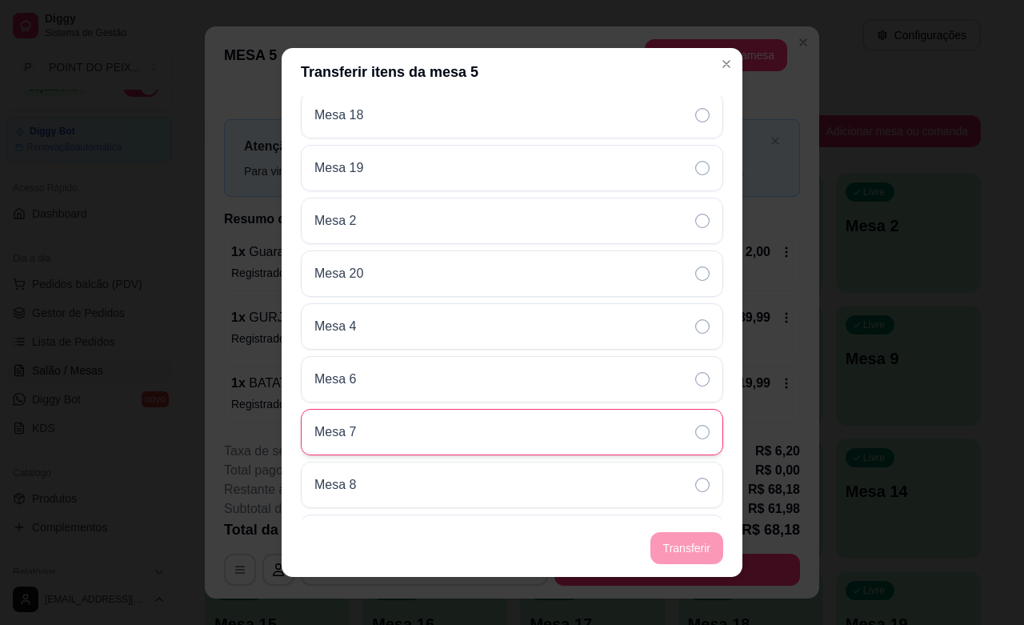
scroll to position [754, 0]
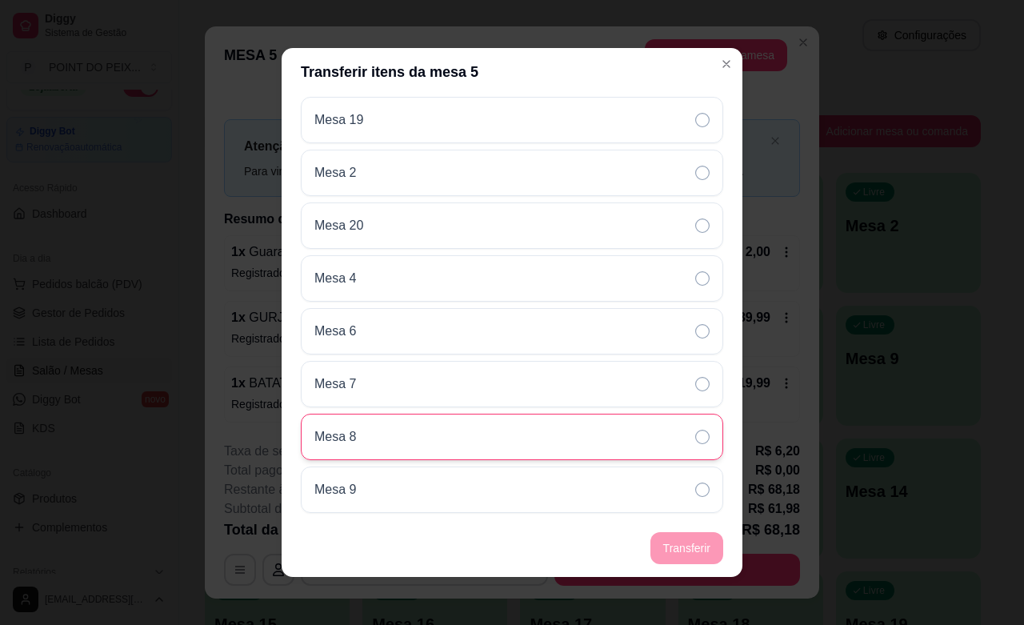
click at [380, 446] on div "Mesa 8" at bounding box center [512, 437] width 422 height 46
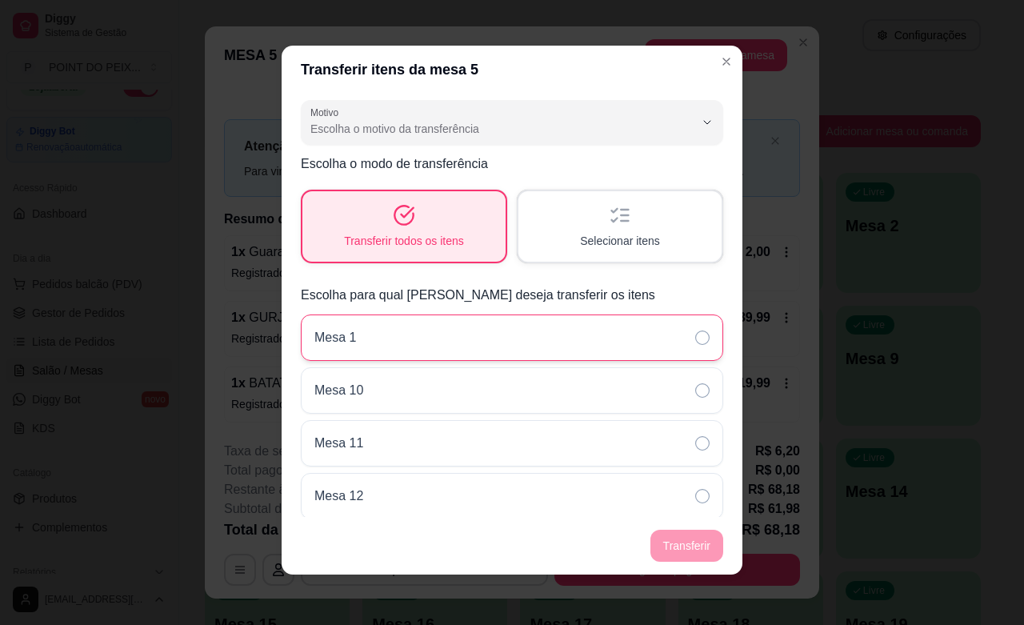
scroll to position [0, 0]
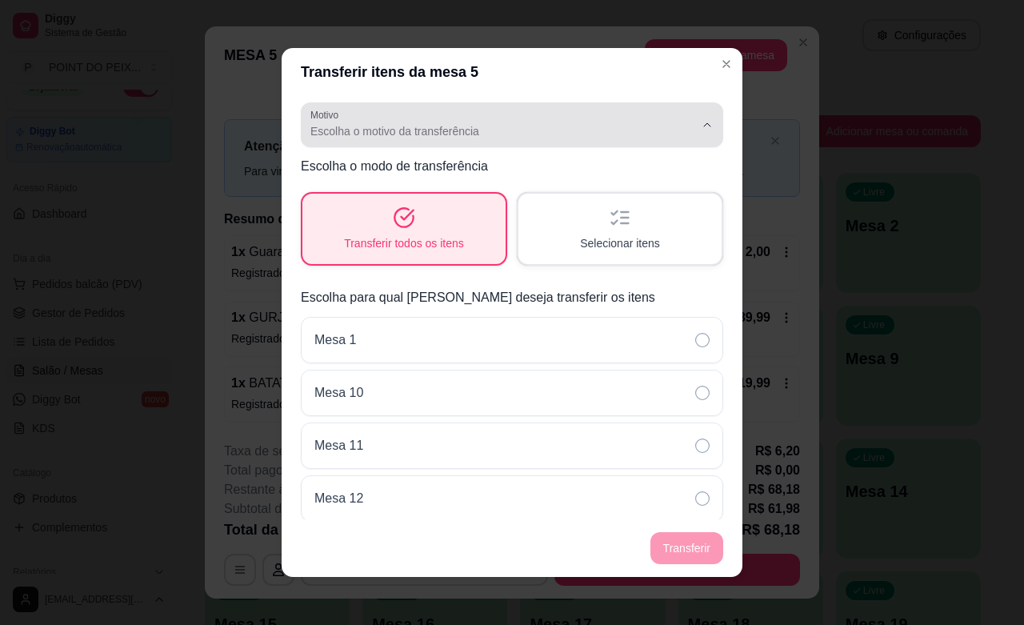
click at [480, 132] on span "Escolha o motivo da transferência" at bounding box center [502, 131] width 384 height 16
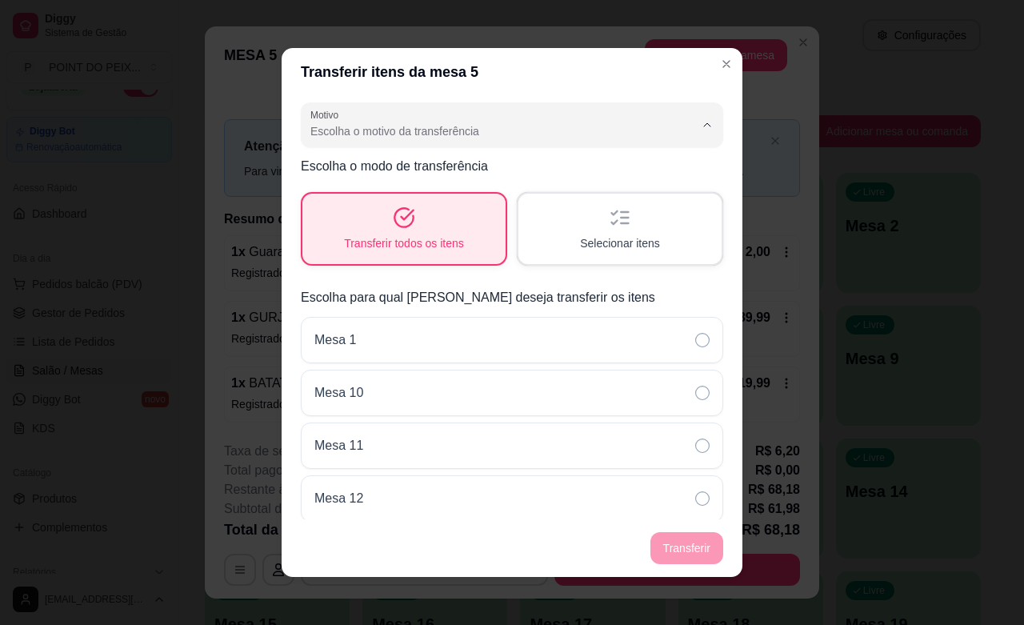
click at [429, 174] on span "Pedido lançado na mesa errada" at bounding box center [488, 168] width 350 height 15
type input "ORDER_PLACED_ON_WRONG_TABLE"
select select "ORDER_PLACED_ON_WRONG_TABLE"
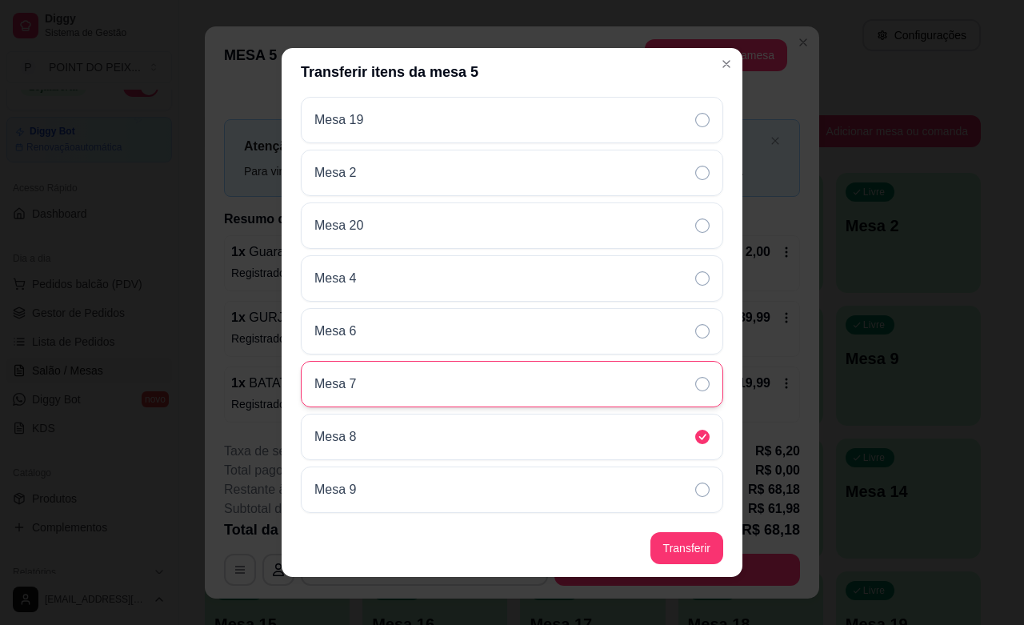
scroll to position [2, 0]
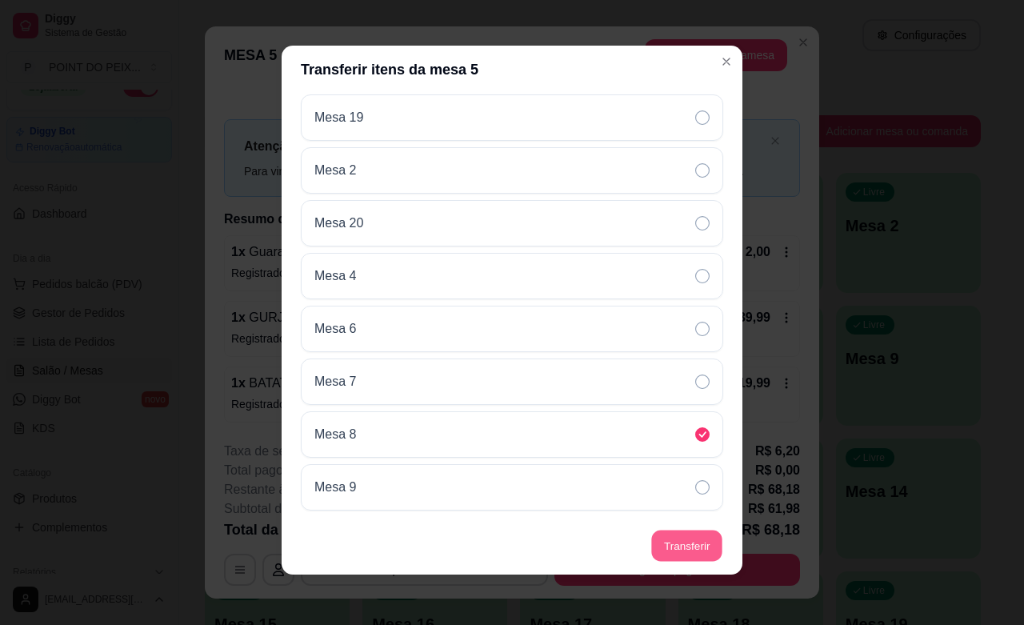
click at [692, 549] on button "Transferir" at bounding box center [686, 545] width 71 height 31
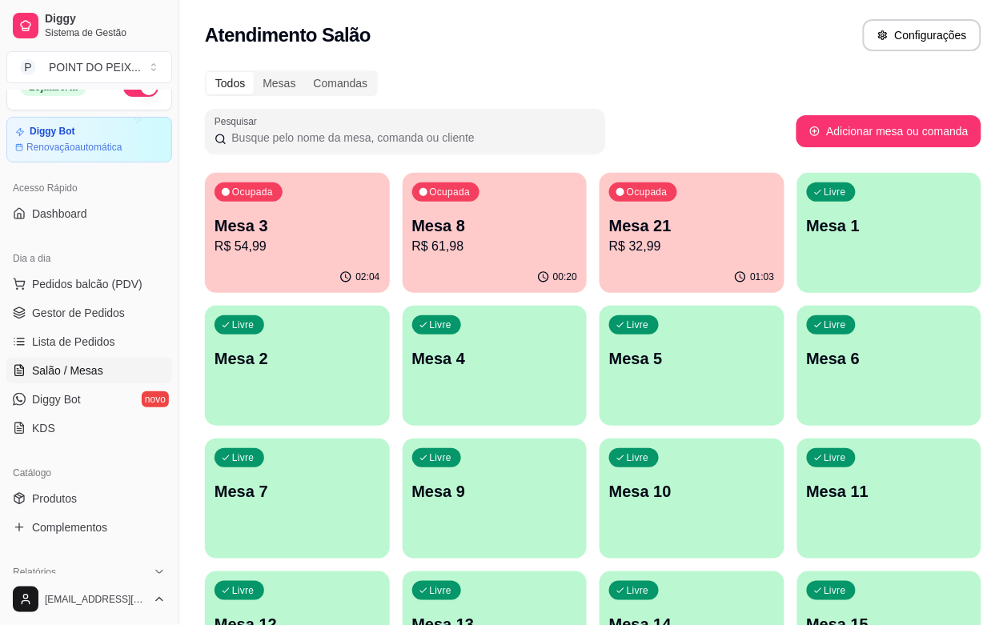
click at [599, 262] on div "01:03" at bounding box center [691, 277] width 185 height 31
click at [734, 281] on icon "button" at bounding box center [740, 276] width 13 height 13
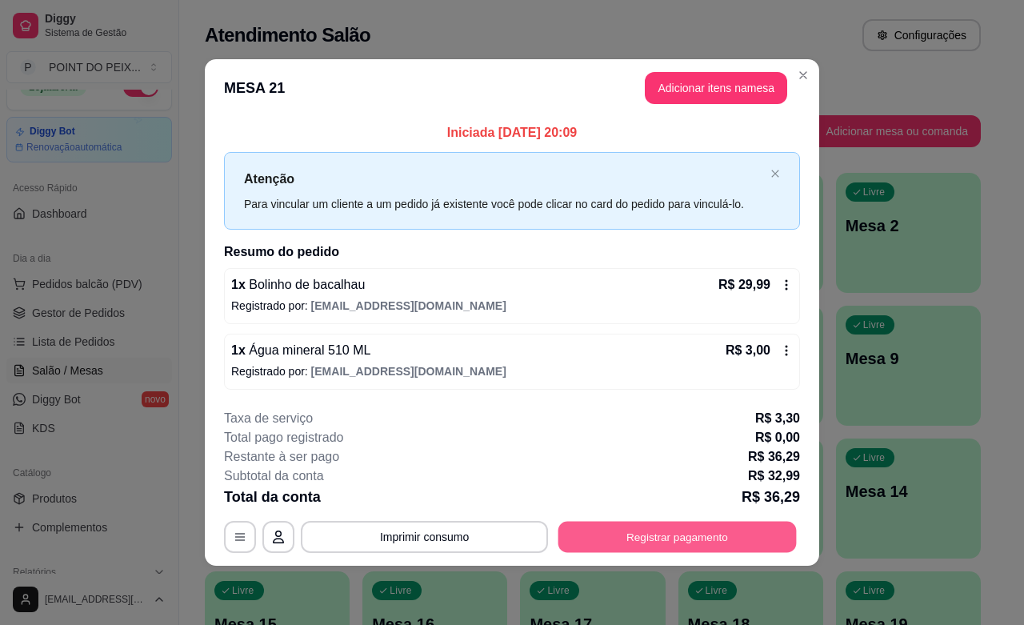
click at [693, 542] on button "Registrar pagamento" at bounding box center [677, 537] width 238 height 31
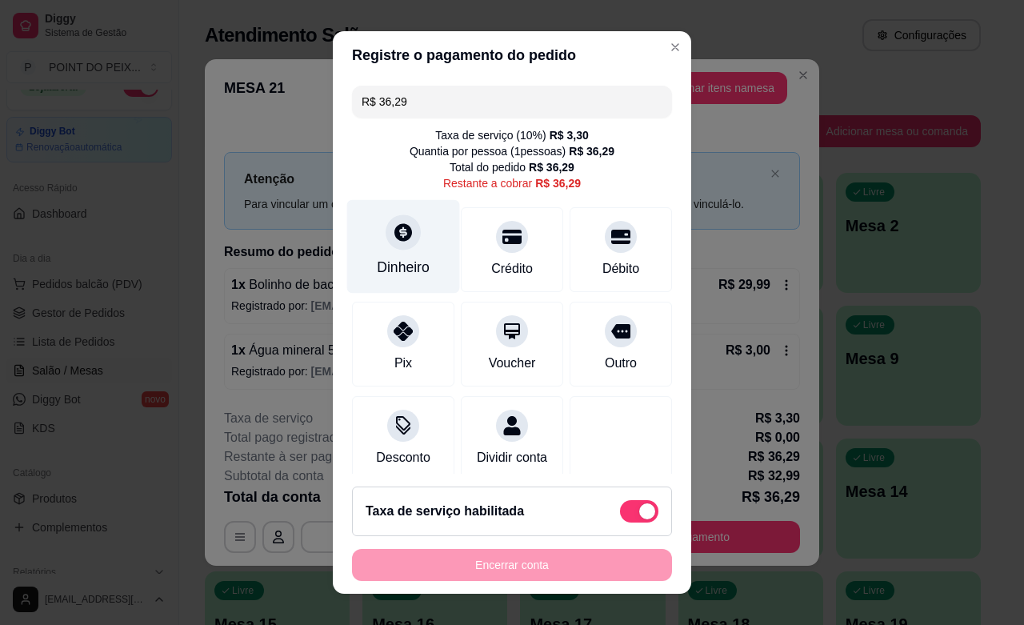
click at [373, 253] on div "Dinheiro" at bounding box center [403, 247] width 113 height 94
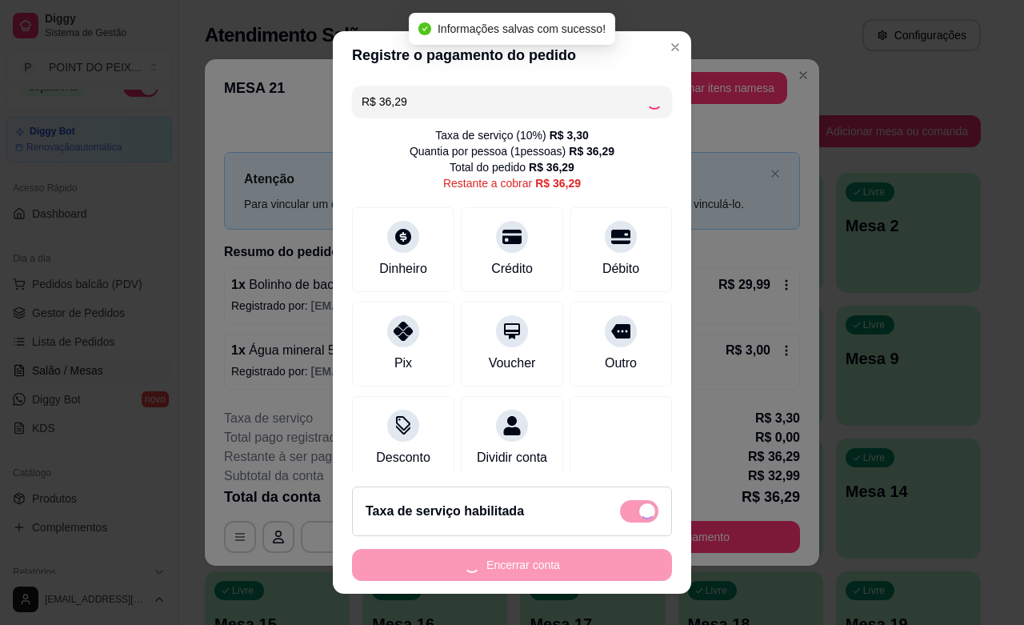
type input "R$ 0,00"
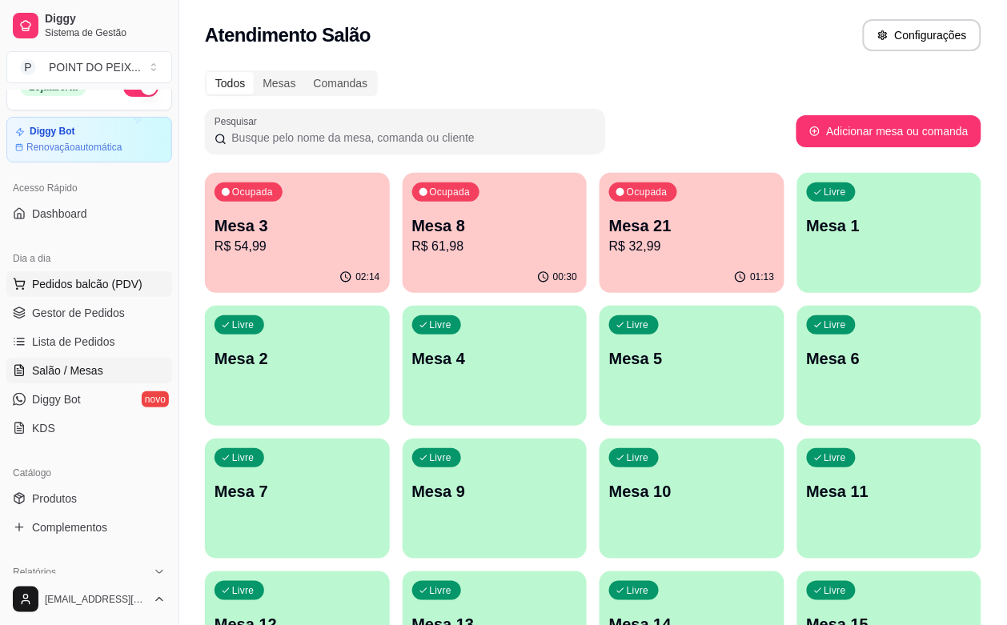
click at [74, 285] on span "Pedidos balcão (PDV)" at bounding box center [87, 284] width 110 height 16
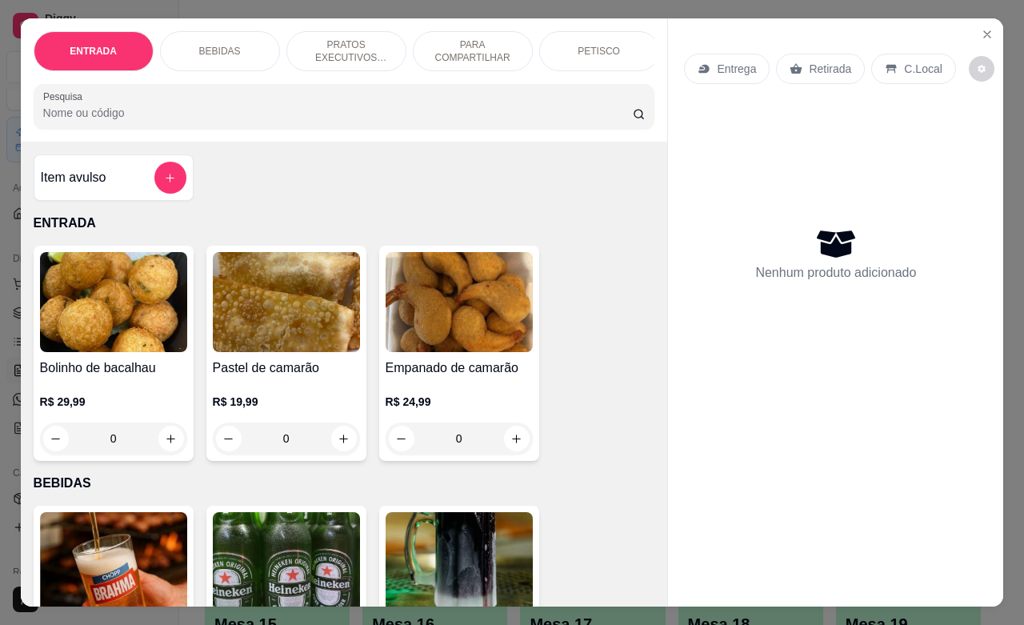
click at [817, 61] on p "Retirada" at bounding box center [830, 69] width 42 height 16
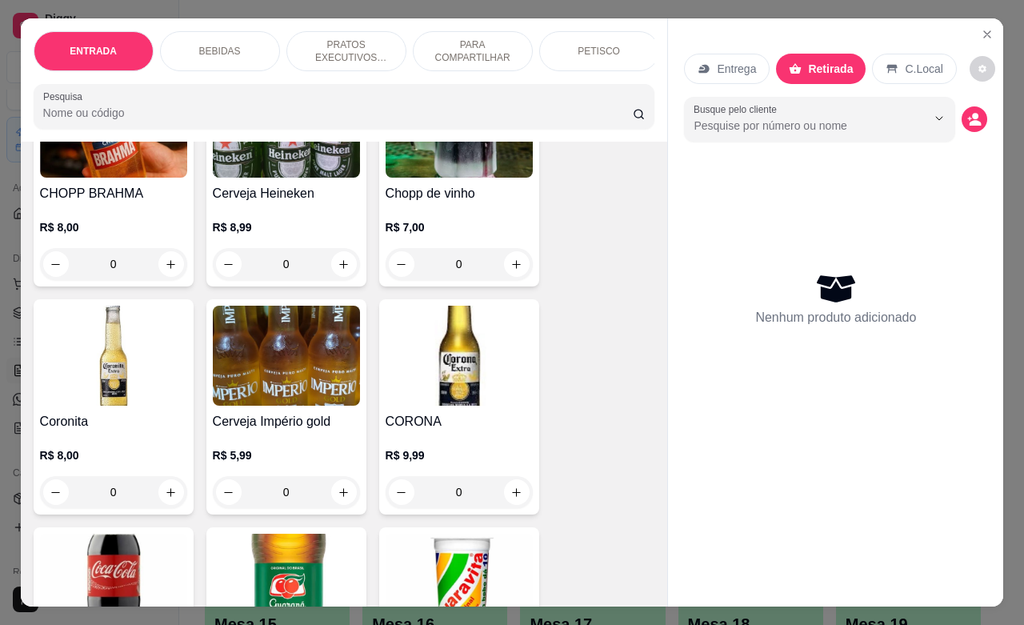
scroll to position [600, 0]
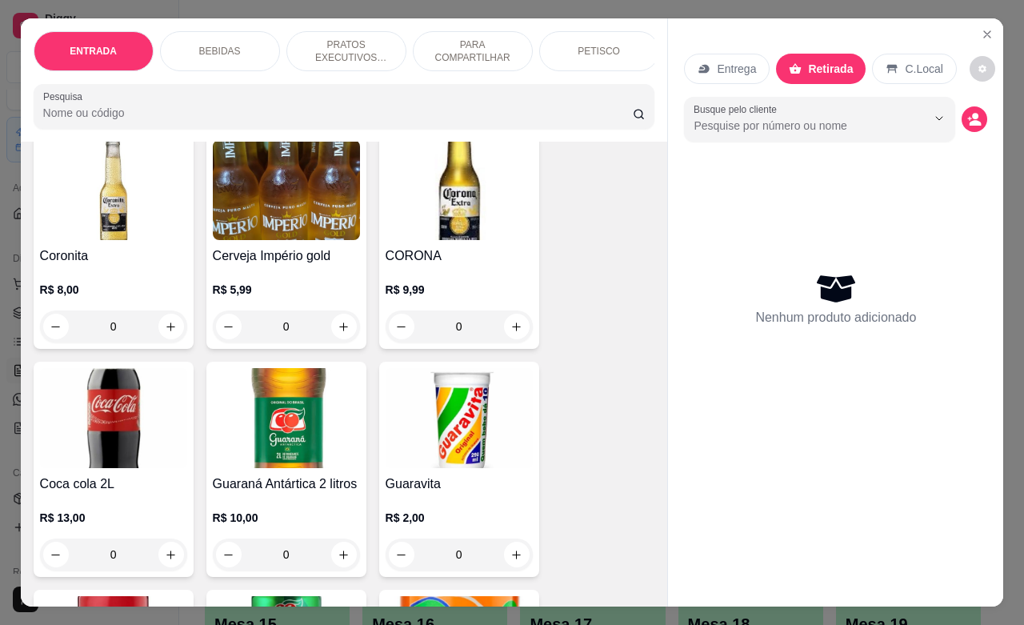
drag, startPoint x: 273, startPoint y: 337, endPoint x: 309, endPoint y: 333, distance: 36.2
click at [309, 333] on input "0" at bounding box center [287, 326] width 90 height 32
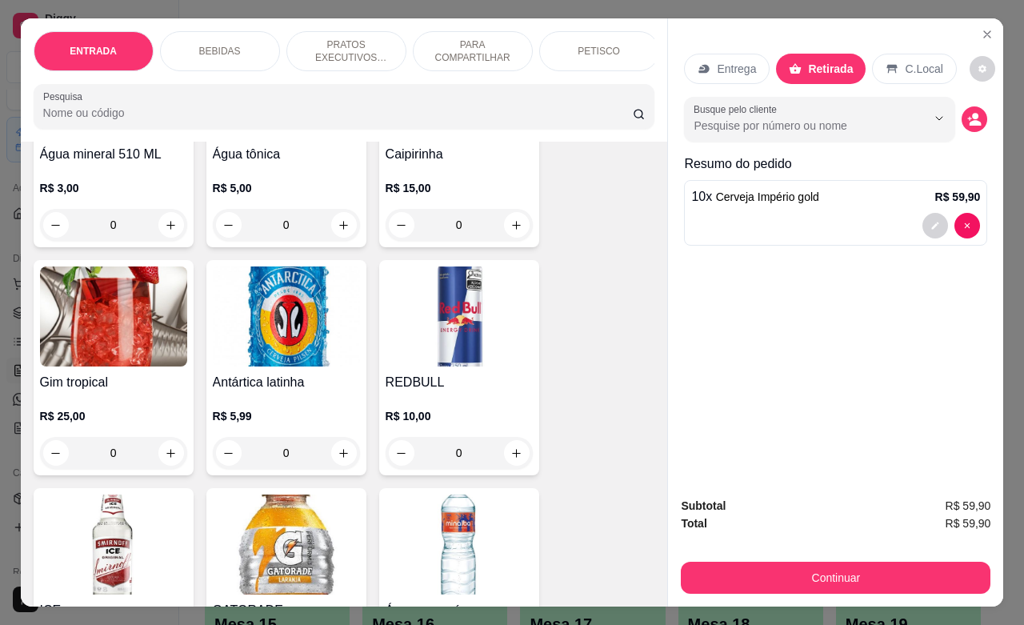
scroll to position [1500, 0]
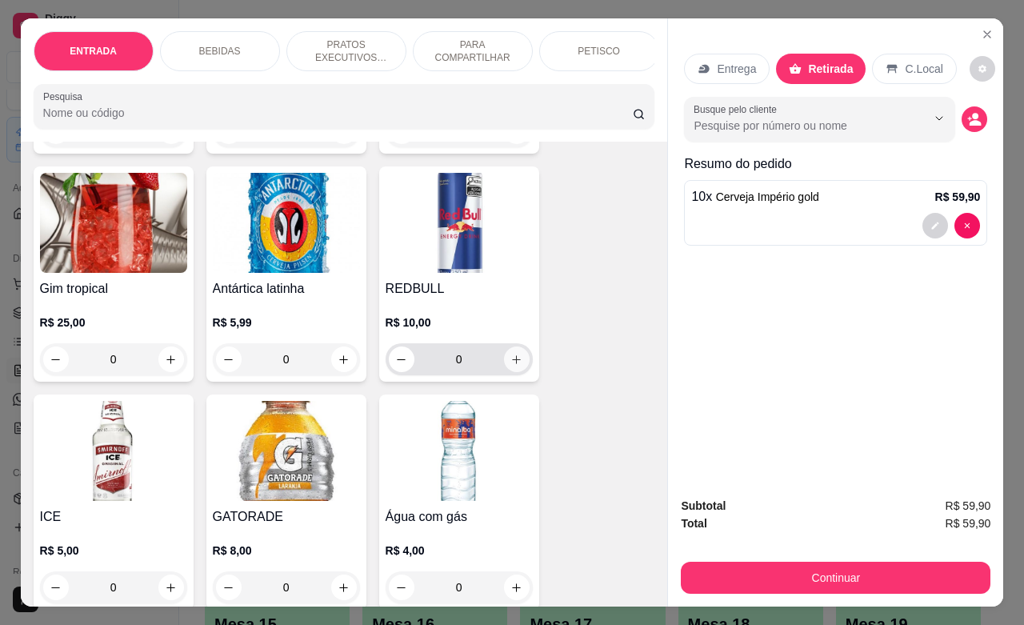
type input "10"
click at [510, 366] on icon "increase-product-quantity" at bounding box center [516, 360] width 12 height 12
type input "1"
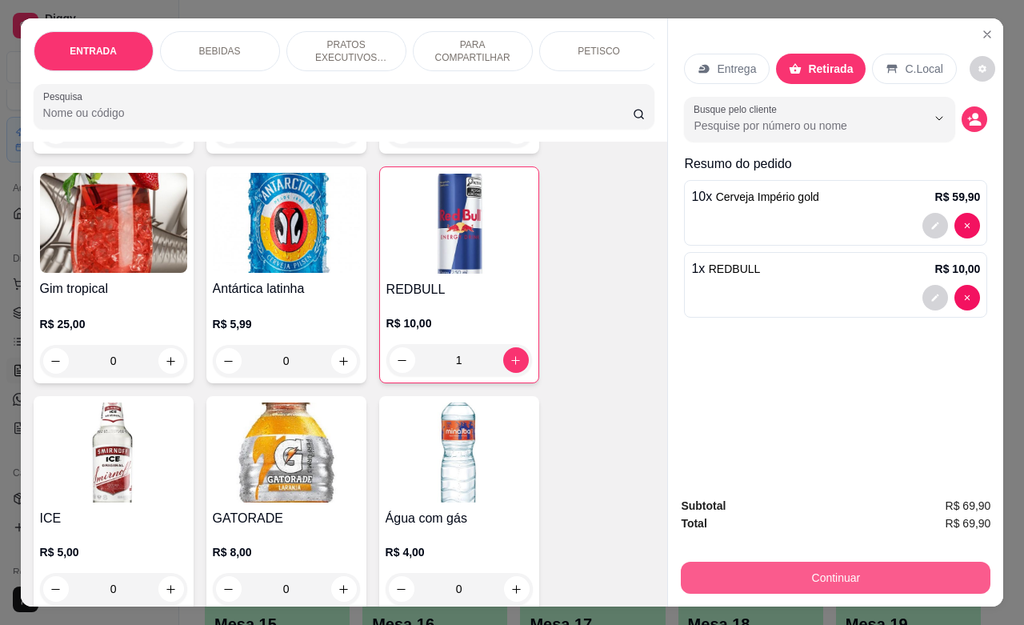
click at [822, 564] on button "Continuar" at bounding box center [836, 578] width 310 height 32
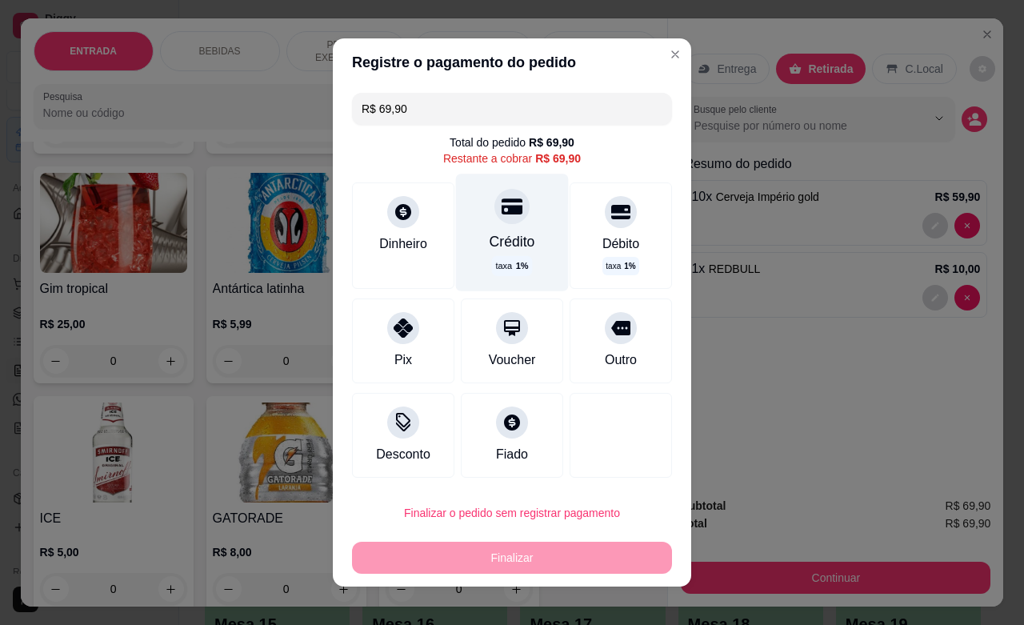
click at [494, 221] on div at bounding box center [511, 206] width 35 height 35
type input "R$ 0,00"
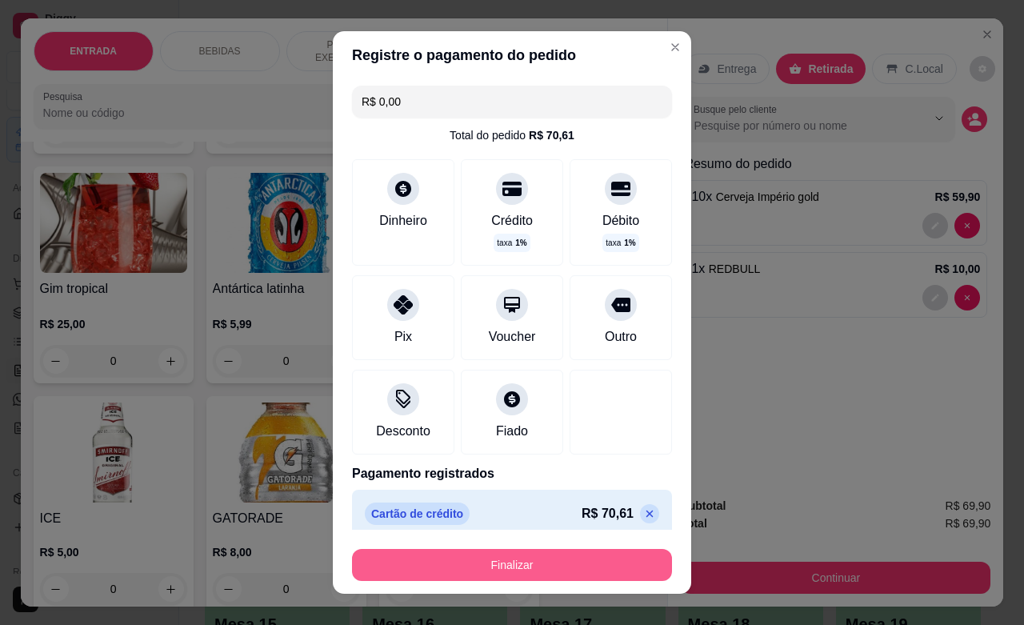
click at [582, 565] on button "Finalizar" at bounding box center [512, 565] width 320 height 32
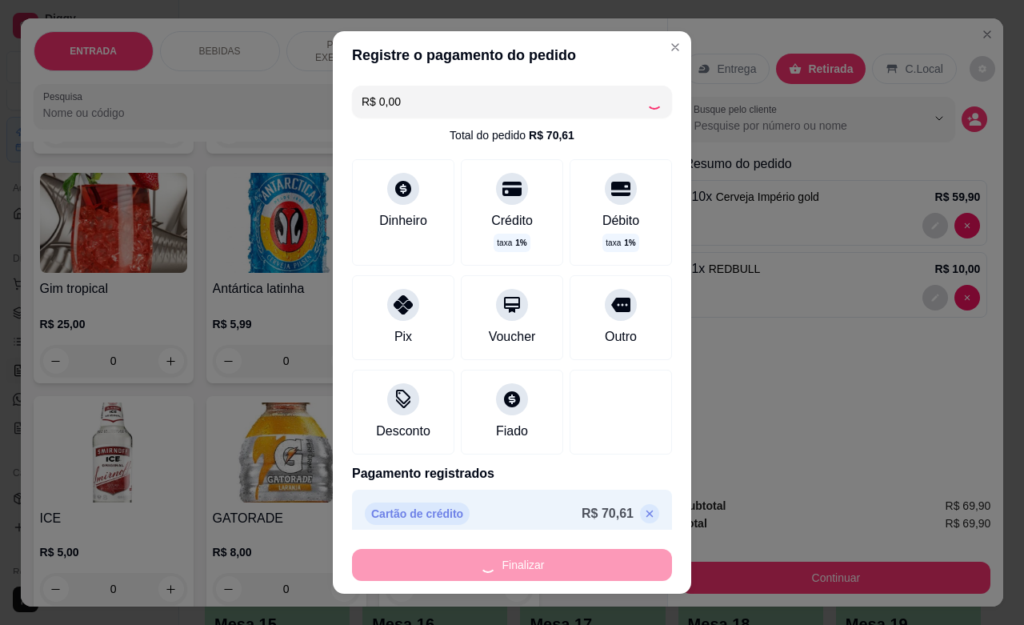
type input "0"
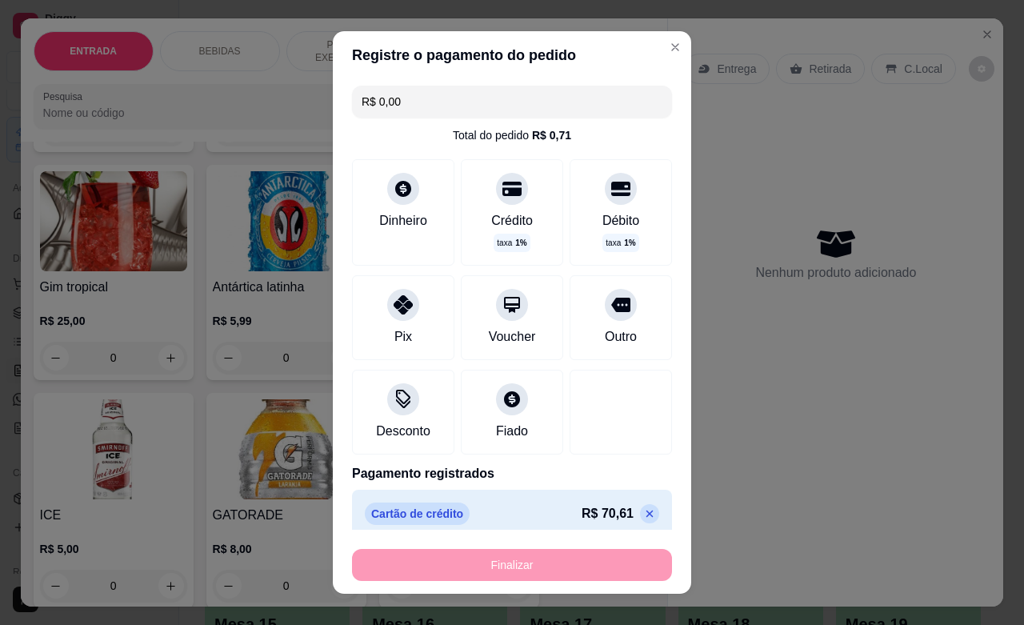
type input "-R$ 69,90"
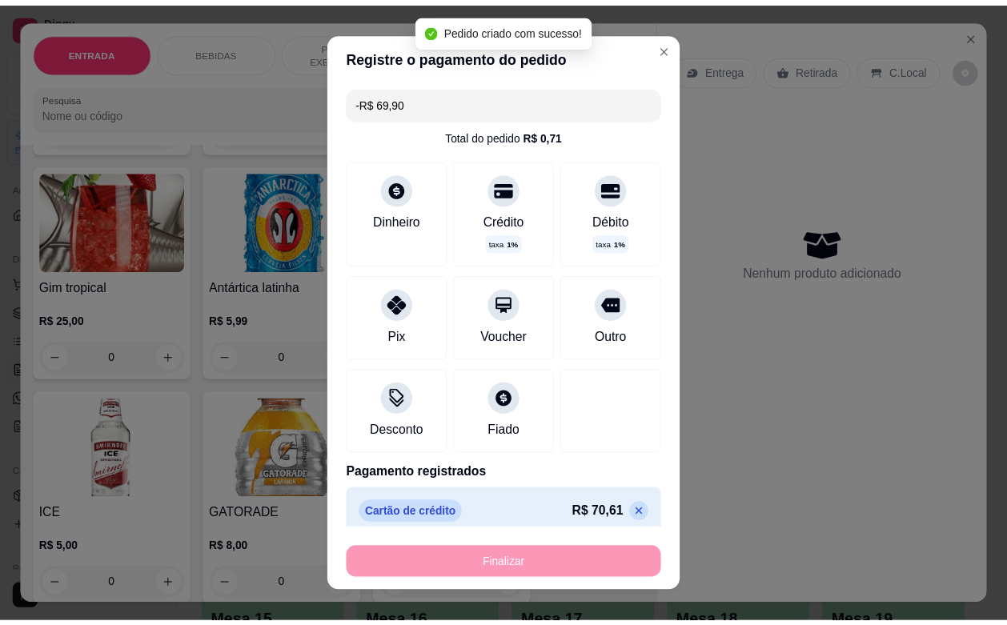
scroll to position [1498, 0]
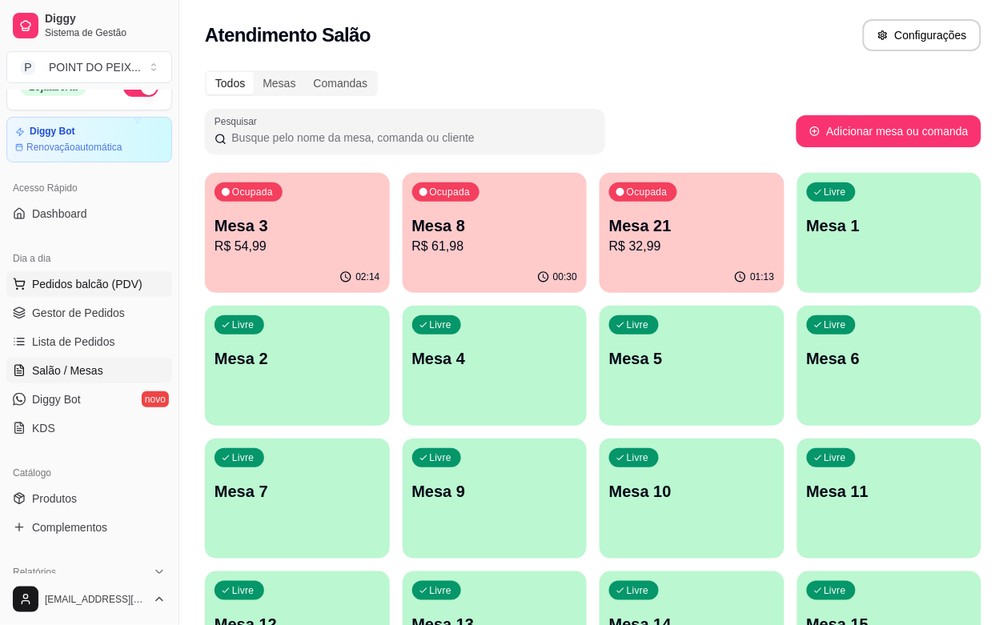
click at [94, 290] on span "Pedidos balcão (PDV)" at bounding box center [87, 284] width 110 height 16
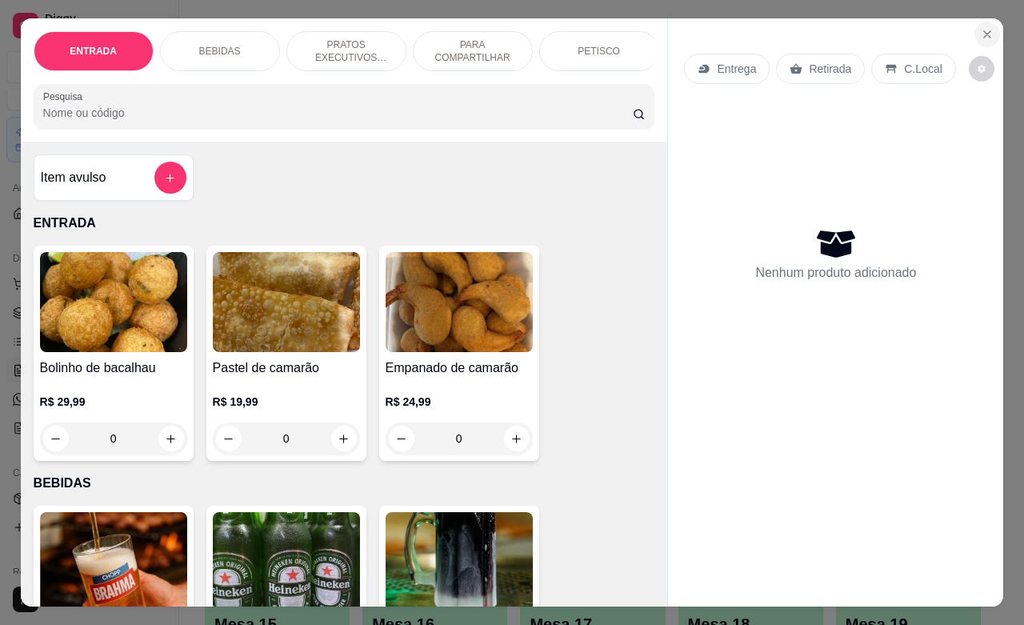
click at [981, 28] on icon "Close" at bounding box center [987, 34] width 13 height 13
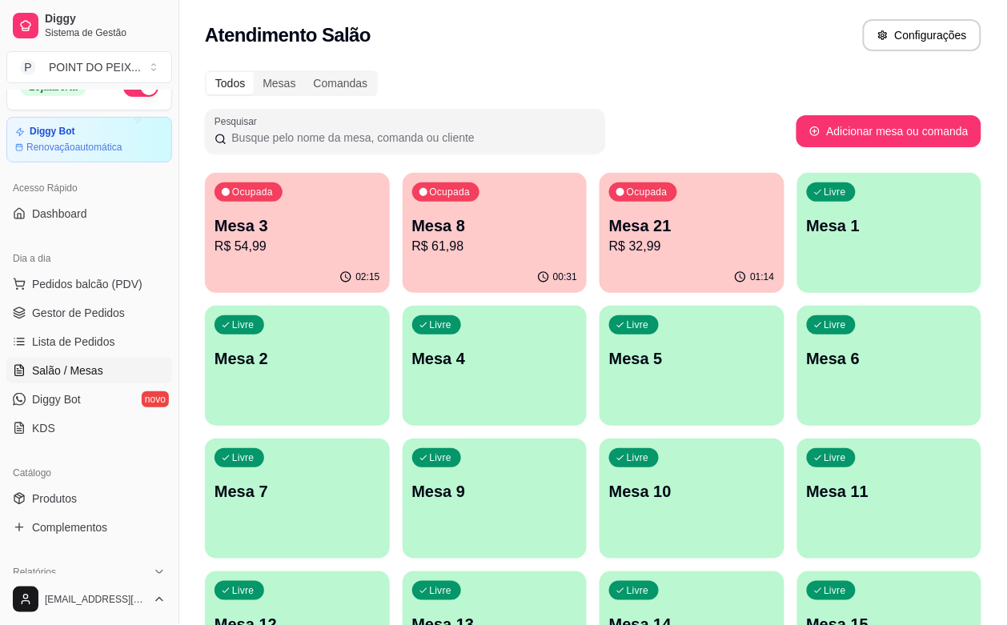
click at [126, 94] on button "button" at bounding box center [140, 87] width 35 height 19
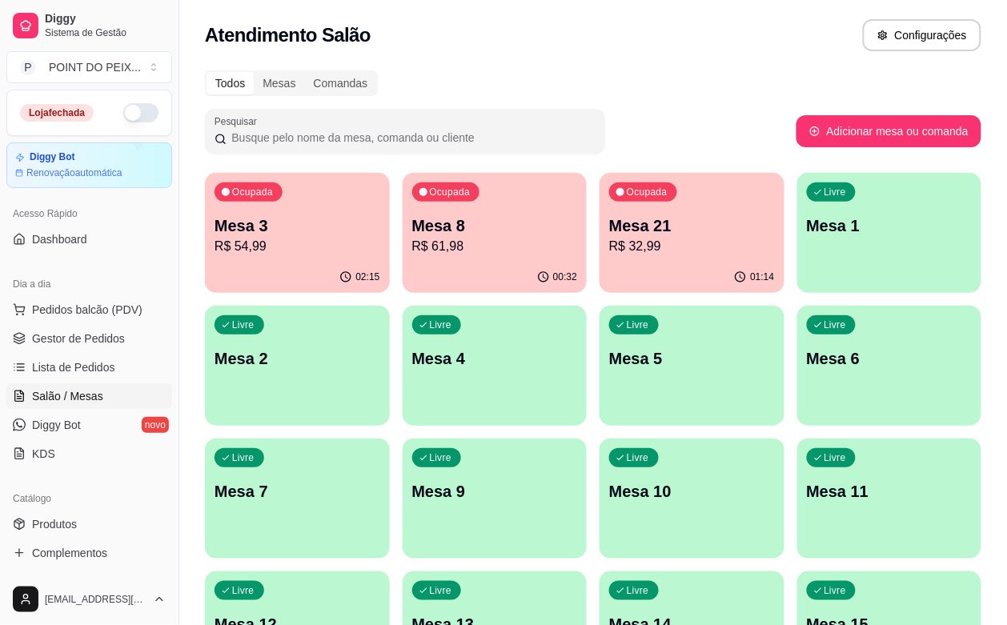
click at [292, 226] on p "Mesa 3" at bounding box center [297, 225] width 166 height 22
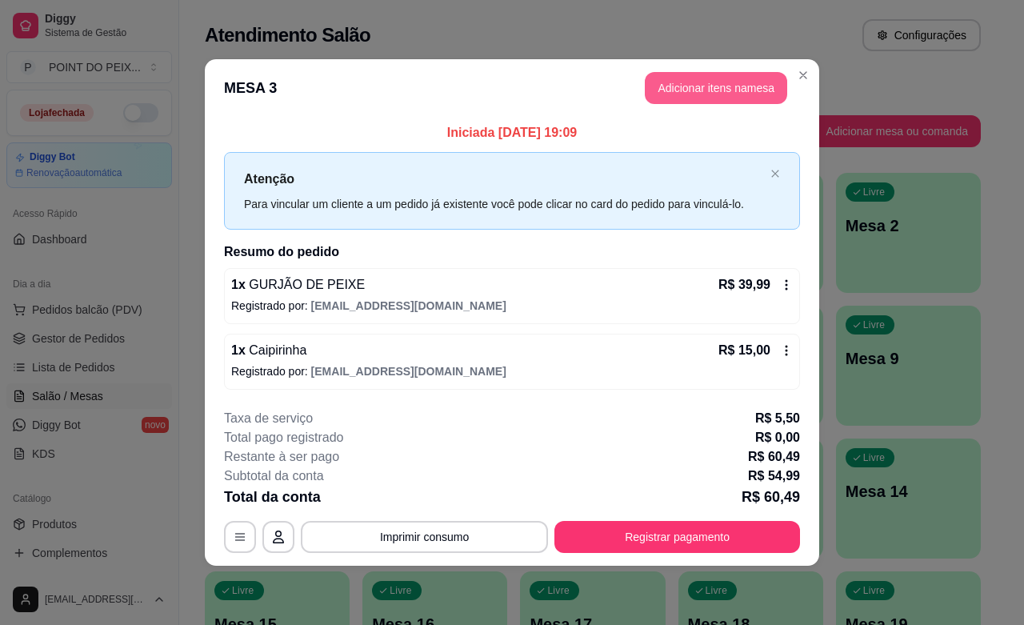
click at [669, 72] on button "Adicionar itens na mesa" at bounding box center [716, 88] width 142 height 32
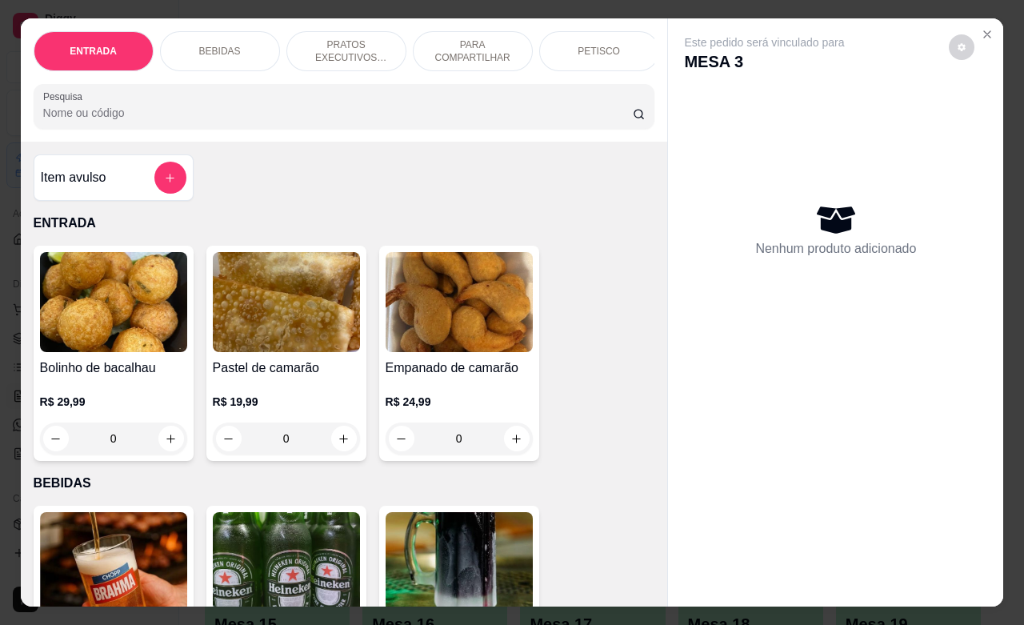
click at [693, 93] on div "Nenhum produto adicionado" at bounding box center [835, 230] width 303 height 314
click at [230, 37] on div "BEBIDAS" at bounding box center [220, 51] width 120 height 40
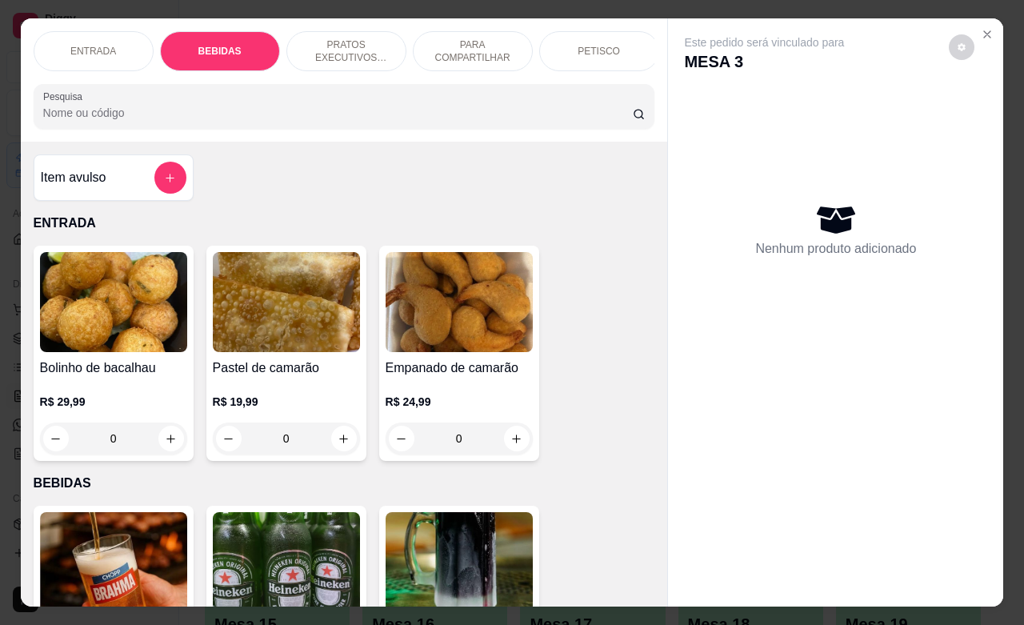
scroll to position [332, 0]
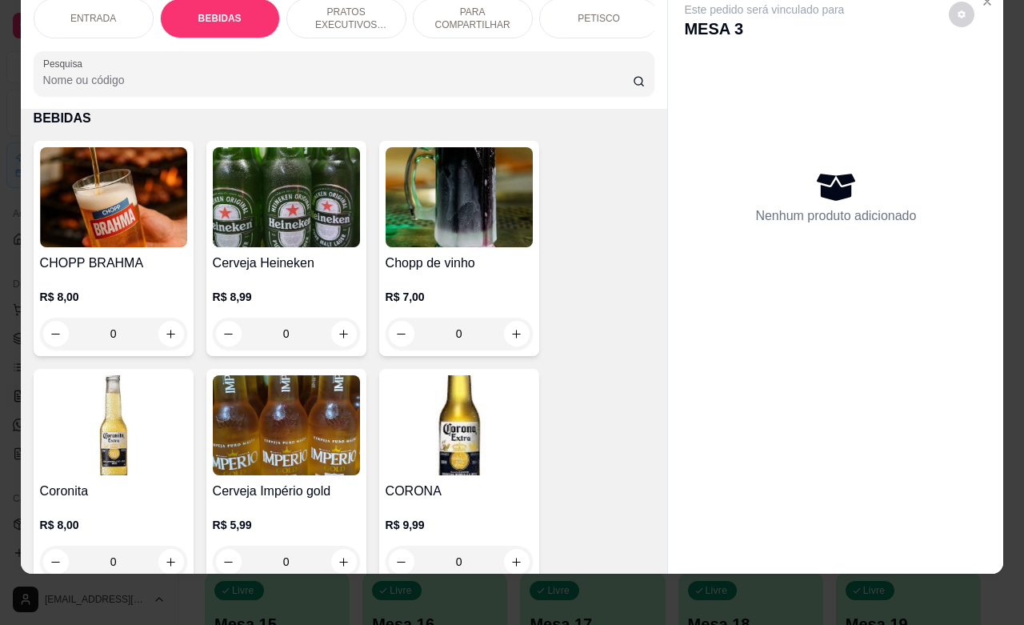
drag, startPoint x: 112, startPoint y: 333, endPoint x: 86, endPoint y: 338, distance: 26.0
click at [86, 338] on input "0" at bounding box center [114, 334] width 90 height 32
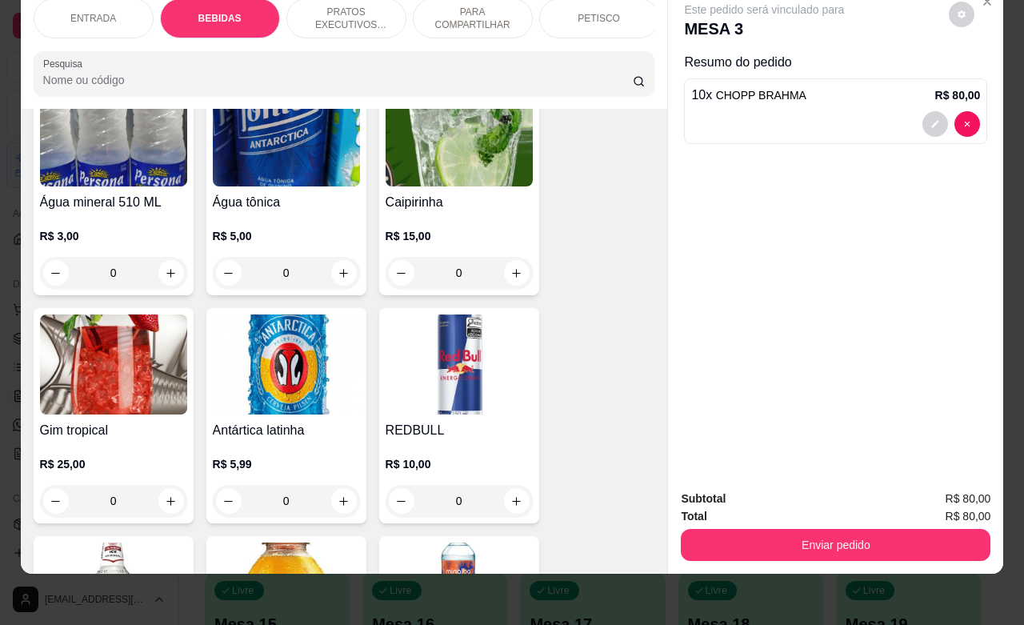
scroll to position [1332, 0]
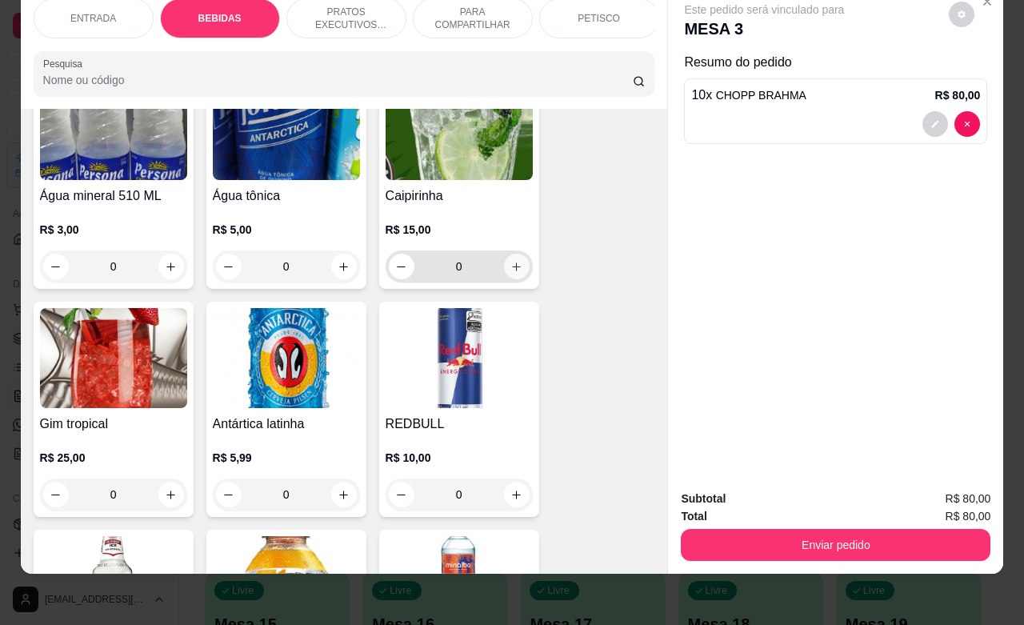
type input "10"
click at [512, 268] on icon "increase-product-quantity" at bounding box center [516, 266] width 9 height 9
type input "1"
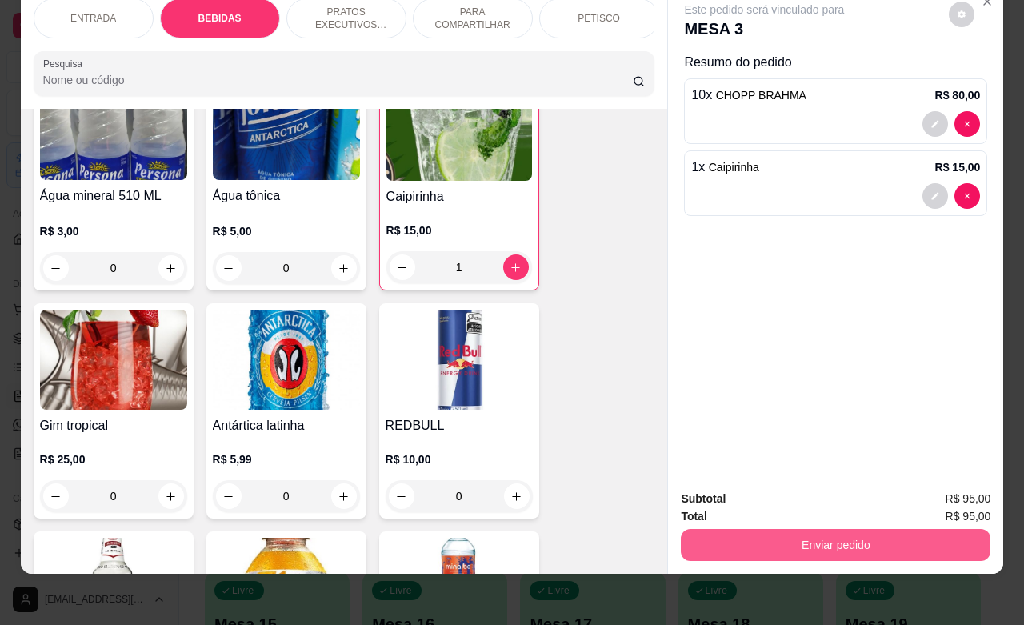
click at [809, 538] on button "Enviar pedido" at bounding box center [836, 545] width 310 height 32
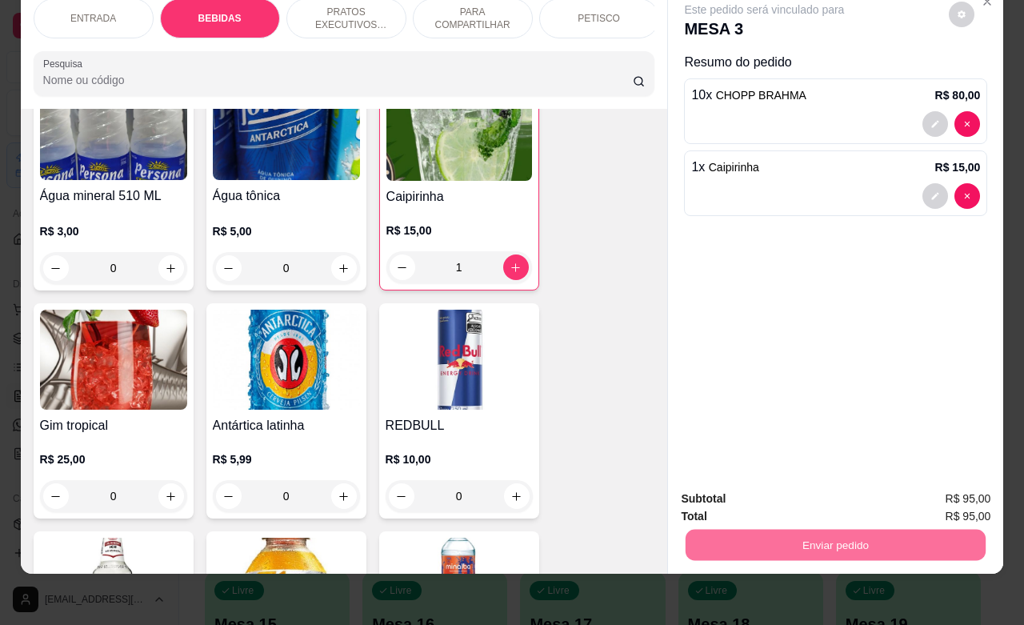
click at [806, 492] on button "Não registrar e enviar pedido" at bounding box center [781, 489] width 162 height 30
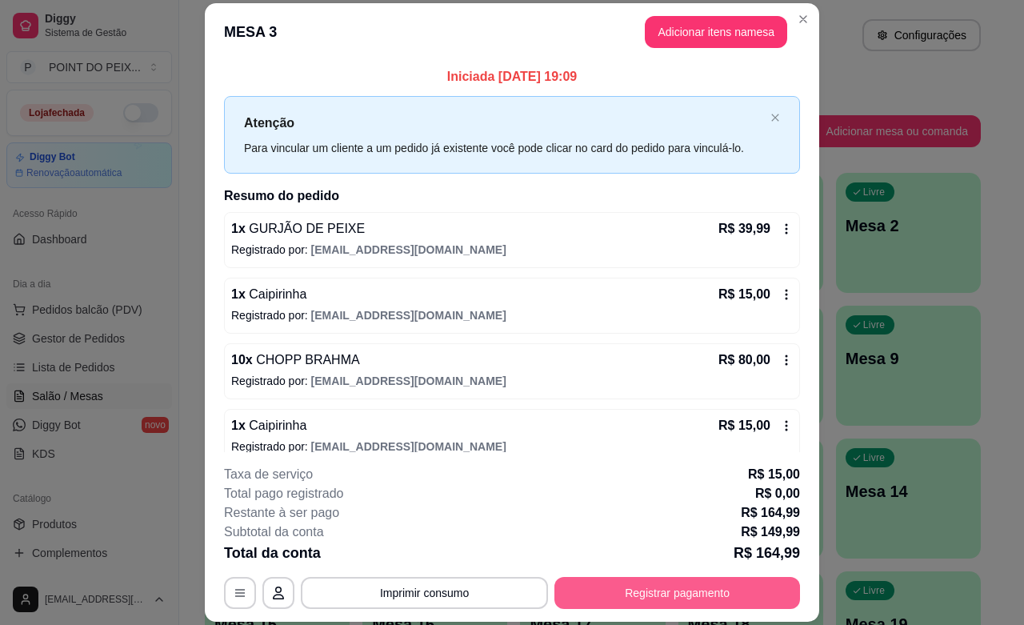
click at [629, 594] on button "Registrar pagamento" at bounding box center [677, 593] width 246 height 32
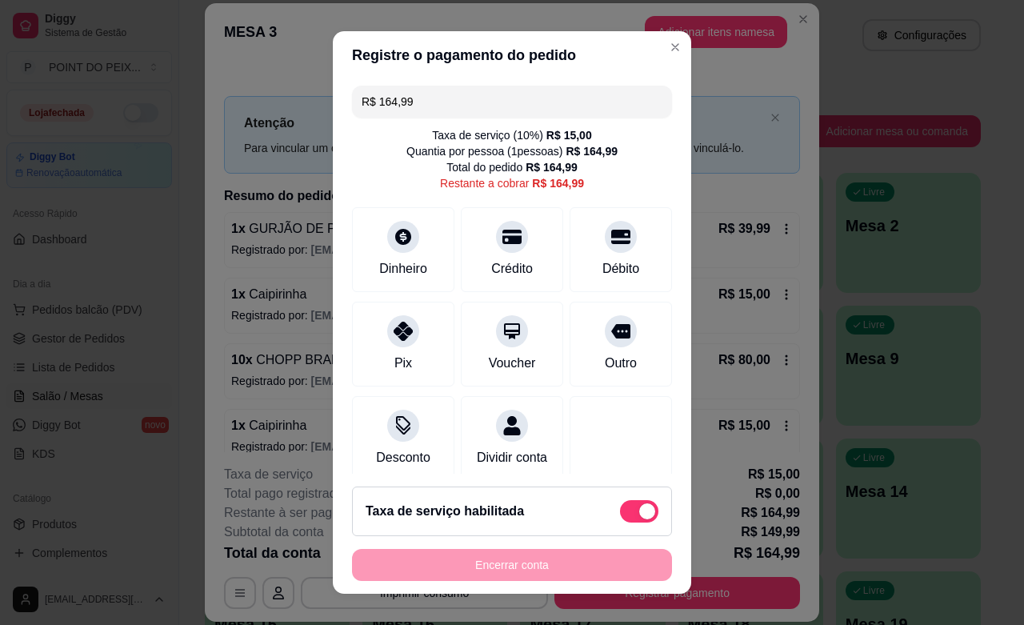
click at [639, 506] on span at bounding box center [647, 511] width 16 height 16
click at [619, 514] on input "checkbox" at bounding box center [624, 519] width 10 height 10
checkbox input "true"
type input "R$ 149,99"
checkbox input "false"
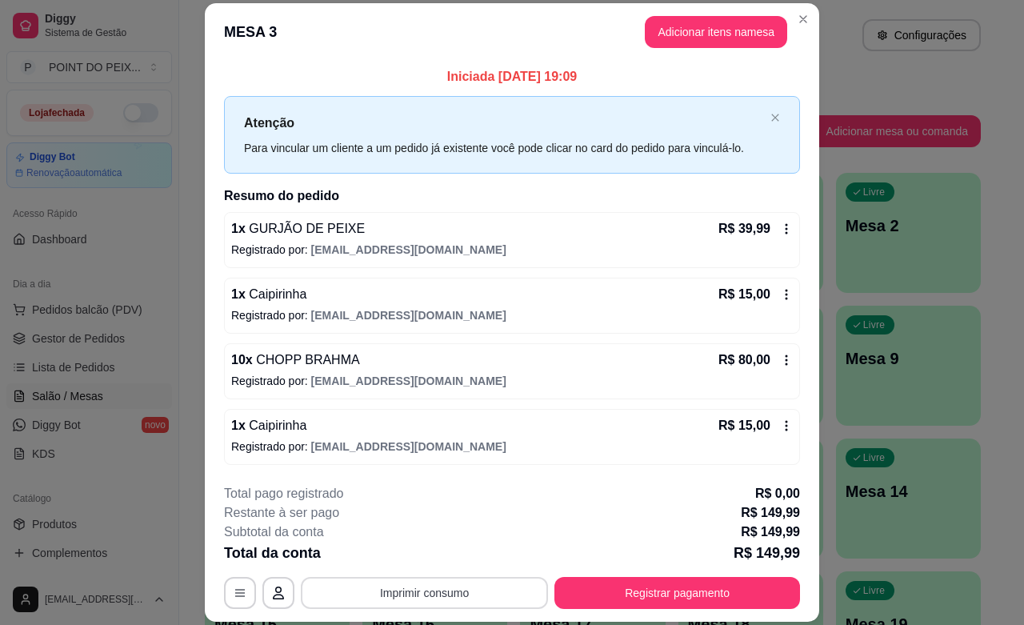
click at [430, 588] on button "Imprimir consumo" at bounding box center [424, 593] width 247 height 32
click at [450, 554] on button "IMPRESSORA" at bounding box center [421, 556] width 116 height 26
click at [725, 570] on div "**********" at bounding box center [512, 546] width 576 height 125
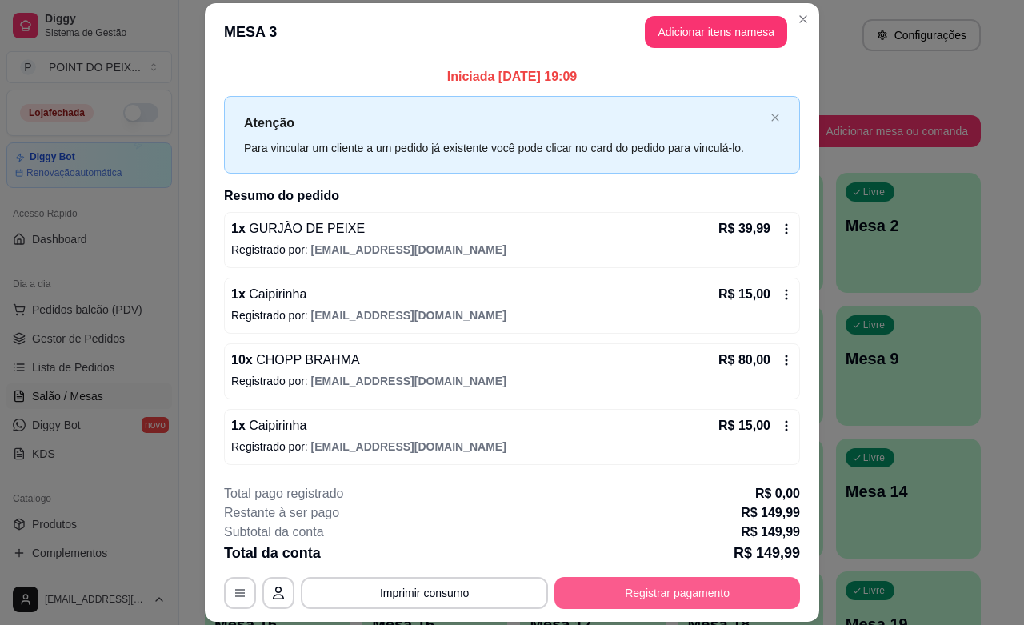
click at [724, 592] on button "Registrar pagamento" at bounding box center [677, 593] width 246 height 32
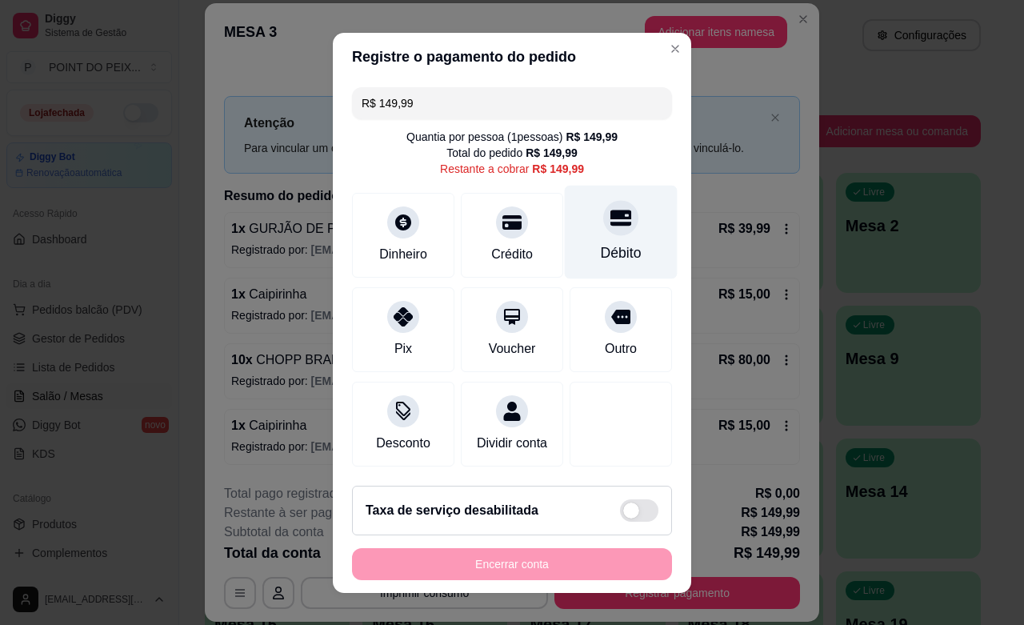
click at [603, 230] on div at bounding box center [620, 217] width 35 height 35
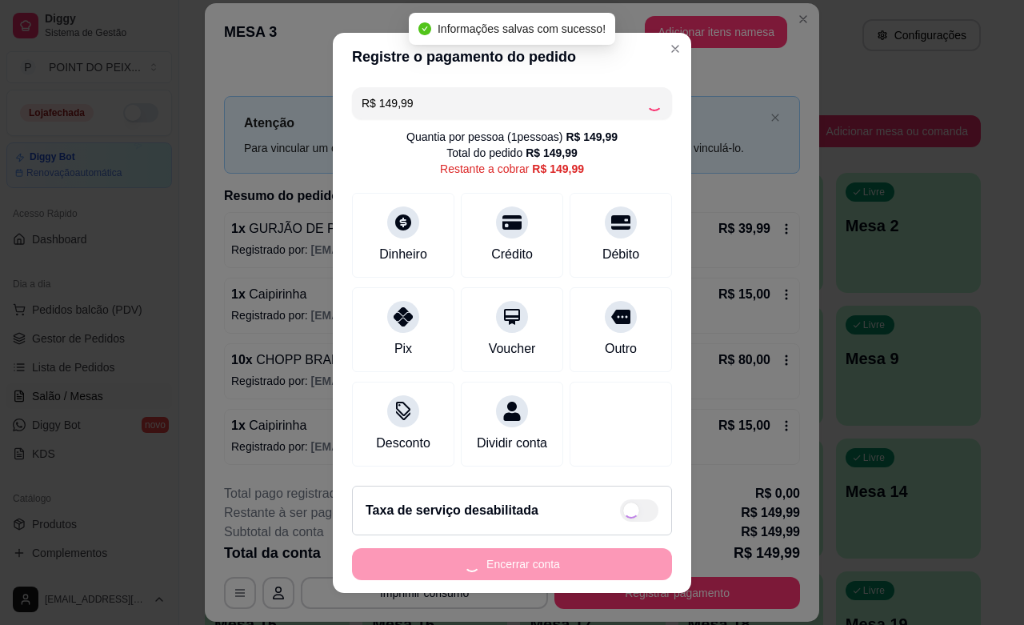
type input "R$ 0,00"
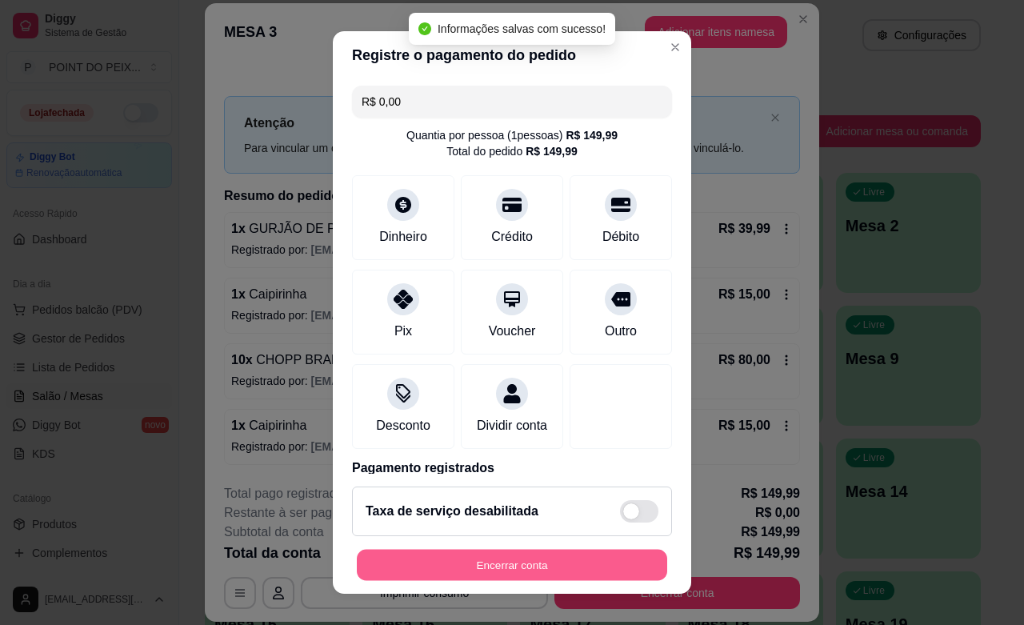
click at [586, 570] on button "Encerrar conta" at bounding box center [512, 565] width 310 height 31
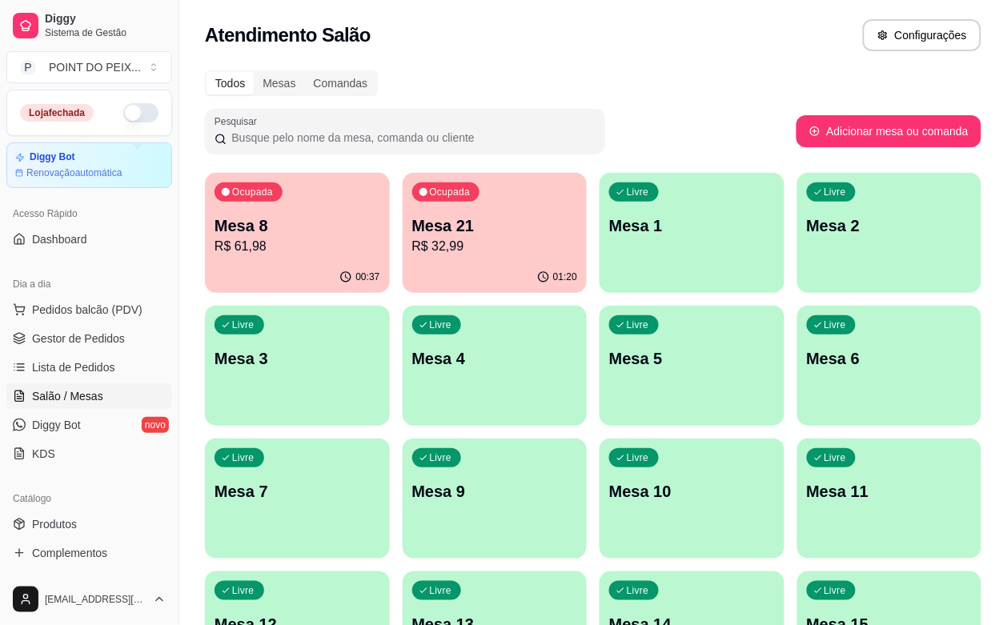
click at [426, 230] on p "Mesa 21" at bounding box center [495, 225] width 166 height 22
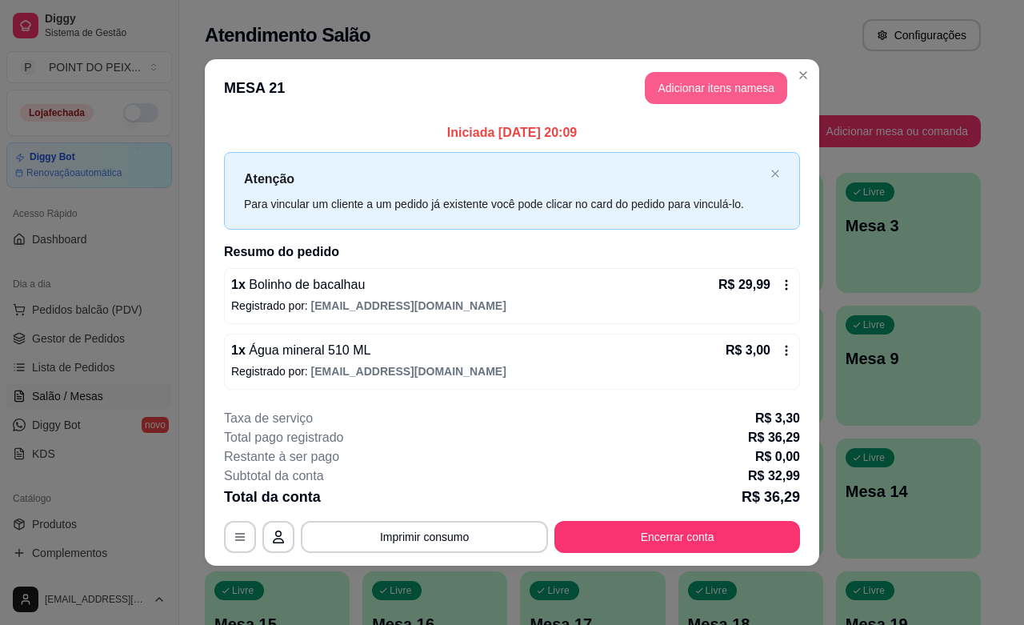
click at [736, 90] on button "Adicionar itens na mesa" at bounding box center [716, 88] width 142 height 32
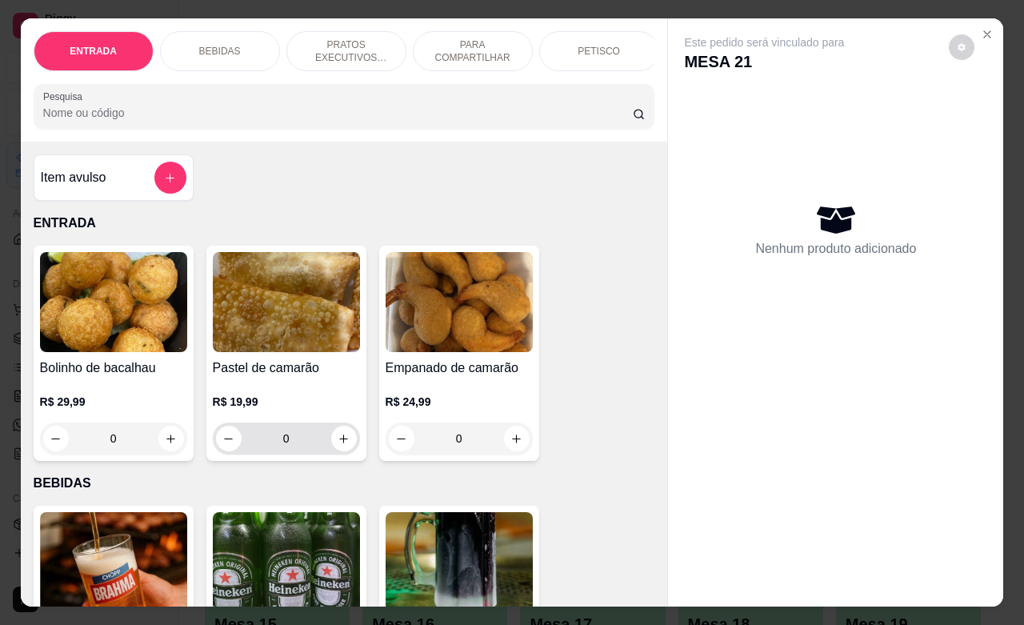
scroll to position [200, 0]
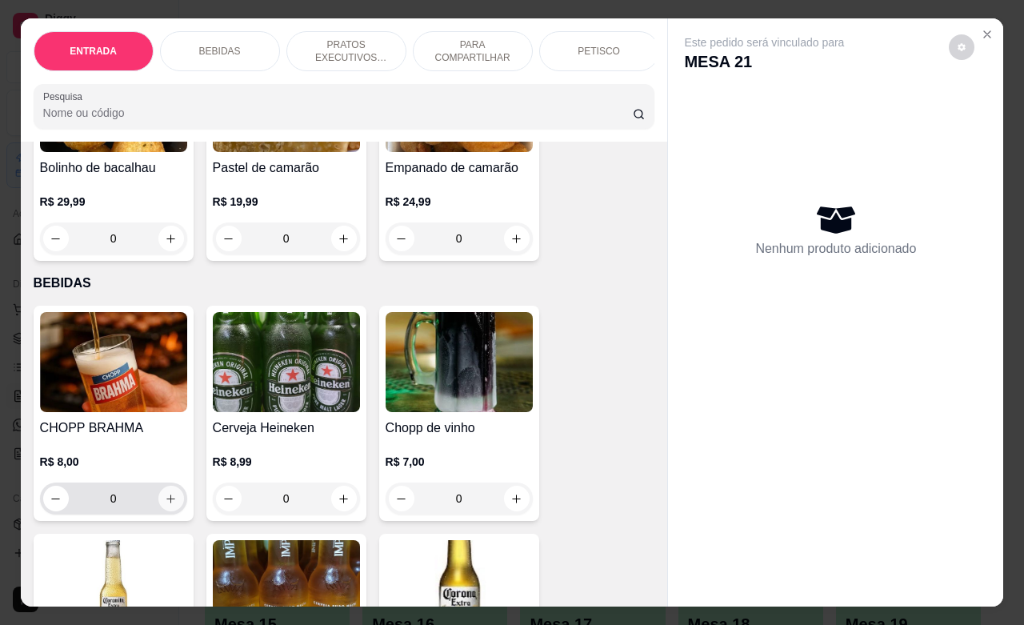
click at [166, 502] on icon "increase-product-quantity" at bounding box center [171, 499] width 12 height 12
type input "2"
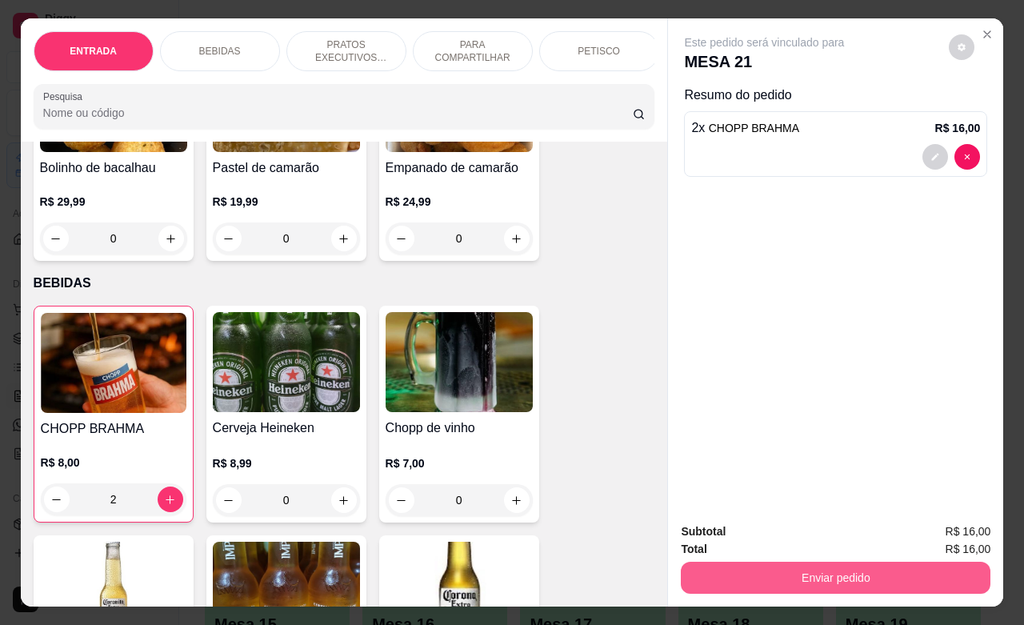
click at [758, 562] on button "Enviar pedido" at bounding box center [836, 578] width 310 height 32
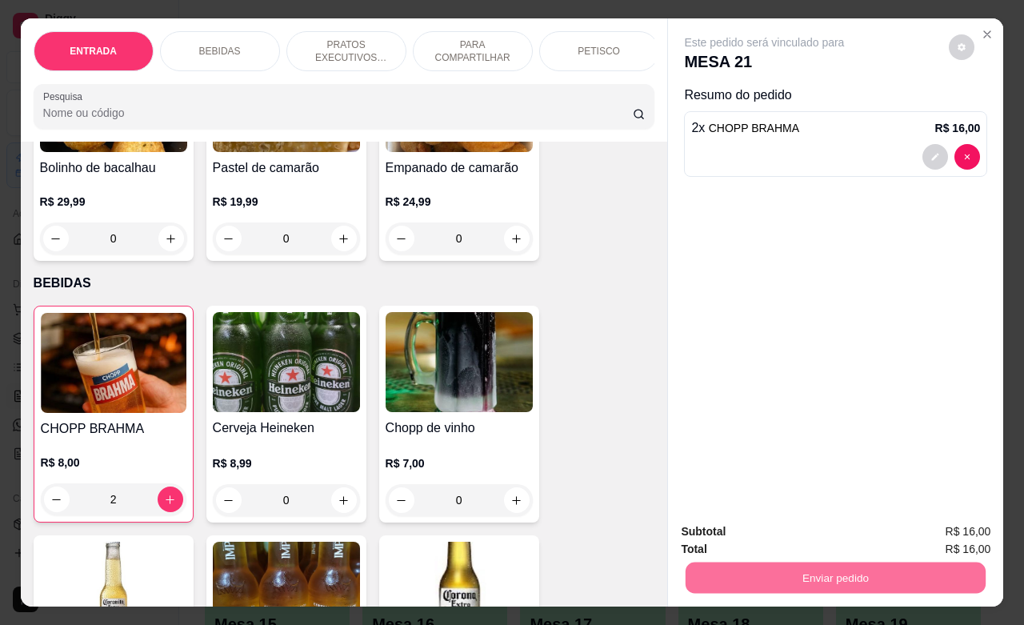
click at [919, 526] on button "Sim, quero registrar" at bounding box center [931, 529] width 115 height 30
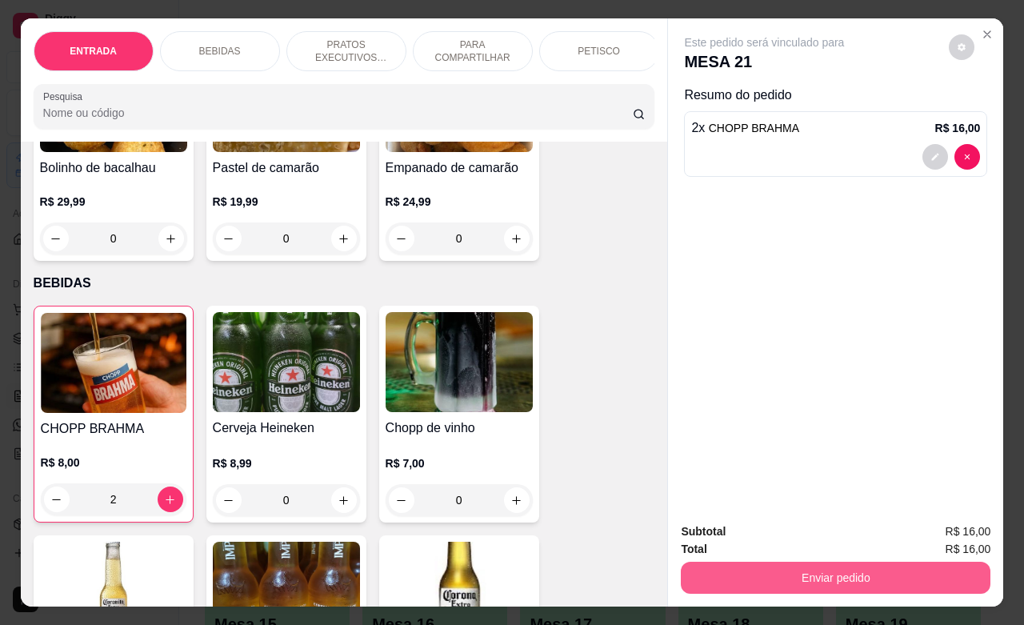
click at [792, 564] on button "Enviar pedido" at bounding box center [836, 578] width 310 height 32
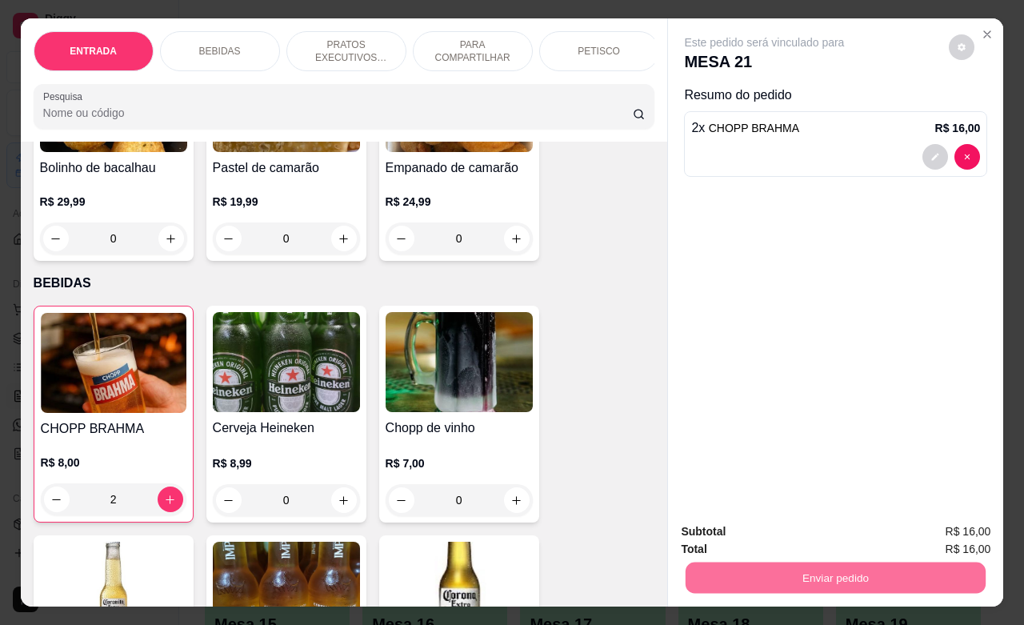
click at [806, 526] on button "Não registrar e enviar pedido" at bounding box center [781, 529] width 166 height 30
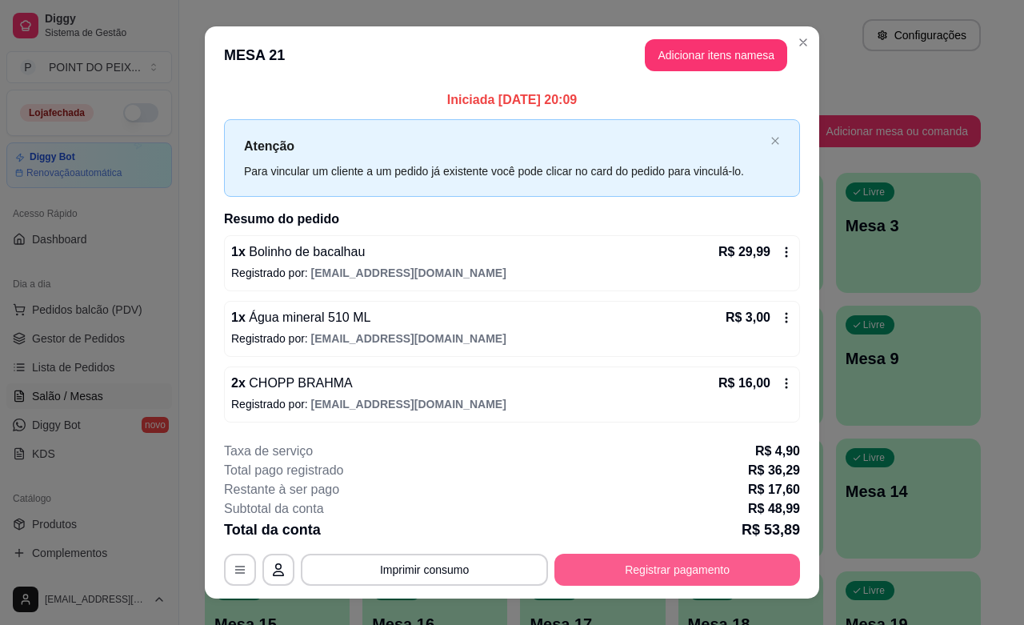
click at [690, 568] on button "Registrar pagamento" at bounding box center [677, 570] width 246 height 32
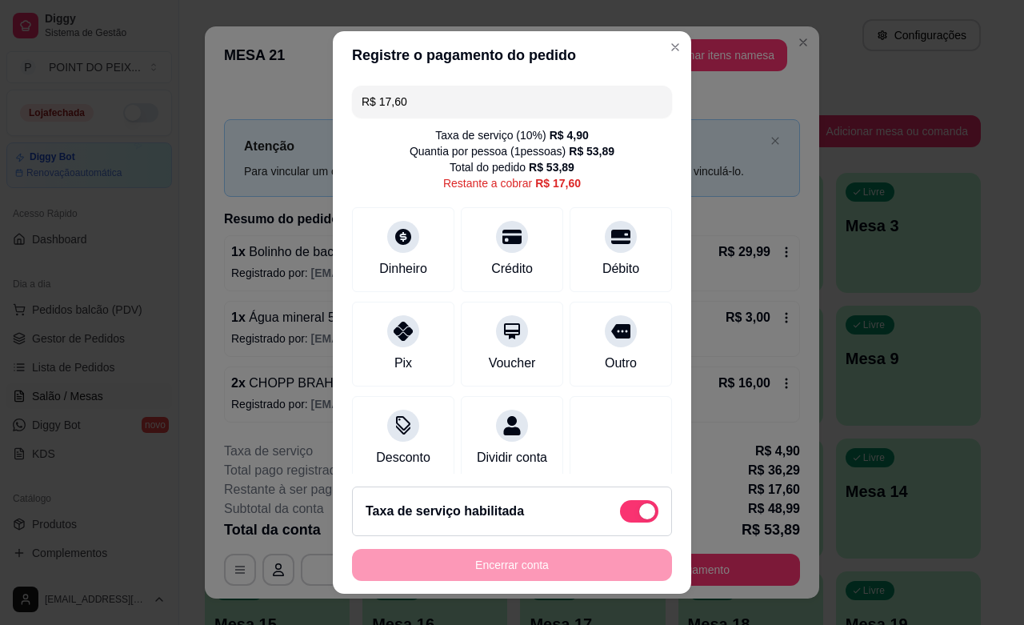
click at [639, 506] on span at bounding box center [647, 511] width 16 height 16
click at [619, 514] on input "checkbox" at bounding box center [624, 519] width 10 height 10
checkbox input "true"
type input "R$ 12,70"
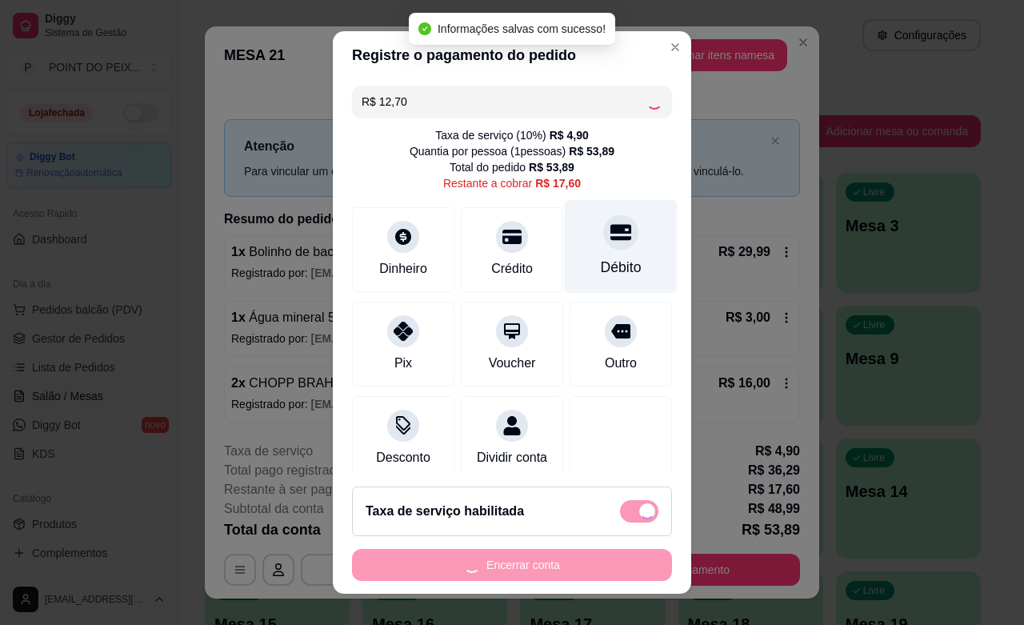
checkbox input "false"
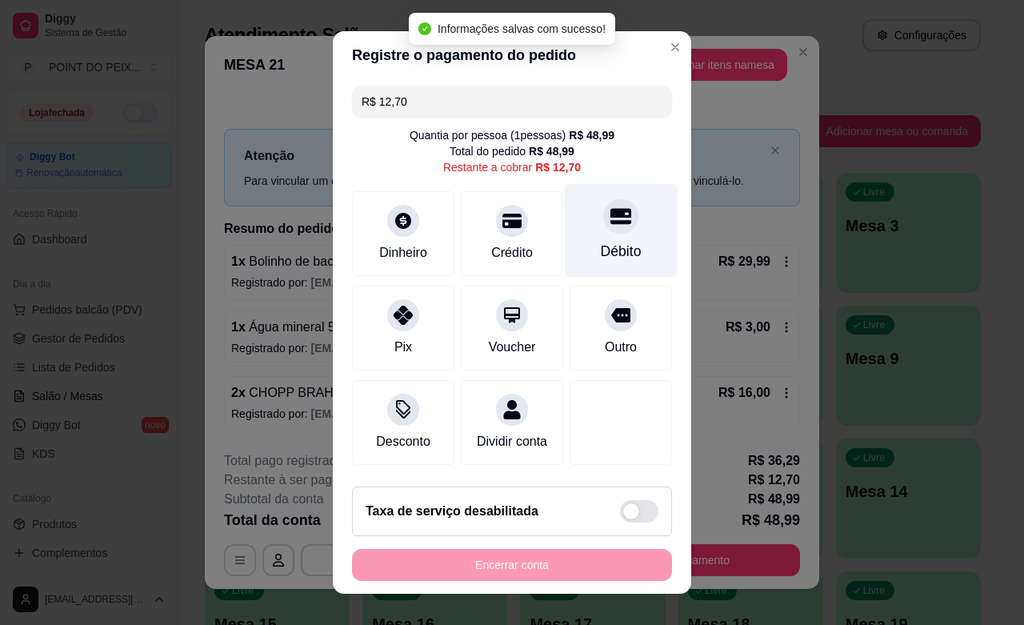
click at [601, 253] on div "Débito" at bounding box center [621, 251] width 41 height 21
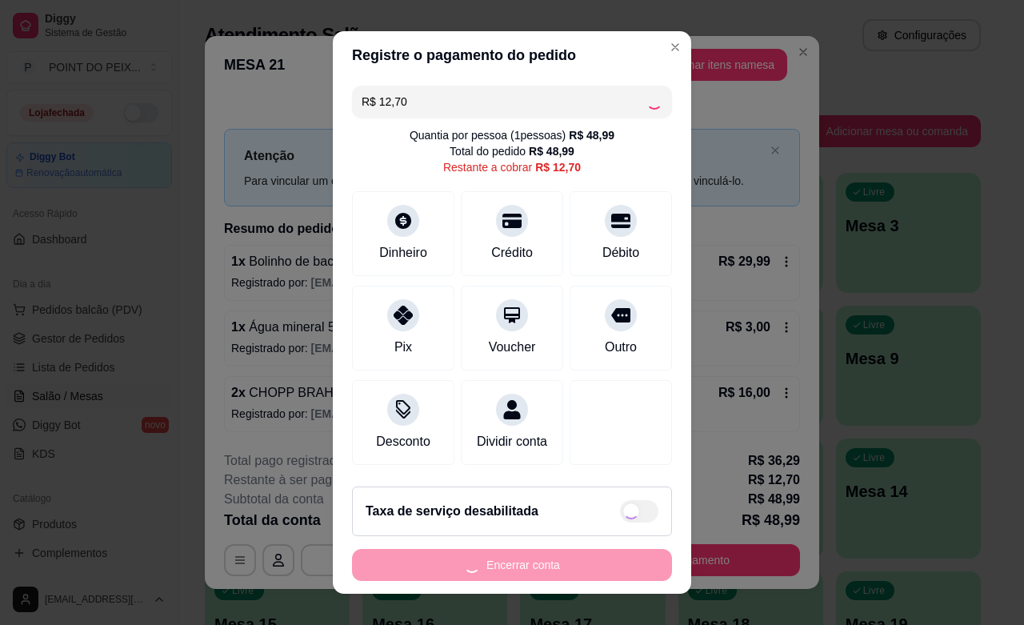
type input "R$ 0,00"
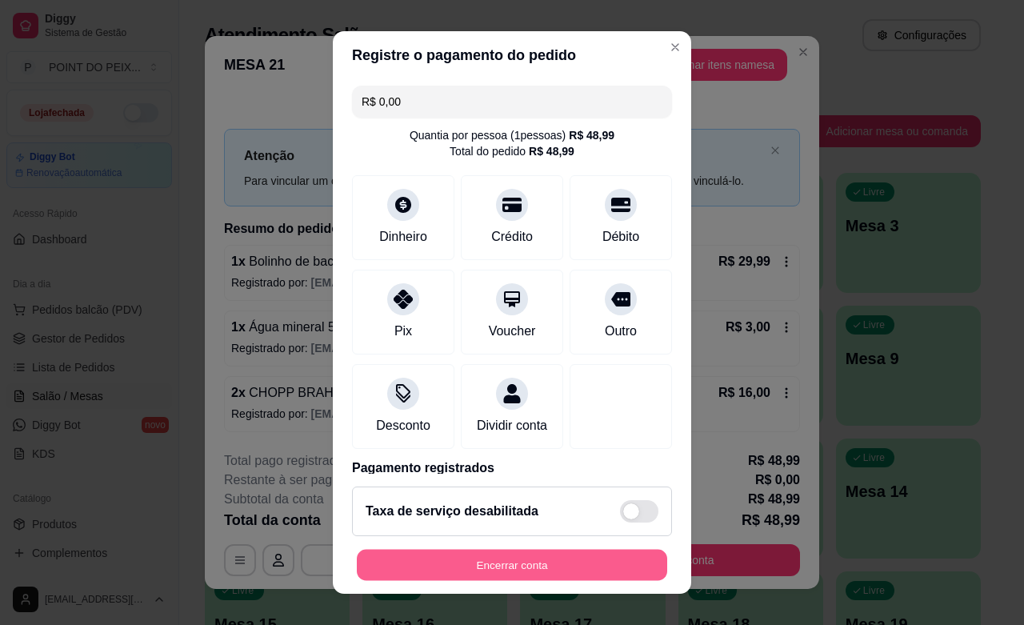
click at [518, 562] on button "Encerrar conta" at bounding box center [512, 565] width 310 height 31
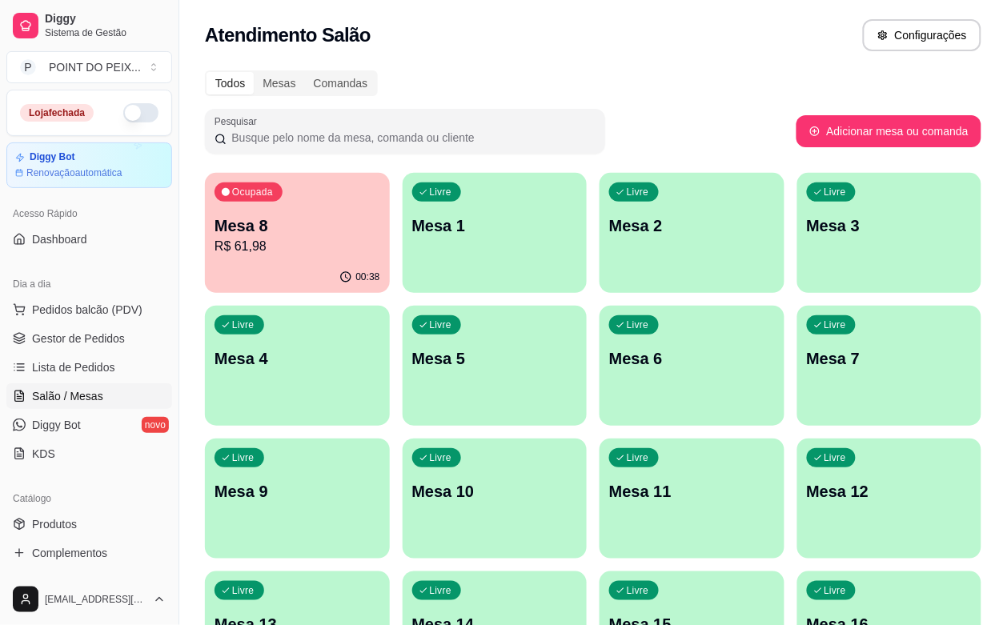
click at [380, 347] on p "Mesa 4" at bounding box center [297, 358] width 166 height 22
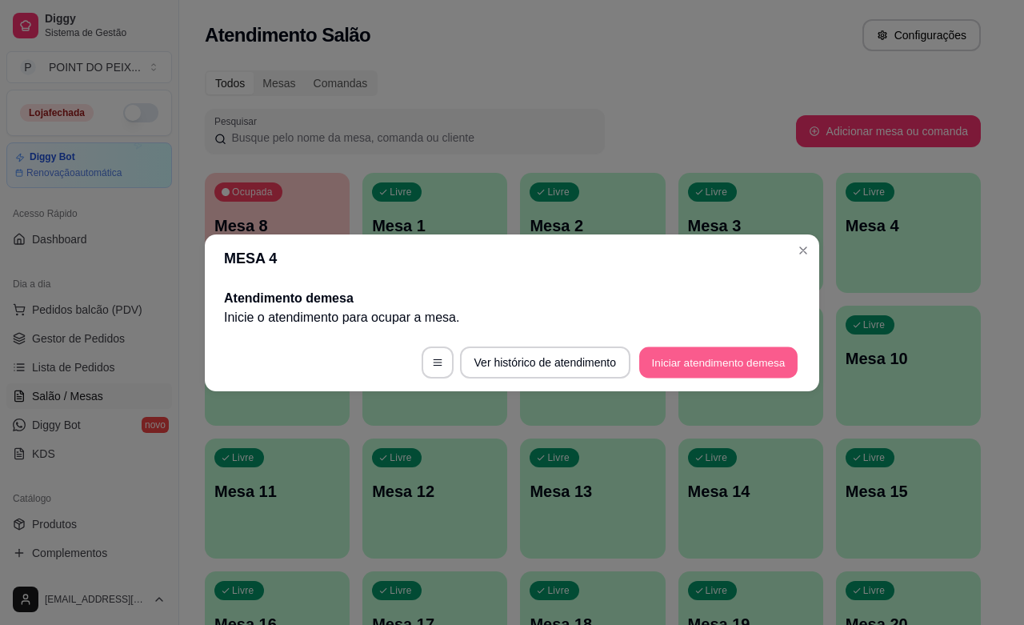
click at [746, 362] on button "Iniciar atendimento de mesa" at bounding box center [718, 361] width 158 height 31
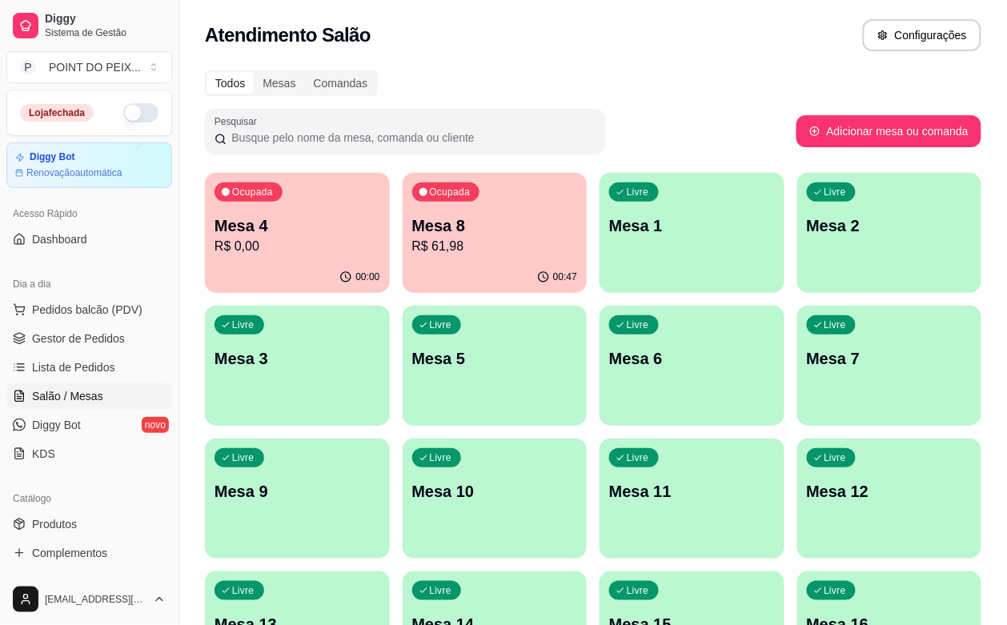
click at [454, 265] on div "00:47" at bounding box center [494, 277] width 185 height 31
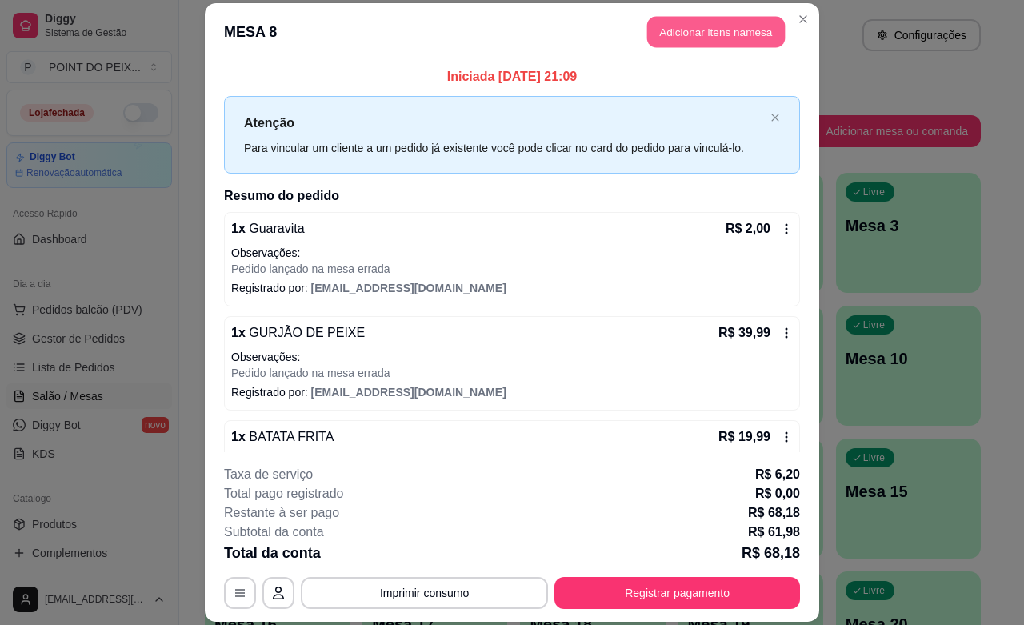
click at [690, 34] on button "Adicionar itens na mesa" at bounding box center [716, 32] width 138 height 31
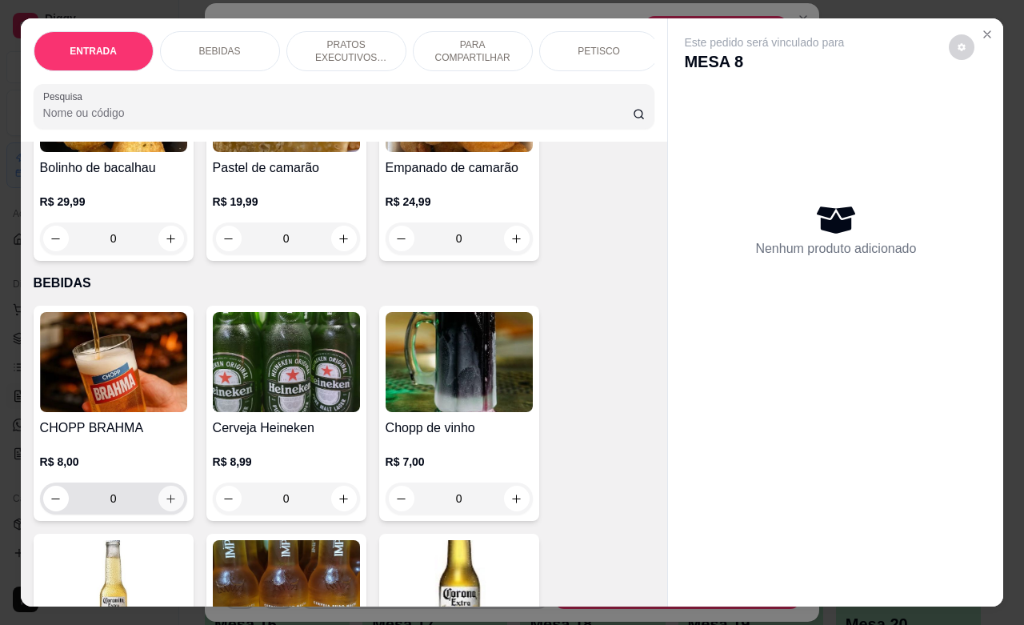
click at [165, 505] on icon "increase-product-quantity" at bounding box center [171, 499] width 12 height 12
type input "1"
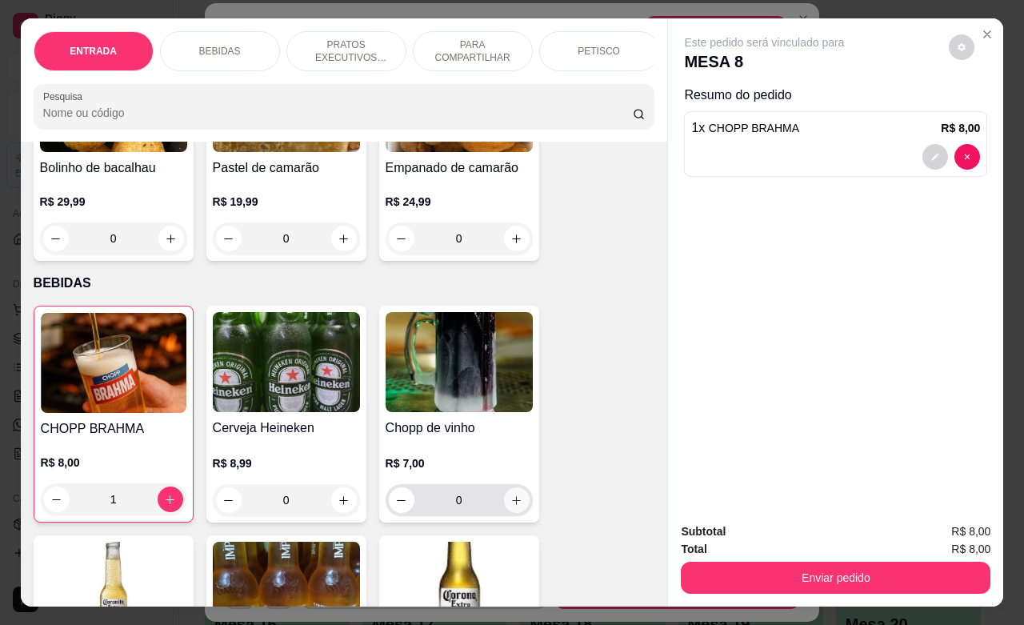
click at [510, 506] on icon "increase-product-quantity" at bounding box center [516, 500] width 12 height 12
type input "1"
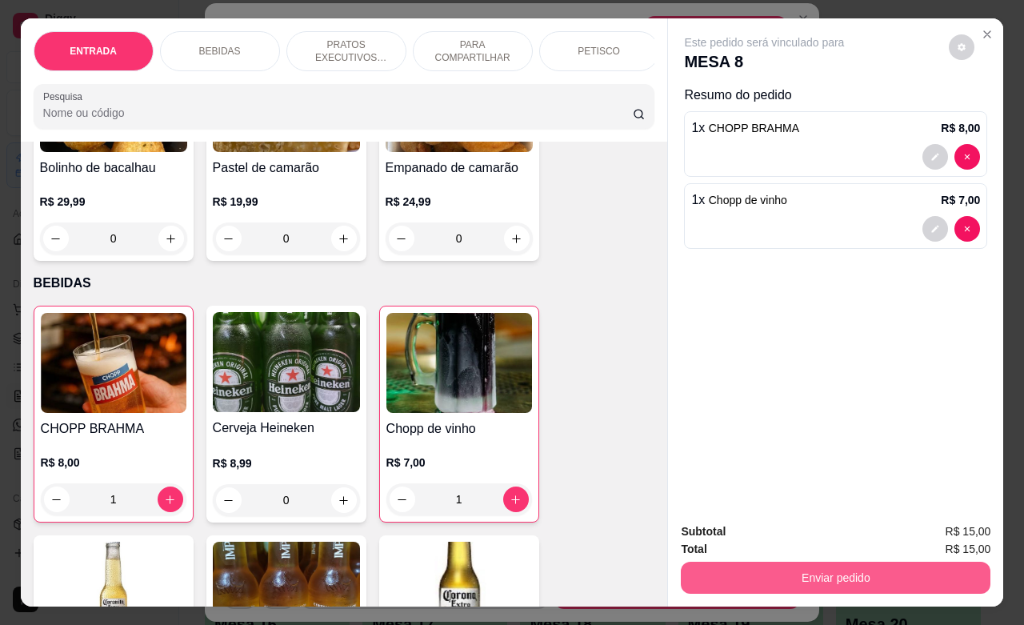
click at [757, 568] on button "Enviar pedido" at bounding box center [836, 578] width 310 height 32
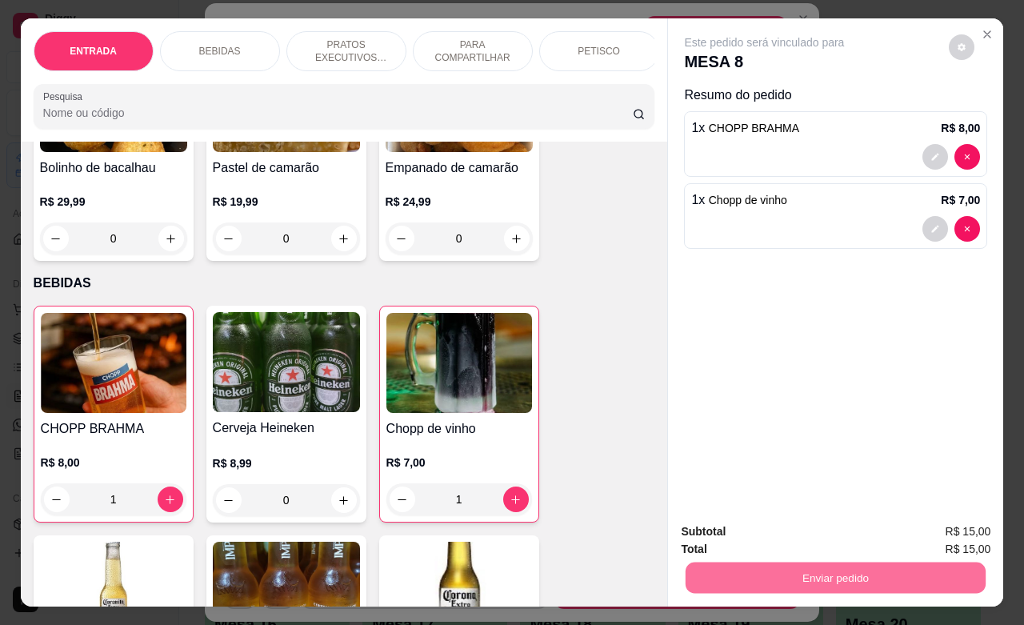
click at [754, 530] on button "Não registrar e enviar pedido" at bounding box center [781, 529] width 166 height 30
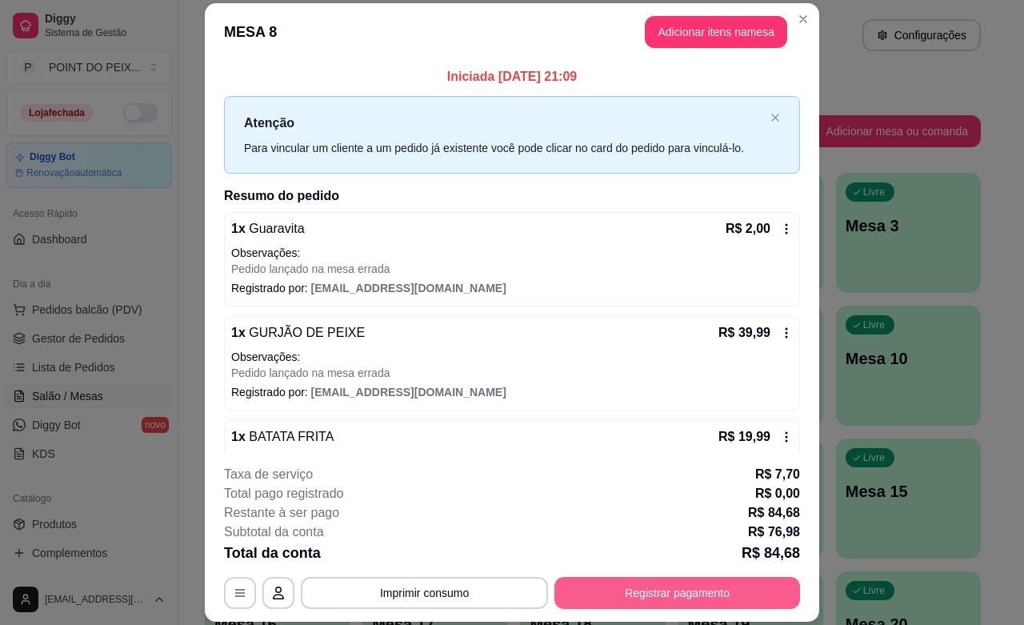
click at [642, 596] on button "Registrar pagamento" at bounding box center [677, 593] width 246 height 32
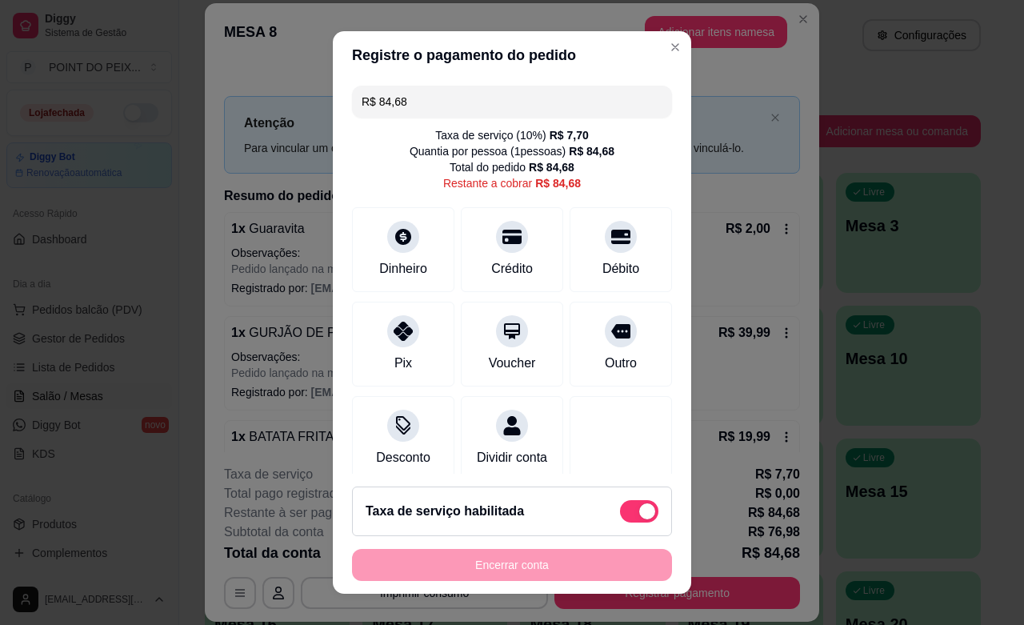
click at [639, 514] on span at bounding box center [647, 511] width 16 height 16
click at [621, 514] on input "checkbox" at bounding box center [624, 519] width 10 height 10
checkbox input "true"
type input "R$ 76,98"
checkbox input "false"
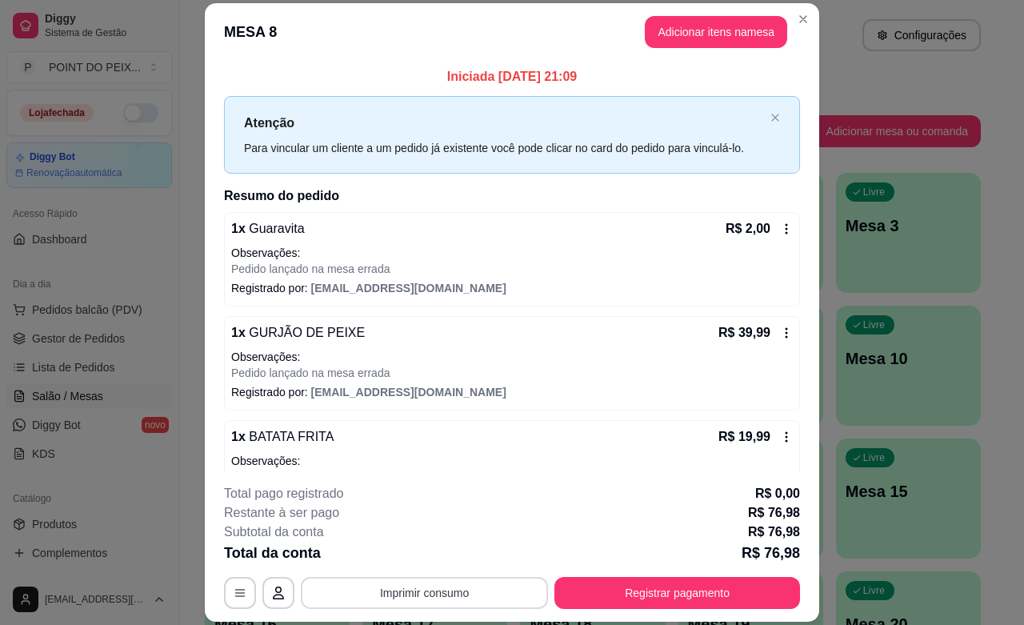
click at [449, 584] on button "Imprimir consumo" at bounding box center [424, 593] width 247 height 32
click at [450, 554] on button "IMPRESSORA" at bounding box center [421, 556] width 116 height 26
click at [686, 29] on button "Adicionar itens na mesa" at bounding box center [716, 32] width 142 height 32
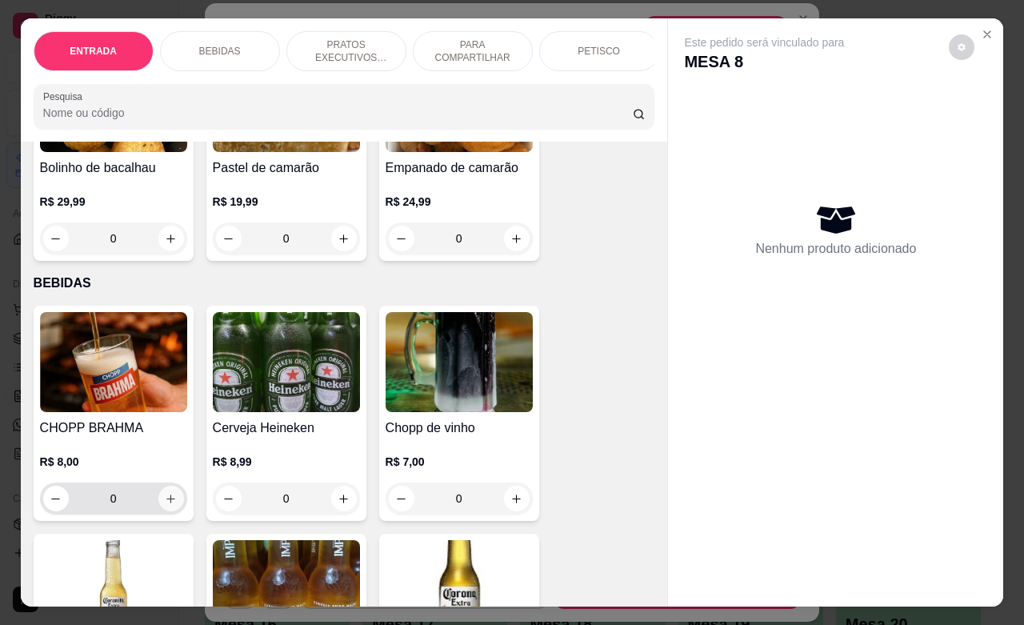
click at [158, 511] on button "increase-product-quantity" at bounding box center [171, 499] width 26 height 26
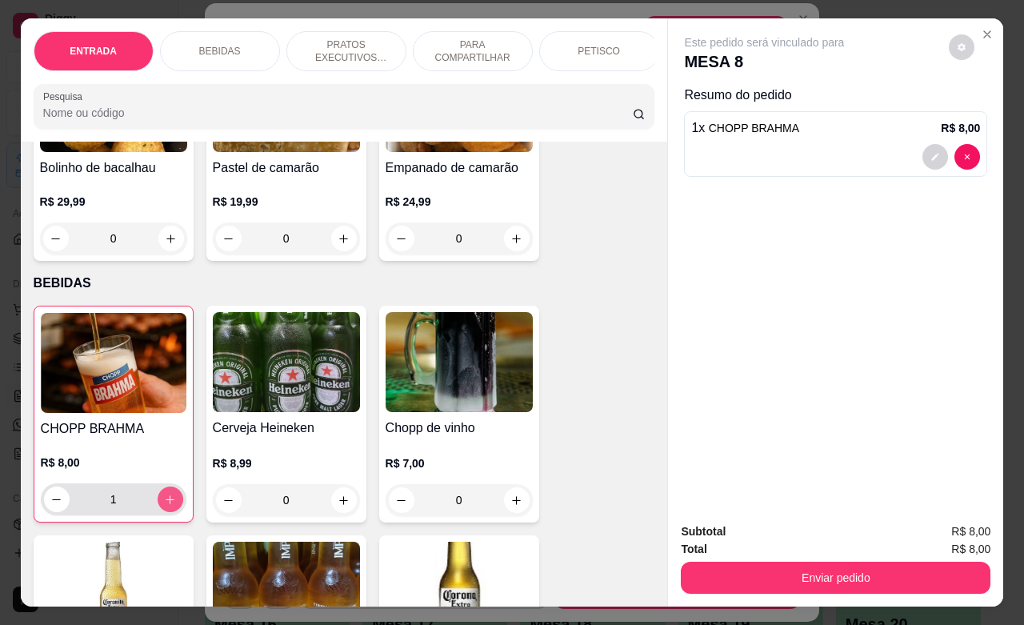
type input "1"
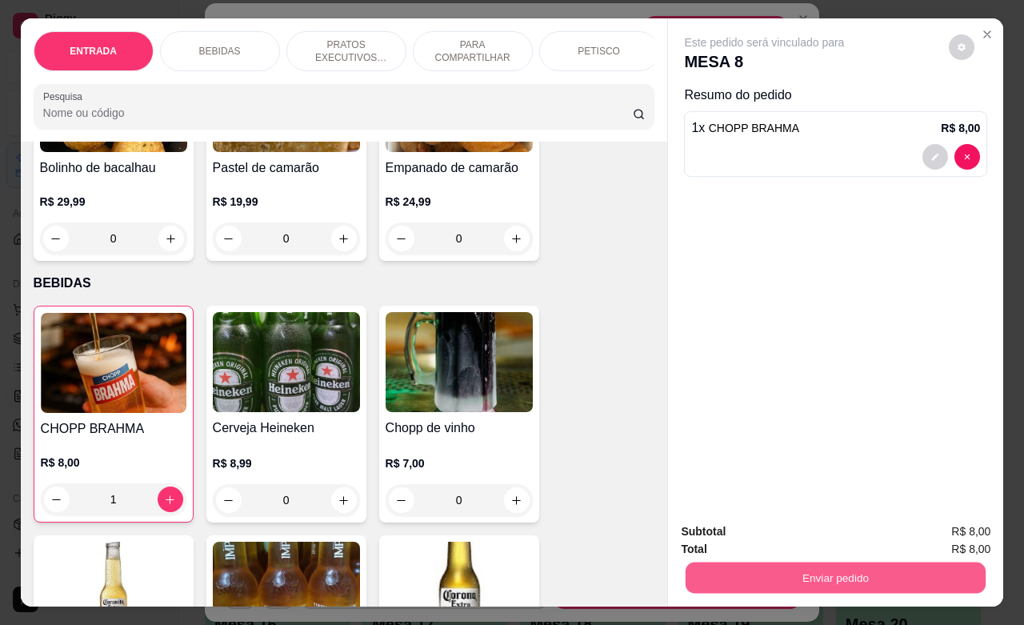
click at [756, 568] on button "Enviar pedido" at bounding box center [836, 577] width 300 height 31
click at [773, 529] on button "Não registrar e enviar pedido" at bounding box center [781, 529] width 162 height 30
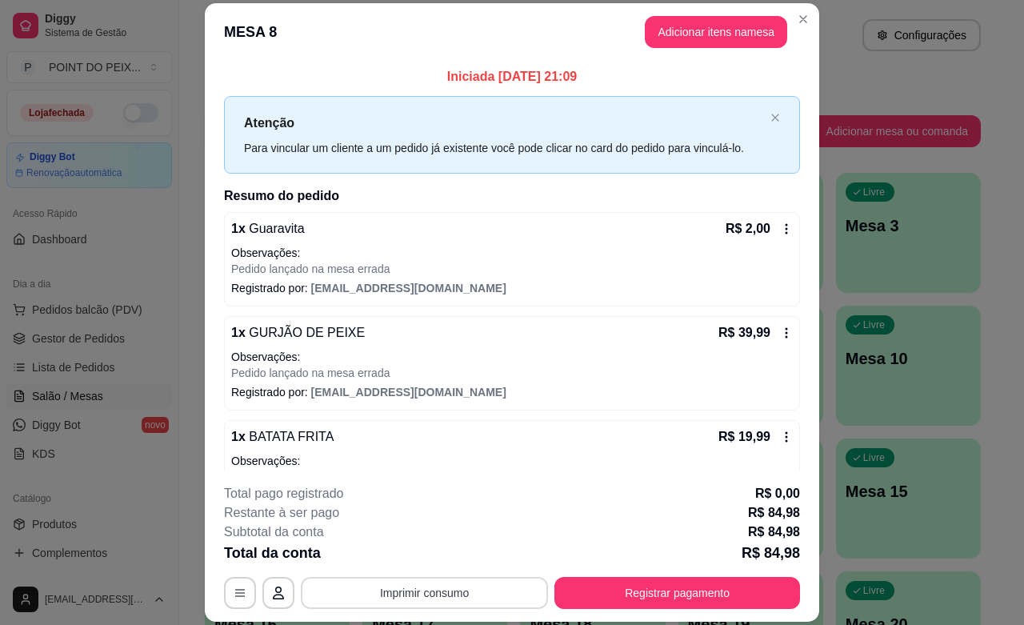
click at [430, 594] on button "Imprimir consumo" at bounding box center [424, 593] width 247 height 32
click at [430, 550] on button "IMPRESSORA" at bounding box center [421, 556] width 116 height 26
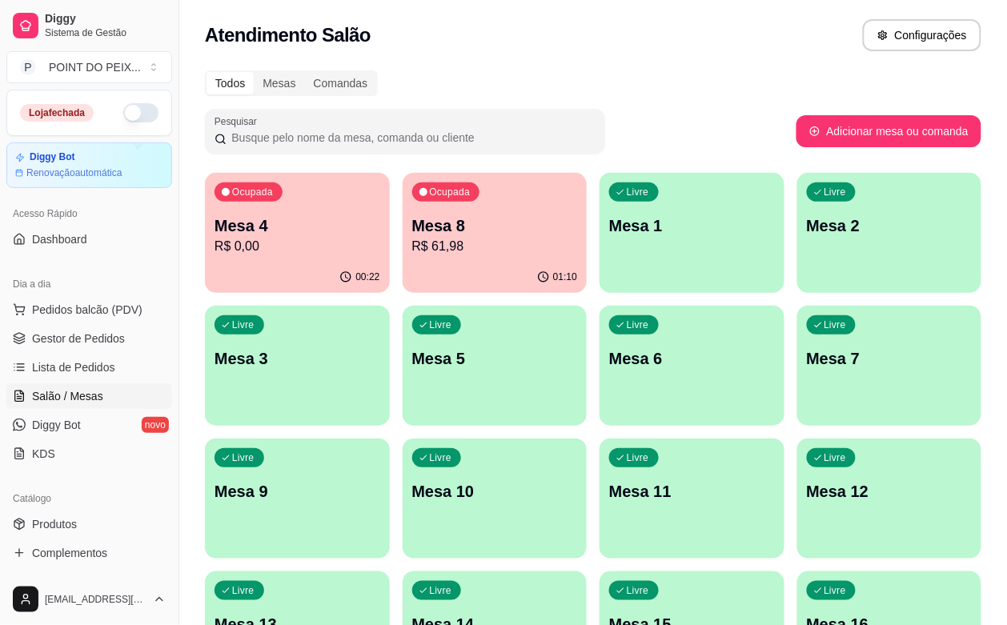
click at [442, 248] on p "R$ 61,98" at bounding box center [495, 246] width 166 height 19
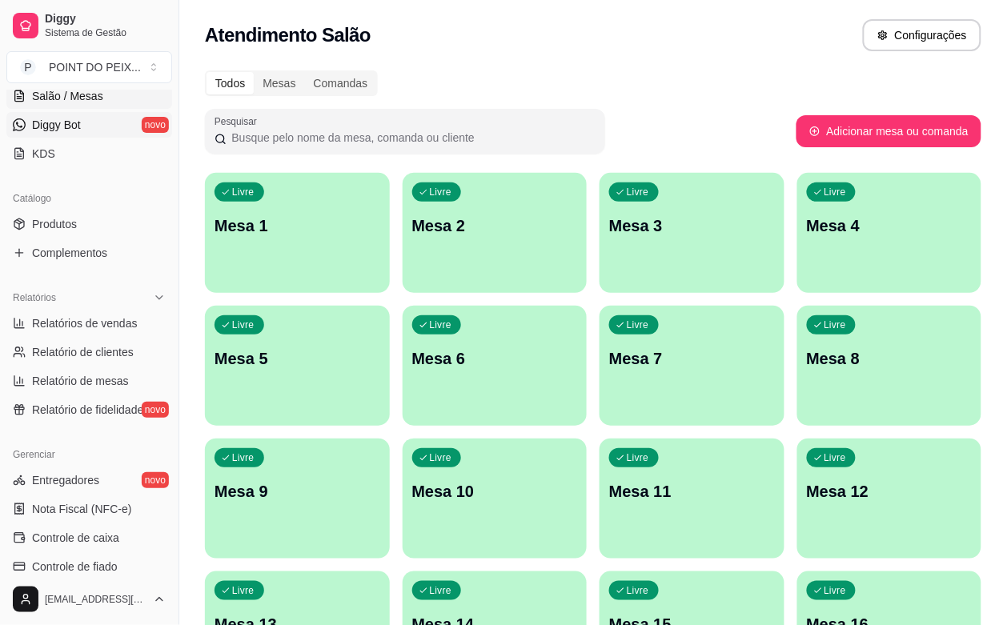
scroll to position [400, 0]
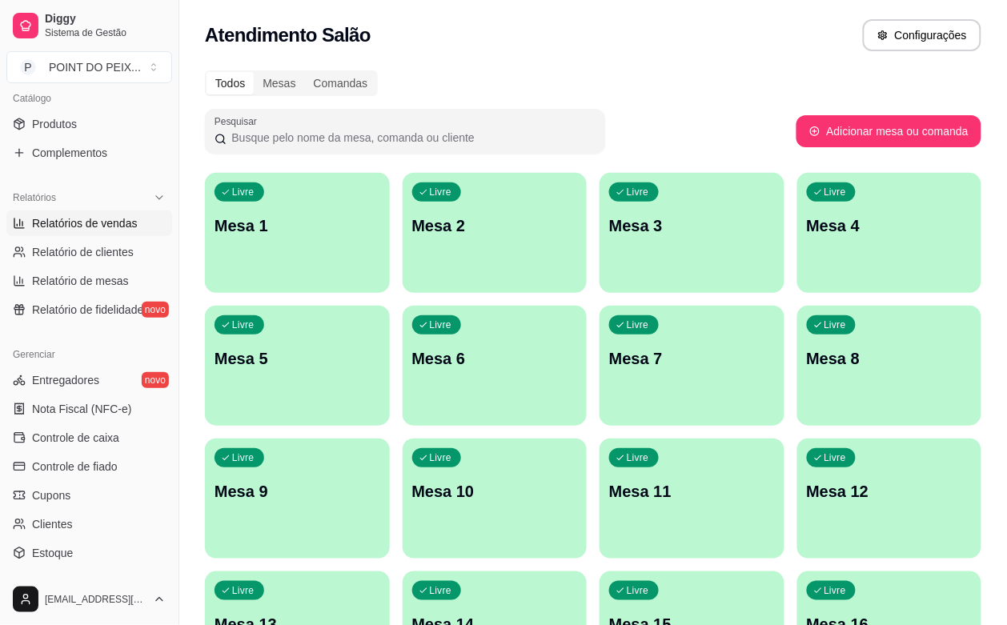
click at [108, 232] on link "Relatórios de vendas" at bounding box center [89, 223] width 166 height 26
select select "ALL"
select select "0"
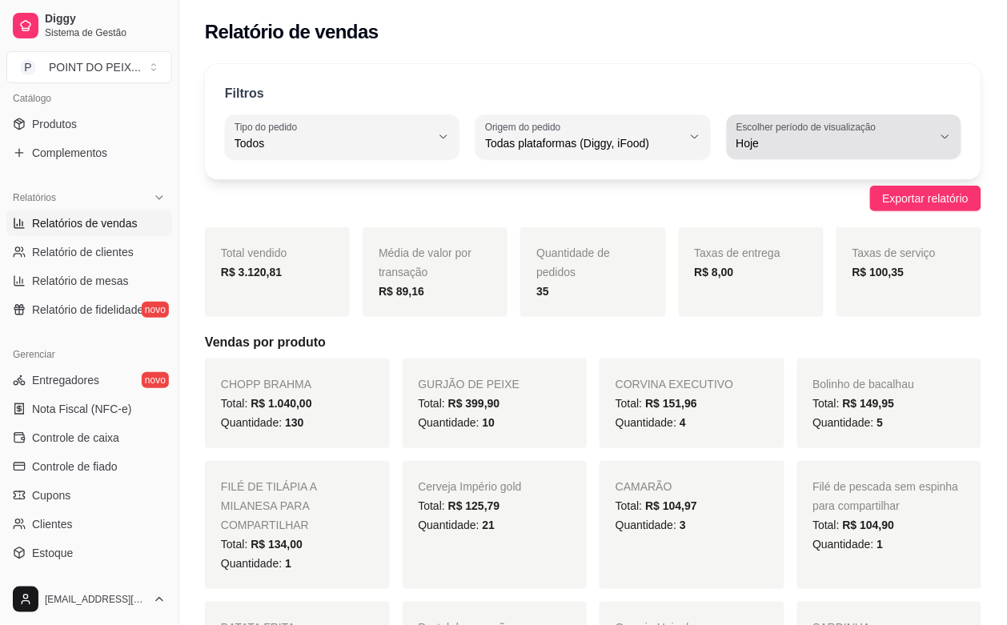
click at [951, 138] on icon "button" at bounding box center [945, 136] width 13 height 13
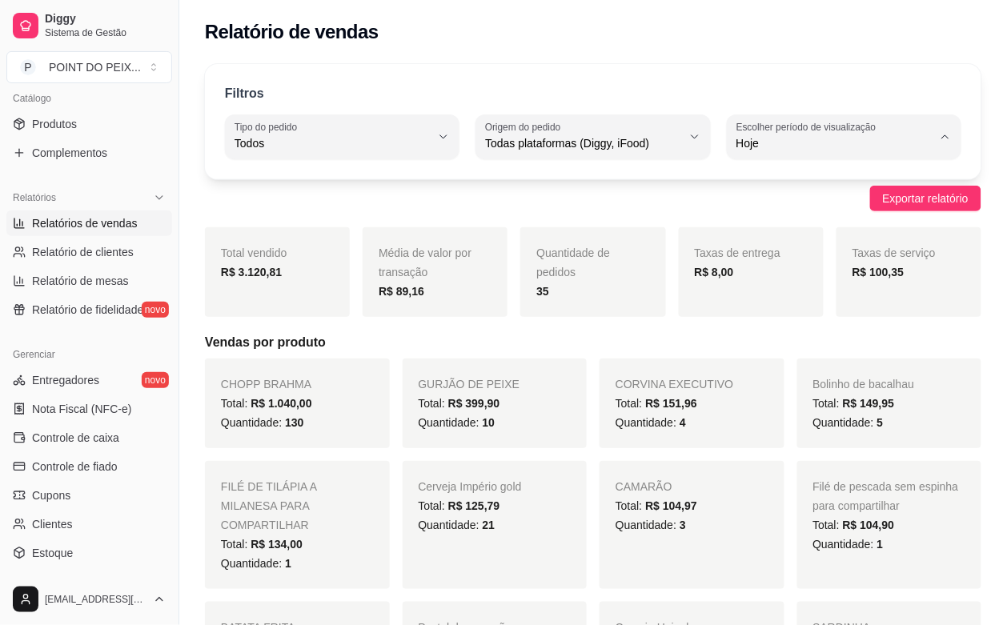
click at [828, 212] on span "Ontem" at bounding box center [836, 207] width 186 height 15
type input "1"
select select "1"
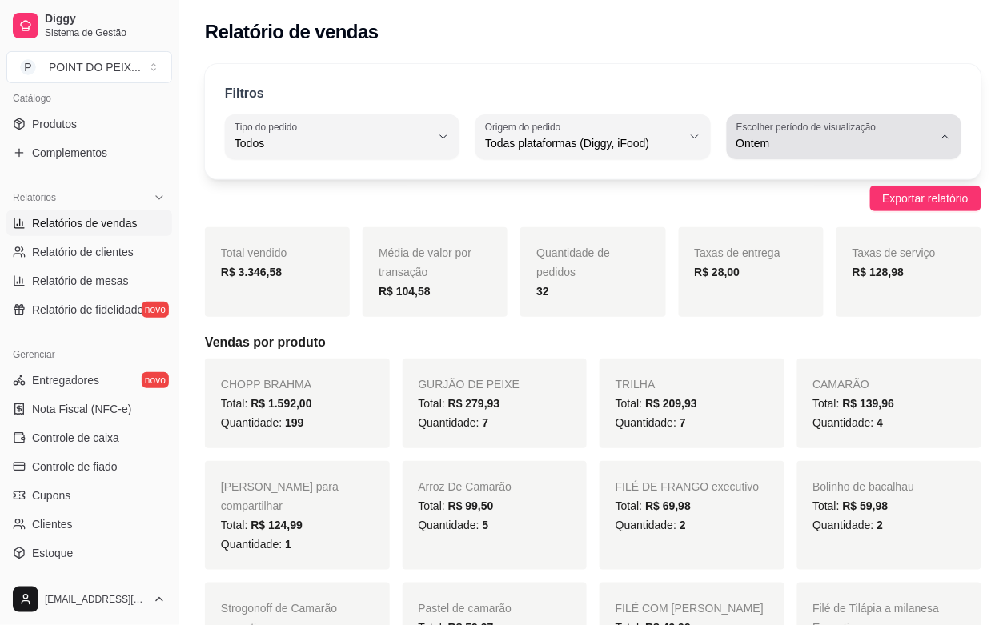
click at [947, 138] on icon "button" at bounding box center [945, 136] width 13 height 13
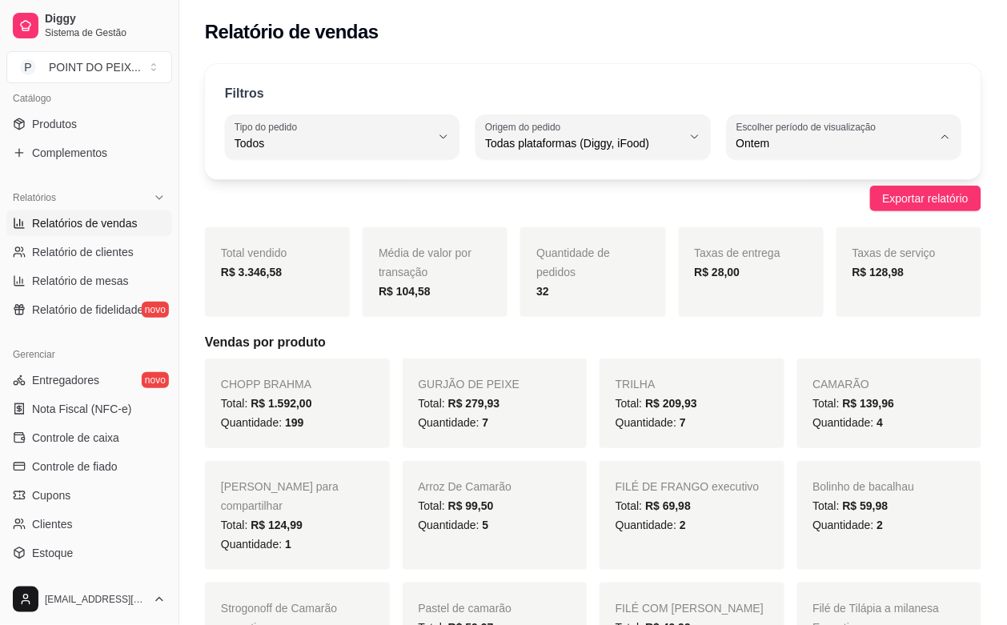
click at [694, 400] on span "R$ 209,93" at bounding box center [671, 403] width 52 height 13
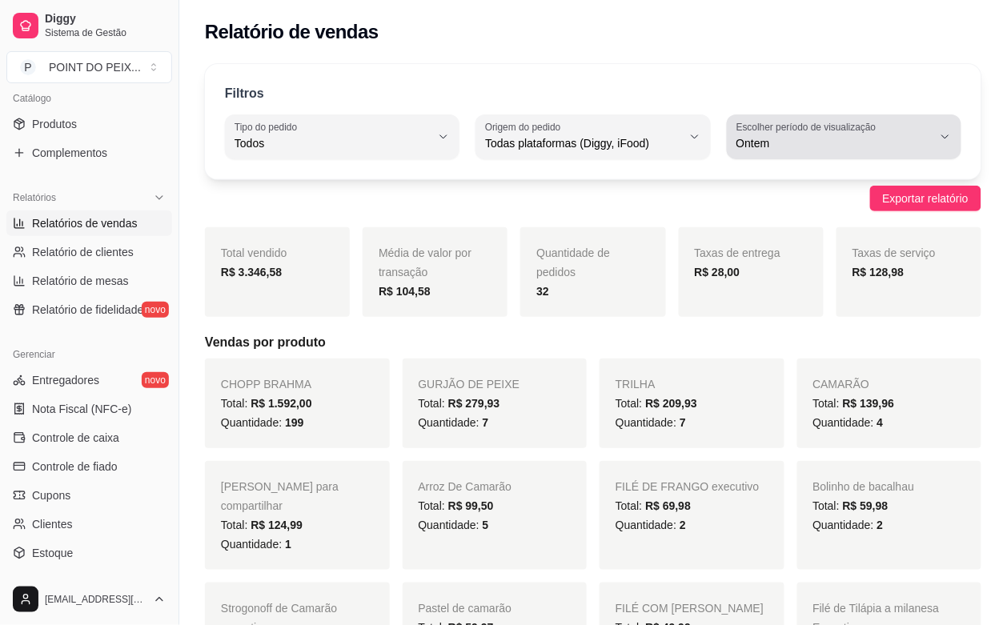
click at [943, 138] on icon "button" at bounding box center [945, 136] width 13 height 13
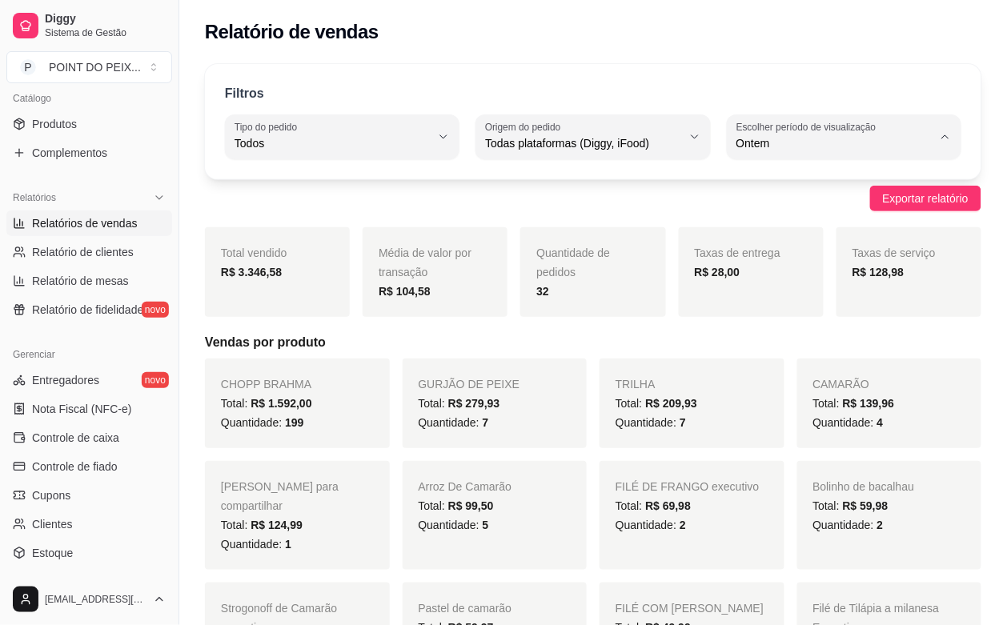
click at [809, 186] on span "Hoje" at bounding box center [836, 181] width 186 height 15
type input "0"
select select "0"
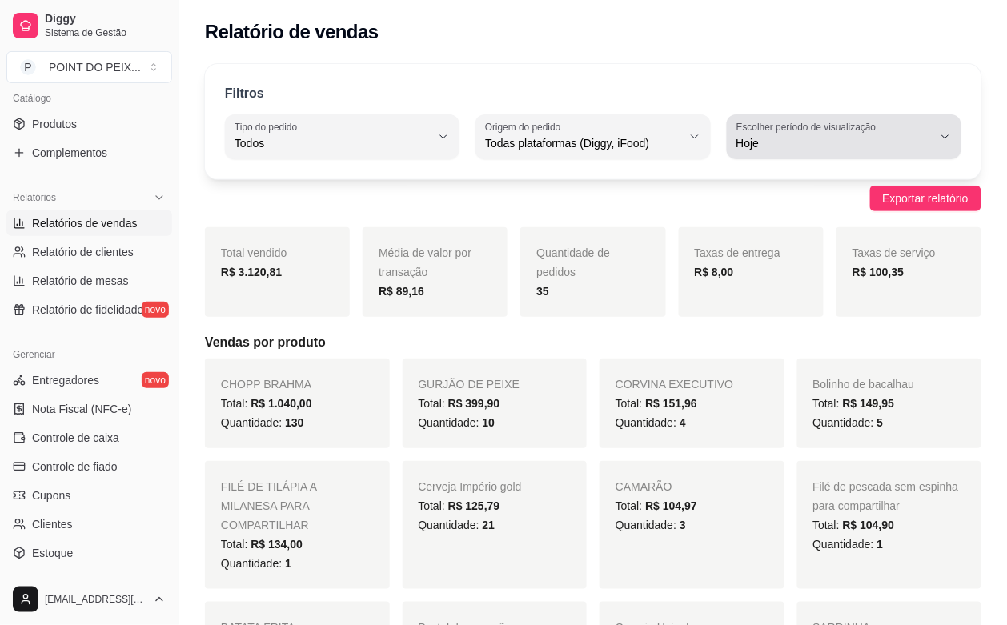
click at [943, 137] on icon "button" at bounding box center [945, 136] width 13 height 13
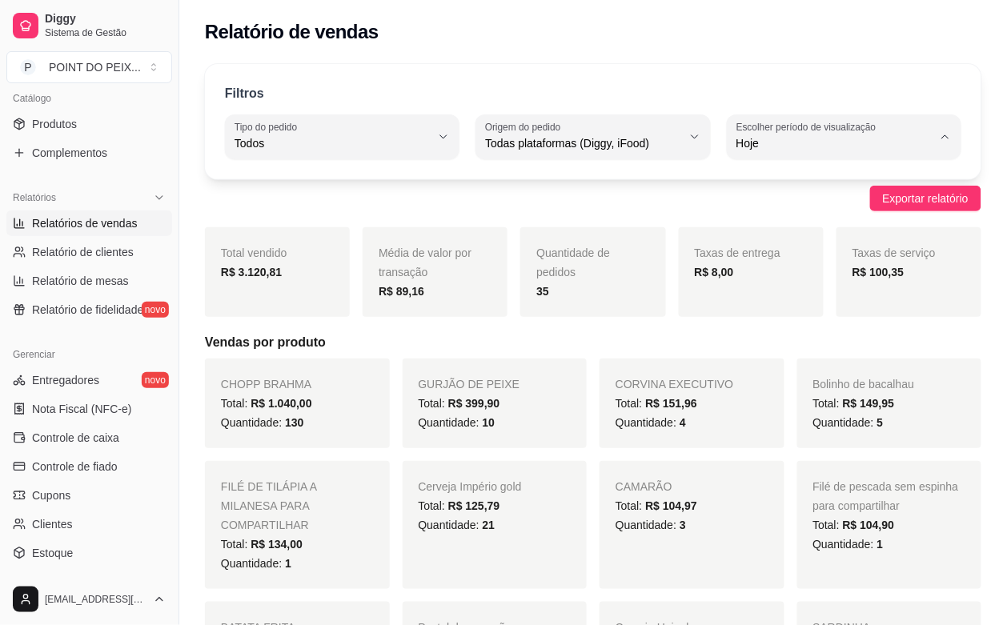
click at [929, 90] on div "Filtros" at bounding box center [593, 94] width 736 height 21
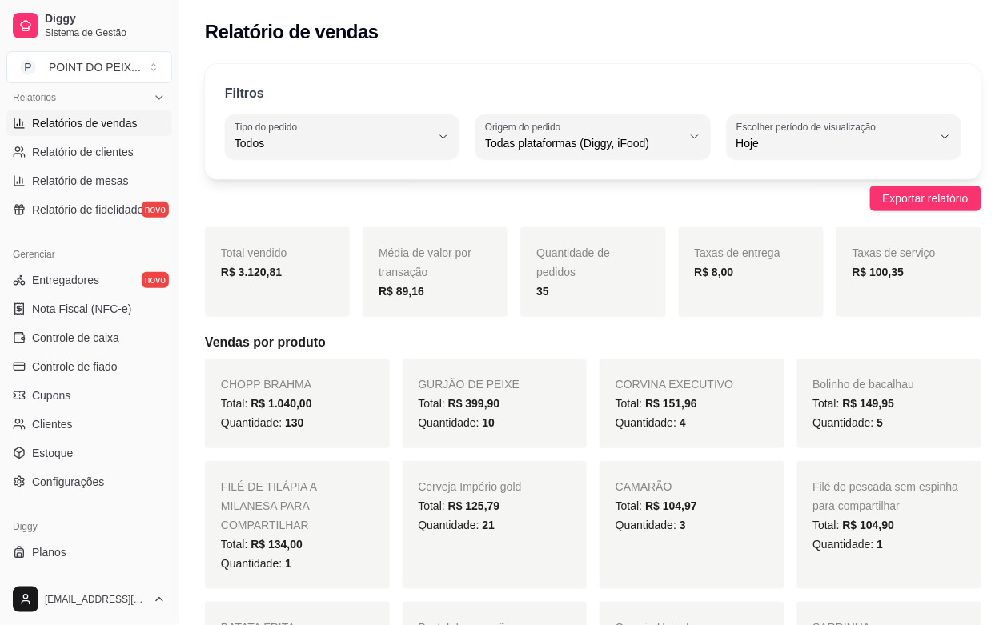
scroll to position [526, 0]
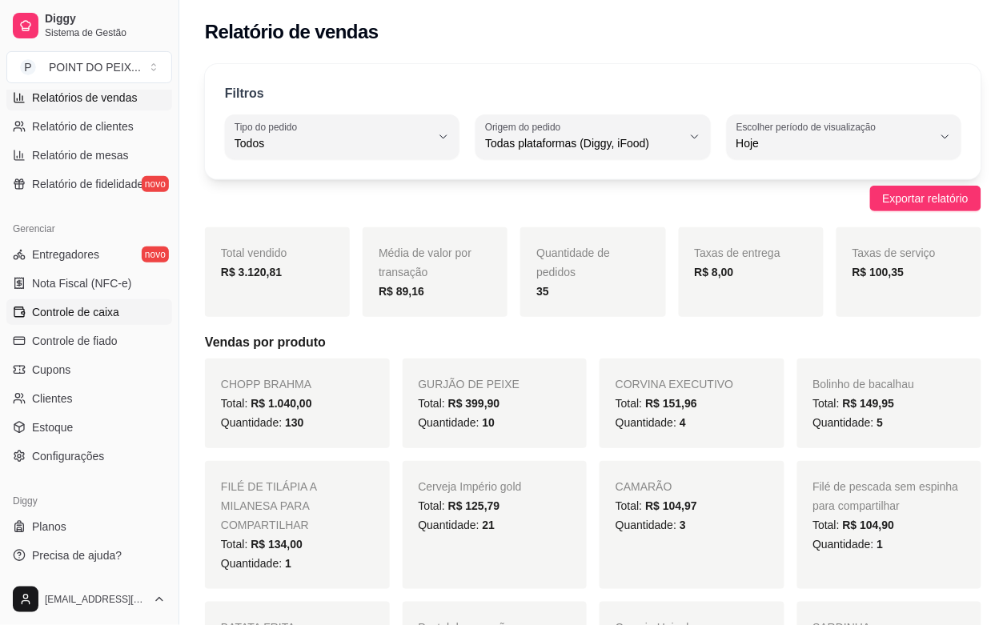
click at [90, 308] on span "Controle de caixa" at bounding box center [75, 312] width 87 height 16
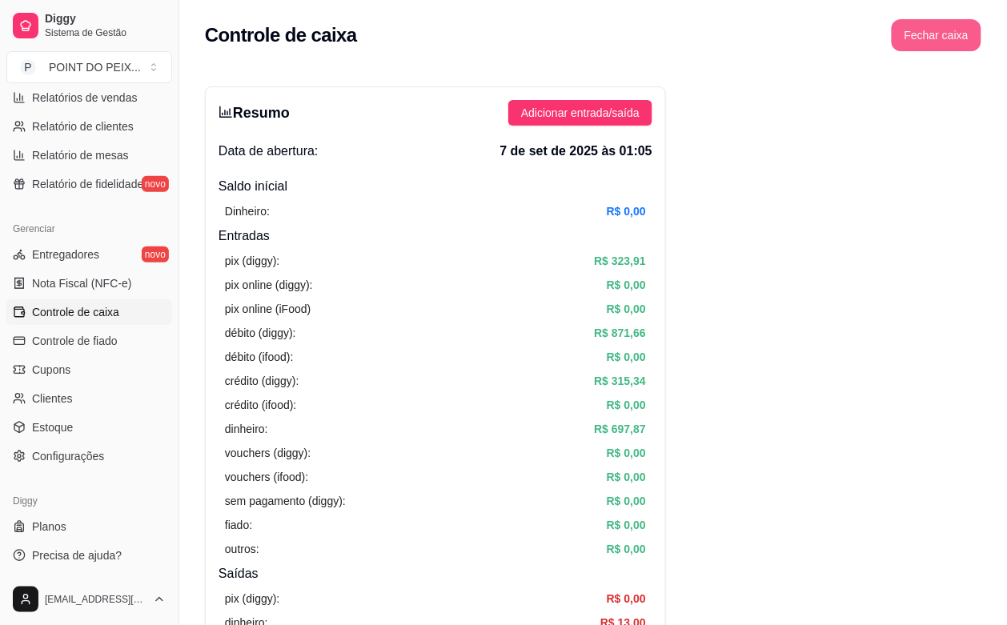
click at [950, 29] on button "Fechar caixa" at bounding box center [936, 35] width 90 height 32
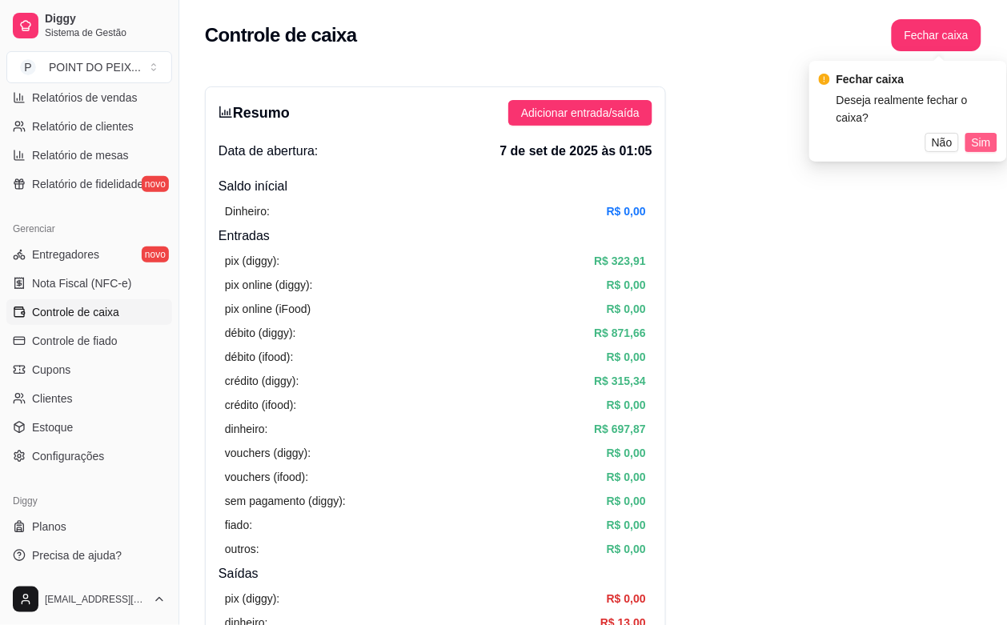
click at [983, 134] on span "Sim" at bounding box center [980, 143] width 19 height 18
